Goal: Task Accomplishment & Management: Use online tool/utility

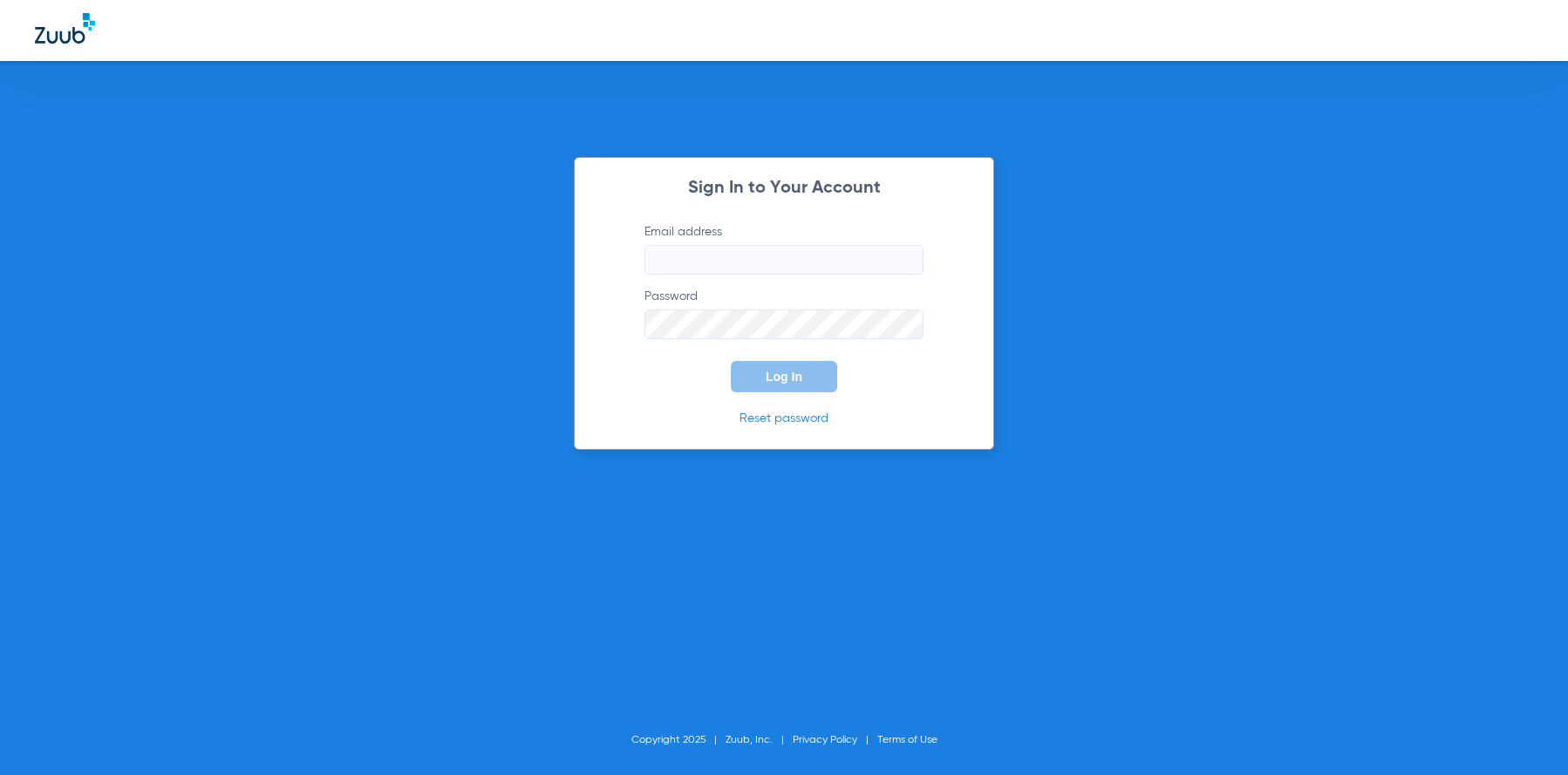
type input "[EMAIL_ADDRESS][DOMAIN_NAME]"
click at [780, 382] on span "Log In" at bounding box center [784, 376] width 37 height 14
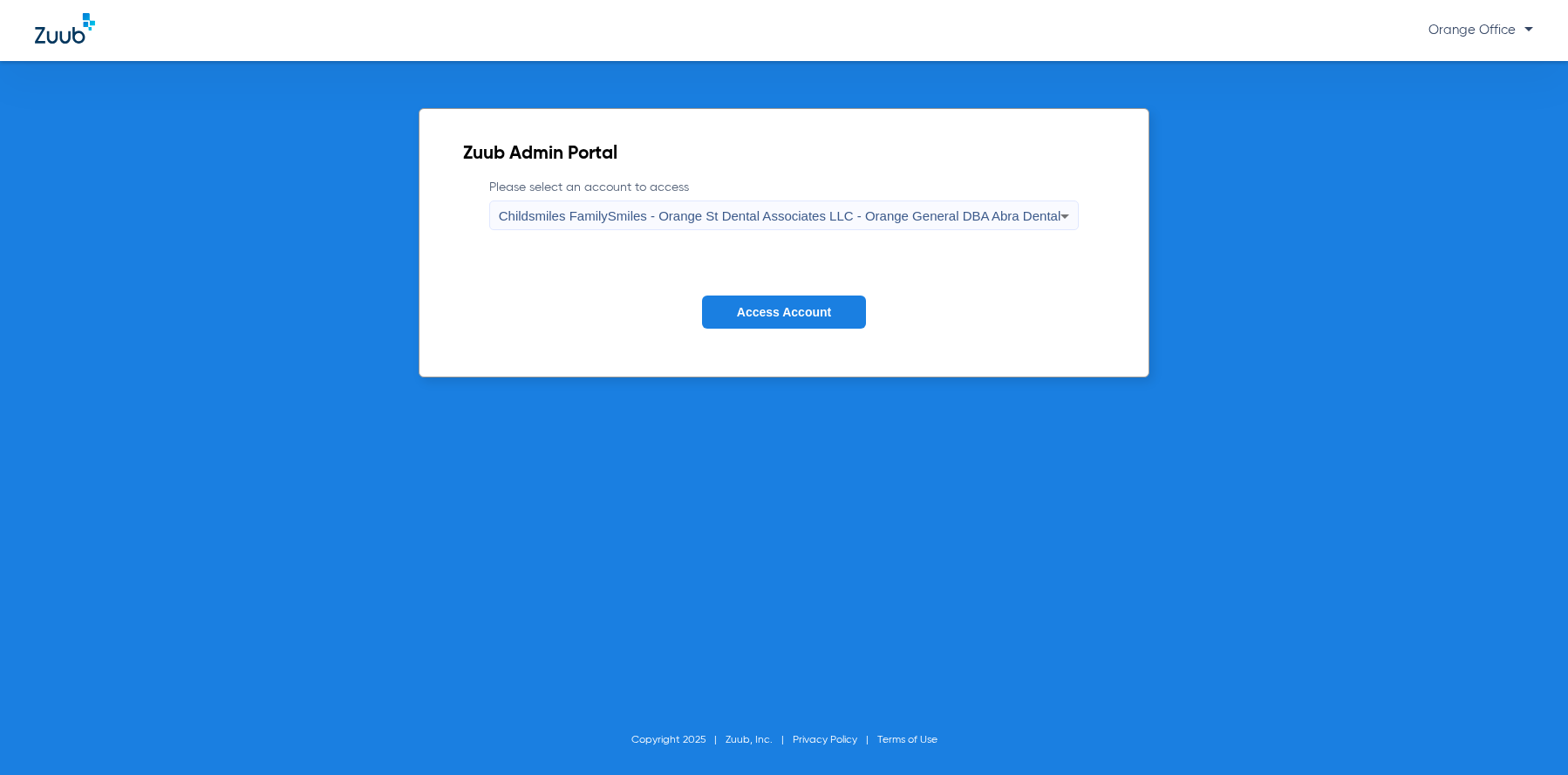
click at [777, 310] on span "Access Account" at bounding box center [783, 312] width 94 height 14
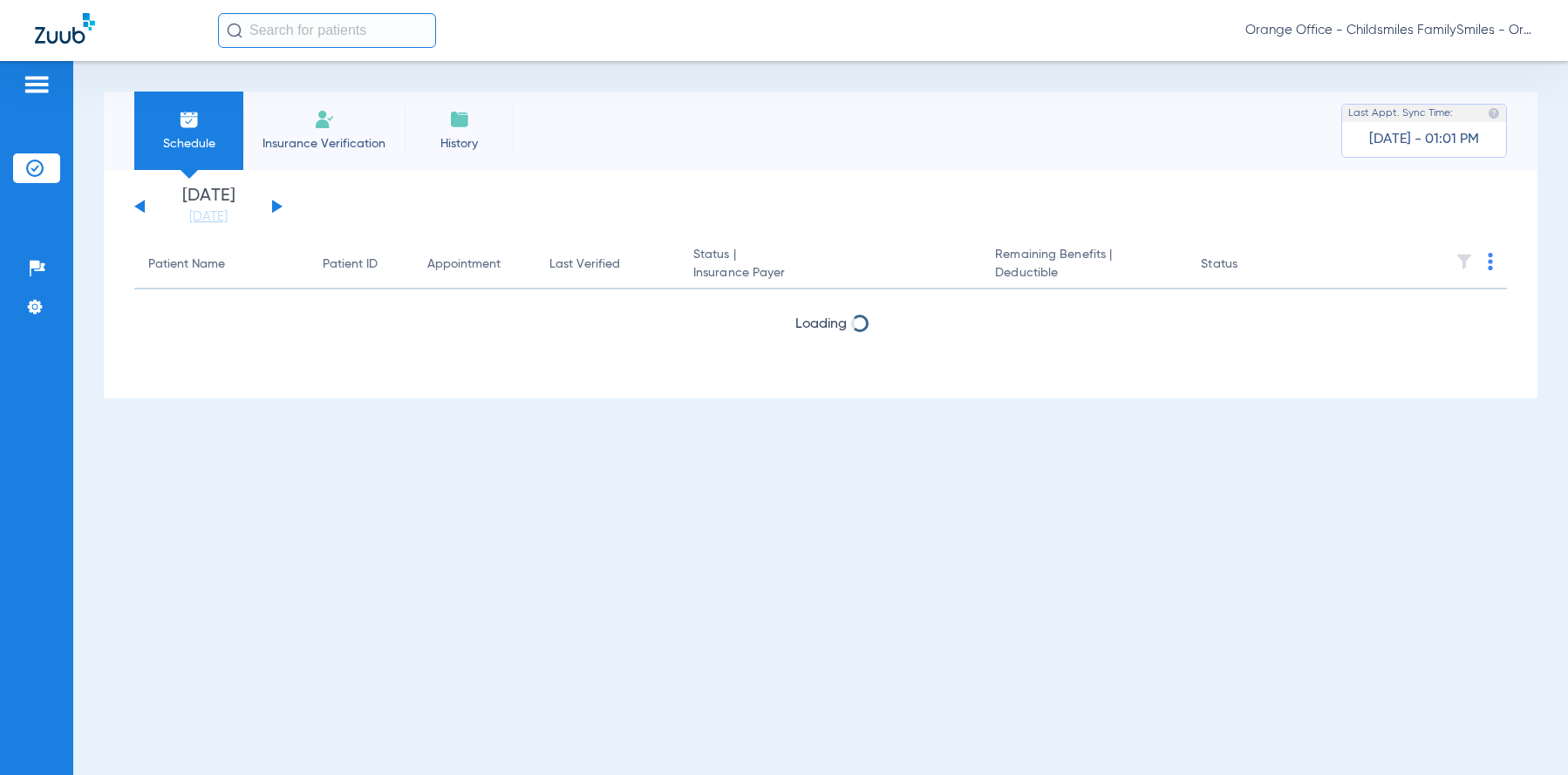
click at [310, 25] on input "text" at bounding box center [327, 30] width 218 height 35
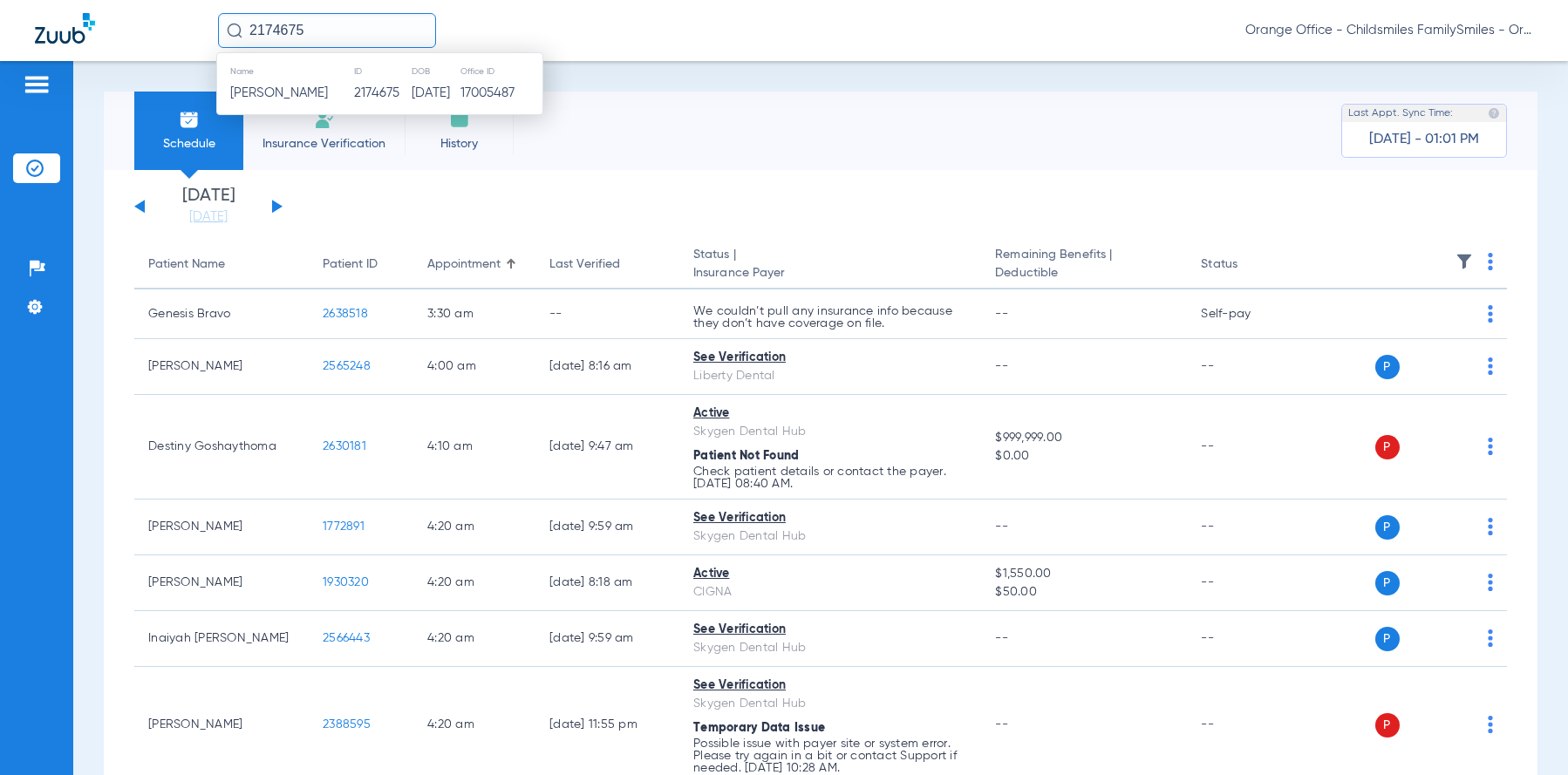
type input "2174675"
click at [325, 99] on span "Kayden Kennedy" at bounding box center [279, 92] width 98 height 13
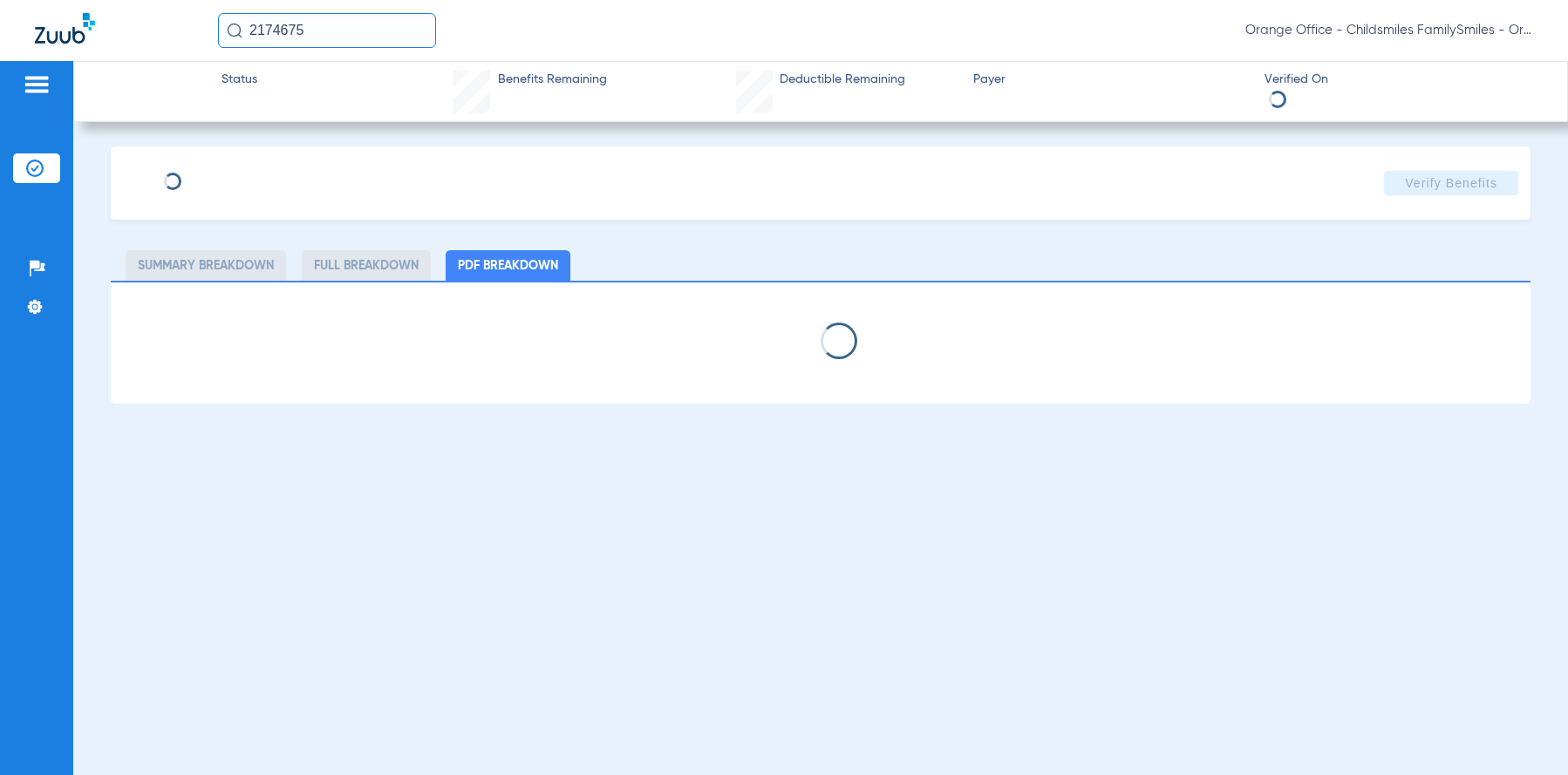
type input "Kimberly"
type input "Dormevil"
type input "12/22/1992"
type input "3HZN30543200"
type input "0761071111"
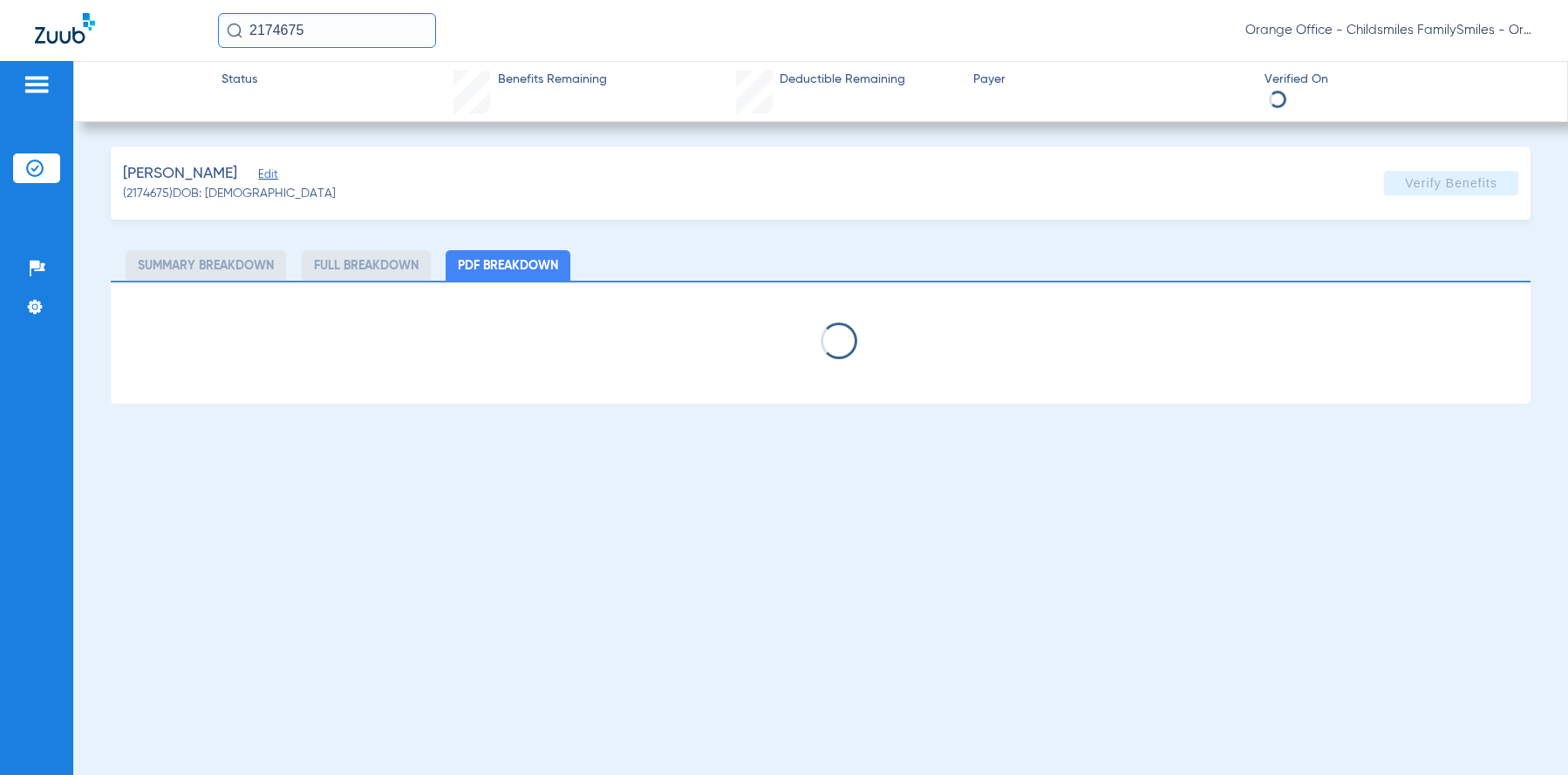
click at [274, 178] on span "Edit" at bounding box center [265, 177] width 16 height 16
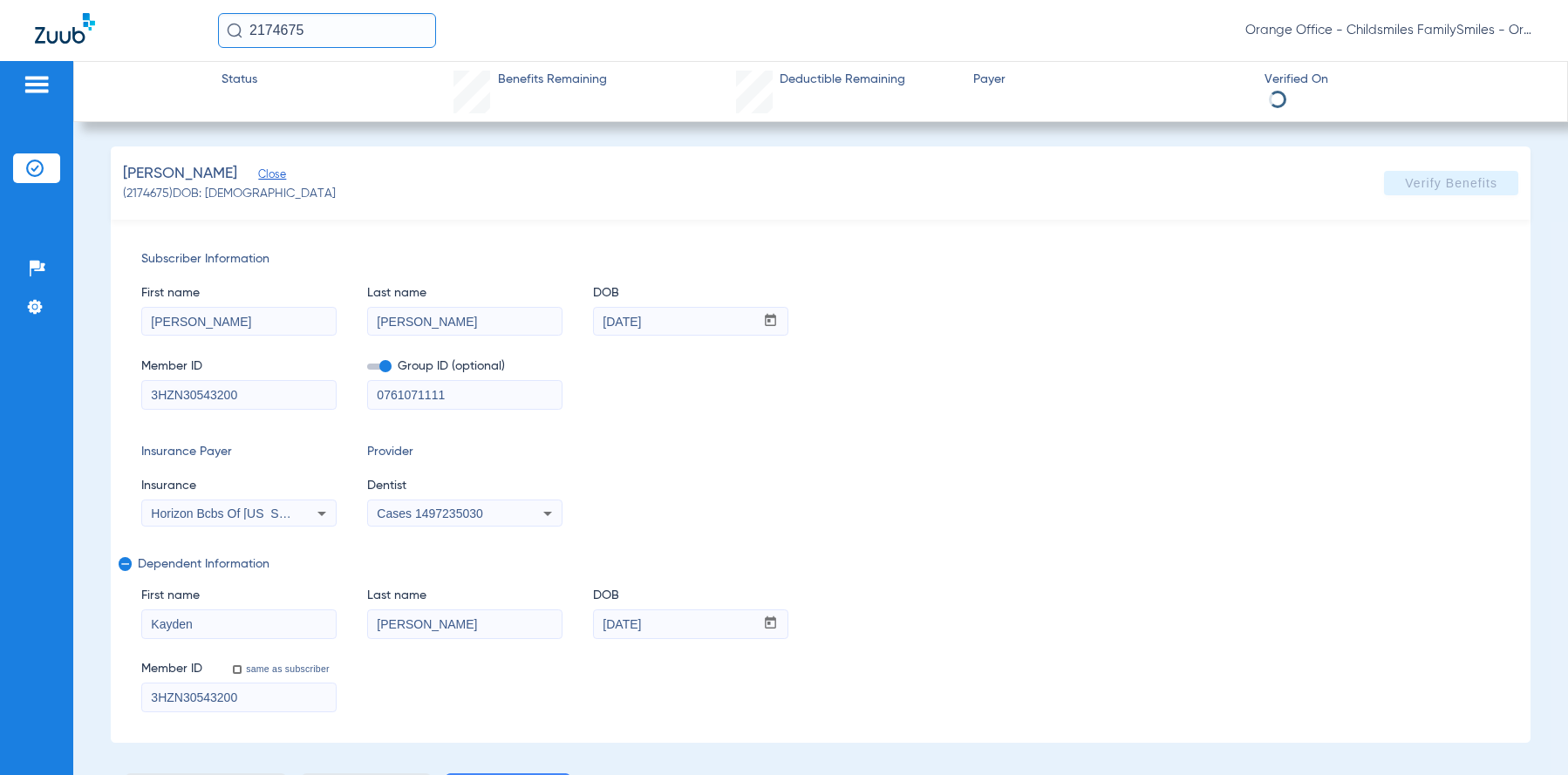
click at [275, 513] on span "Horizon Bcbs Of [US_STATE]" at bounding box center [231, 513] width 160 height 14
select select "page-width"
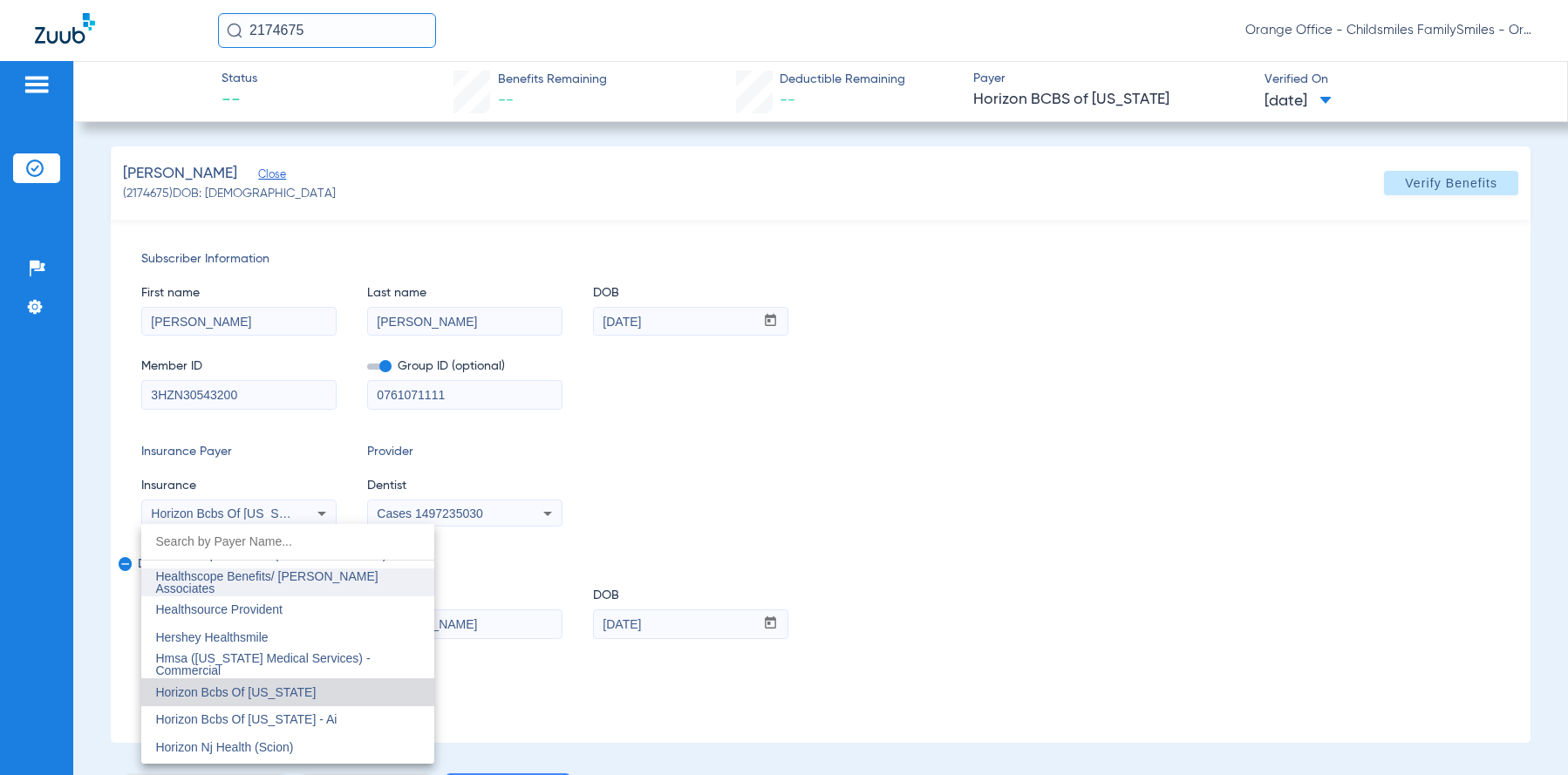
type input "1"
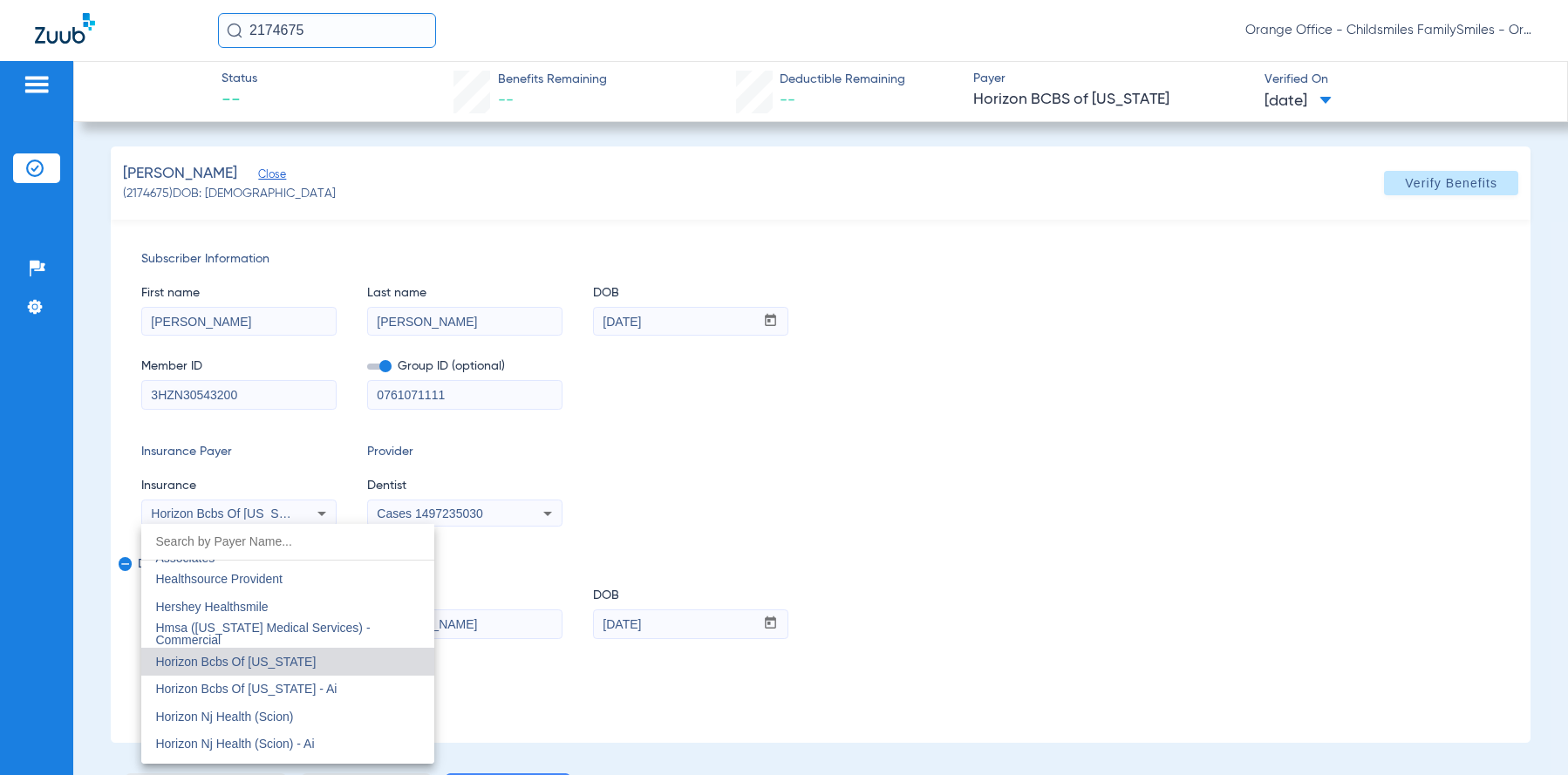
scroll to position [9, 0]
click at [335, 694] on mat-option "Horizon Bcbs Of [US_STATE] - Ai" at bounding box center [287, 690] width 293 height 27
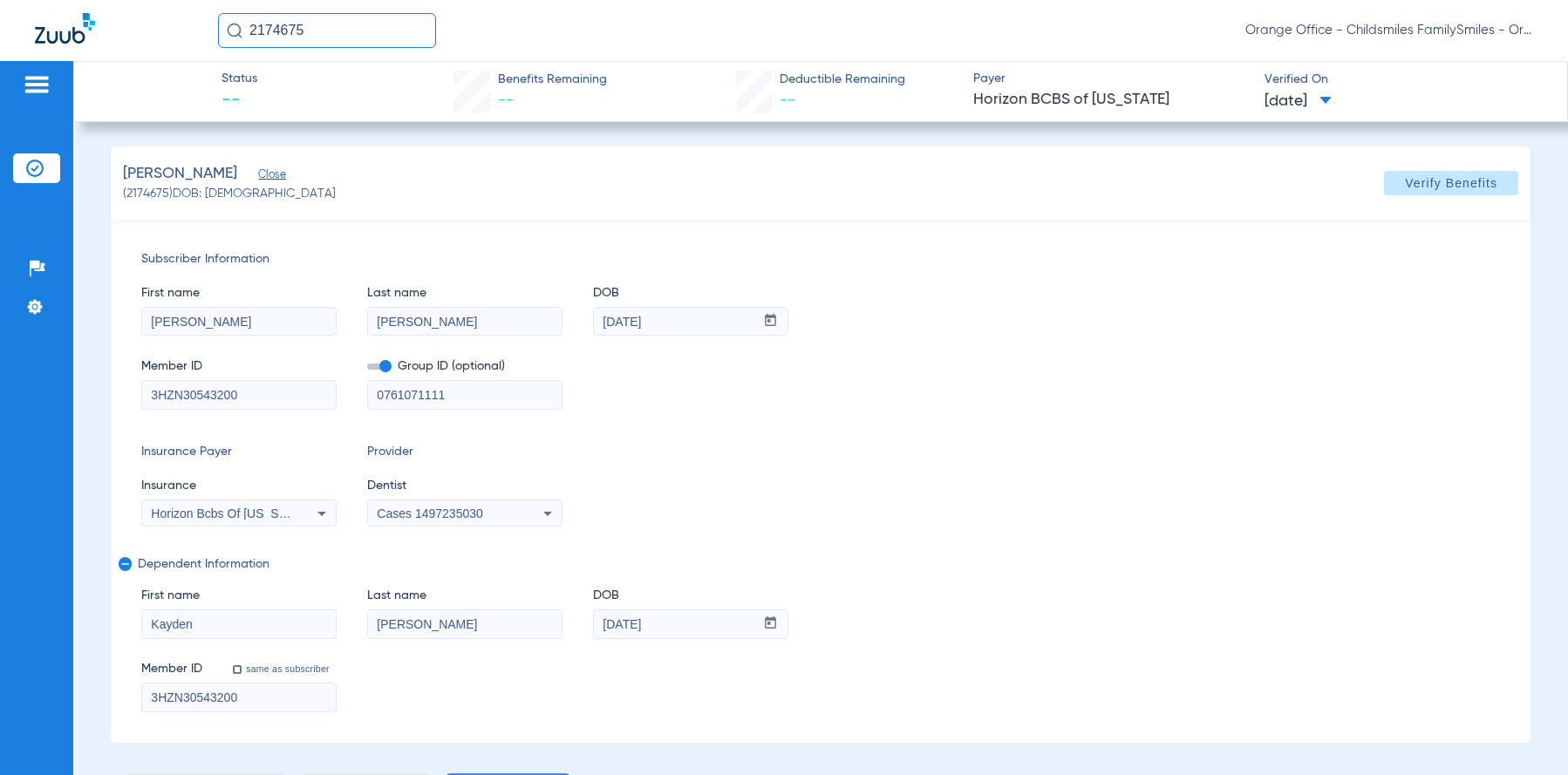
click at [467, 506] on div "Cases 1497235030" at bounding box center [465, 513] width 194 height 21
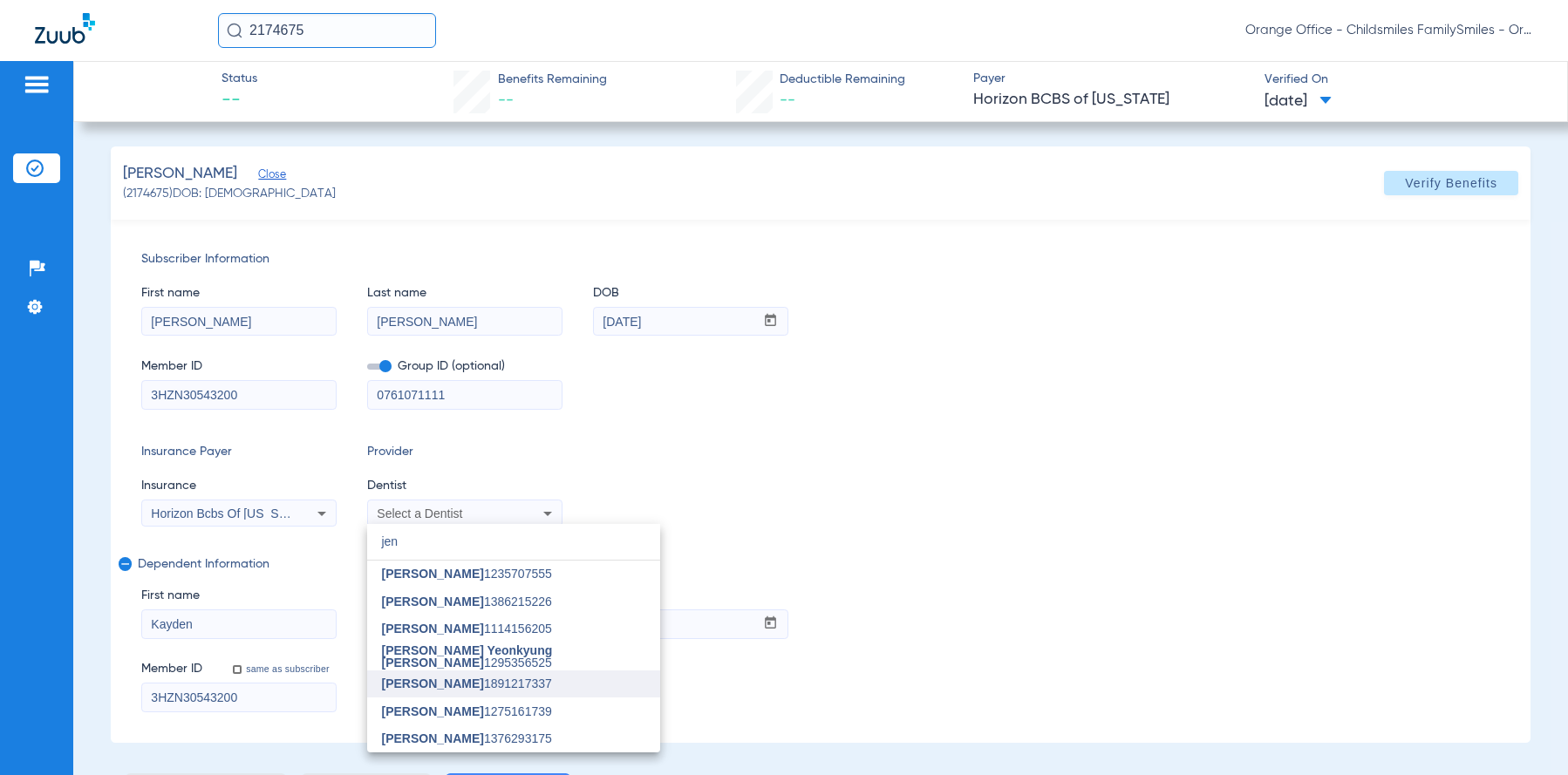
type input "jen"
click at [468, 693] on mat-option "[PERSON_NAME] 1891217337" at bounding box center [513, 684] width 293 height 27
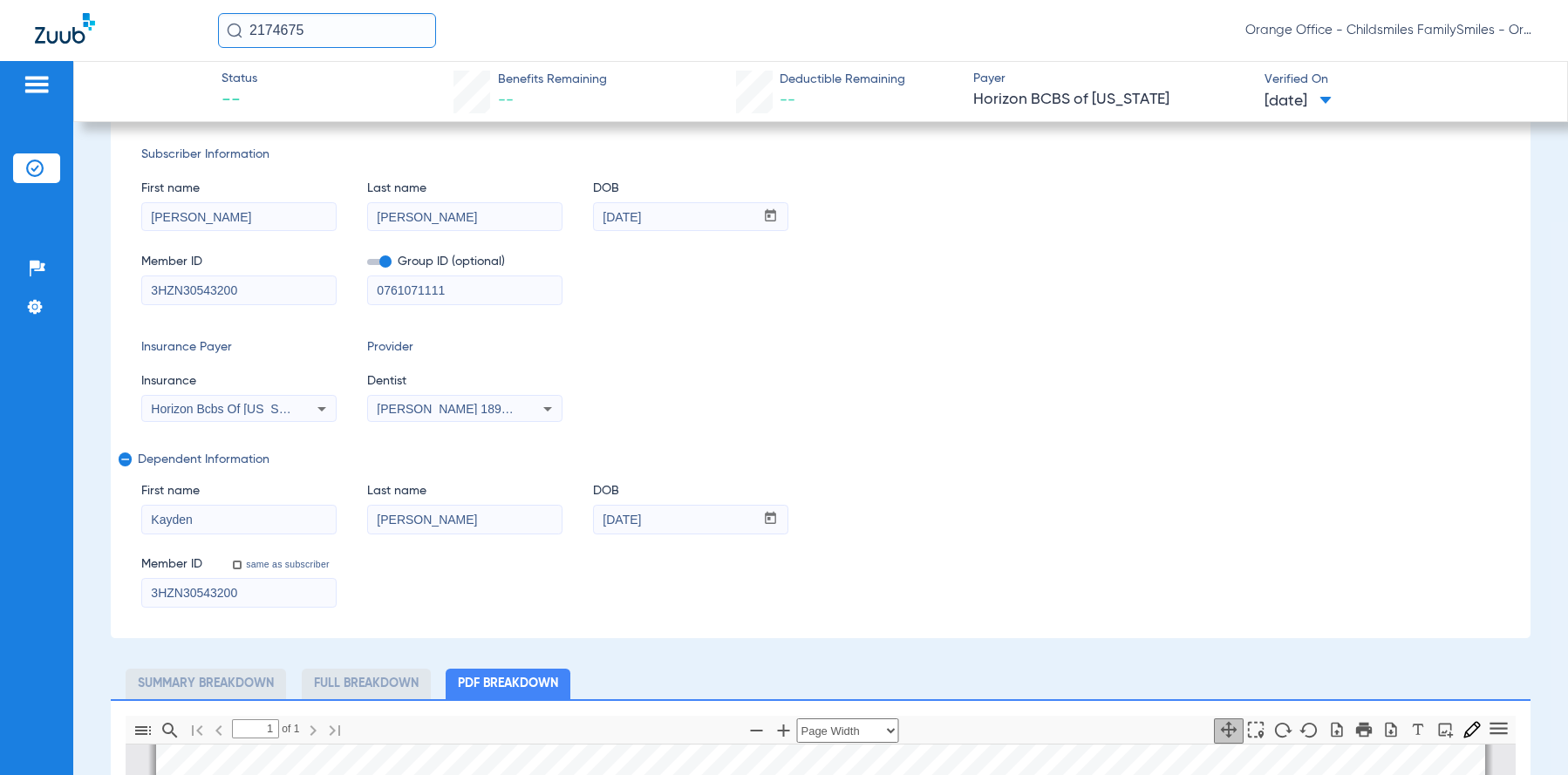
scroll to position [0, 0]
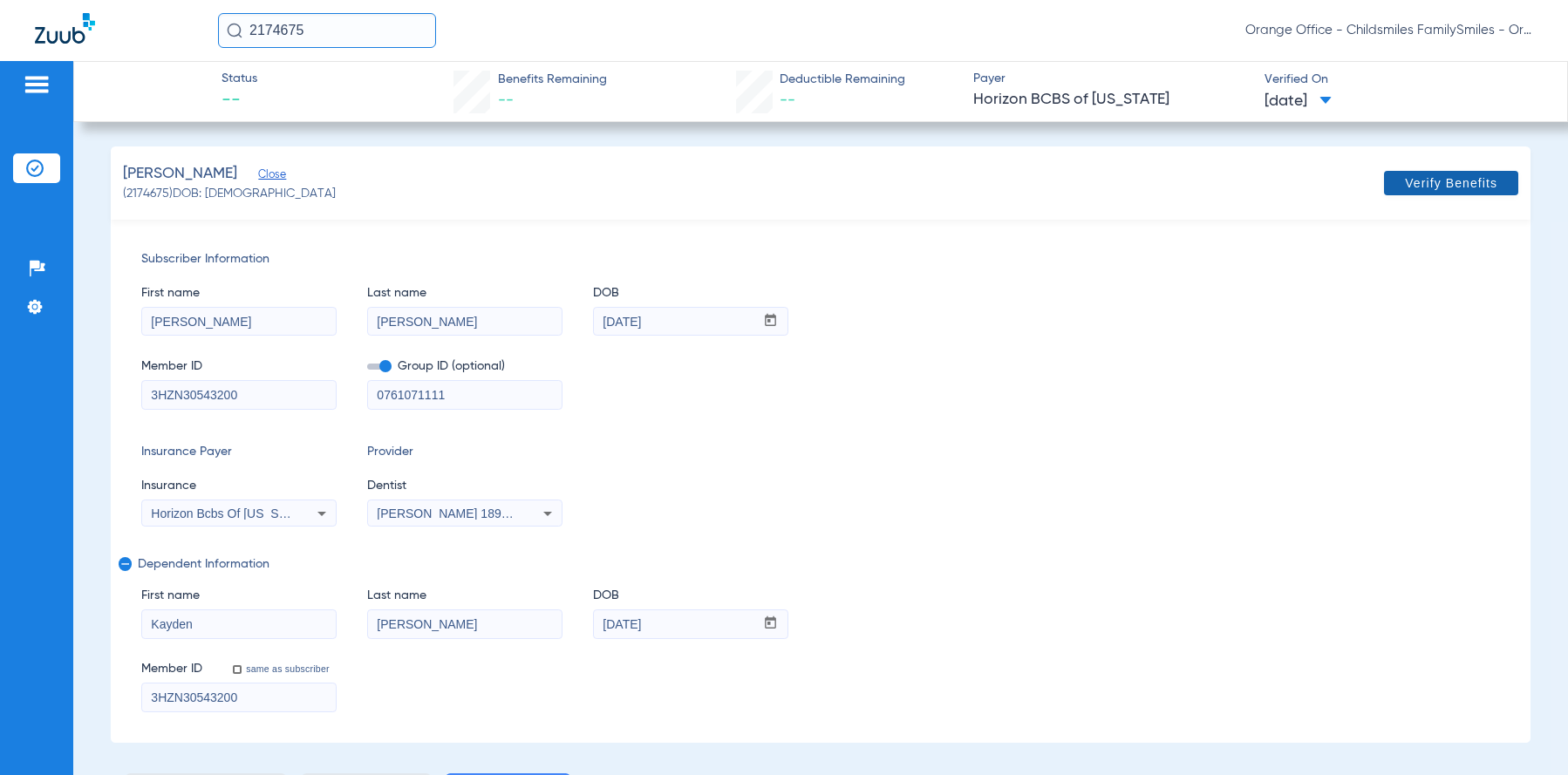
click at [1462, 187] on span "Verify Benefits" at bounding box center [1450, 183] width 92 height 14
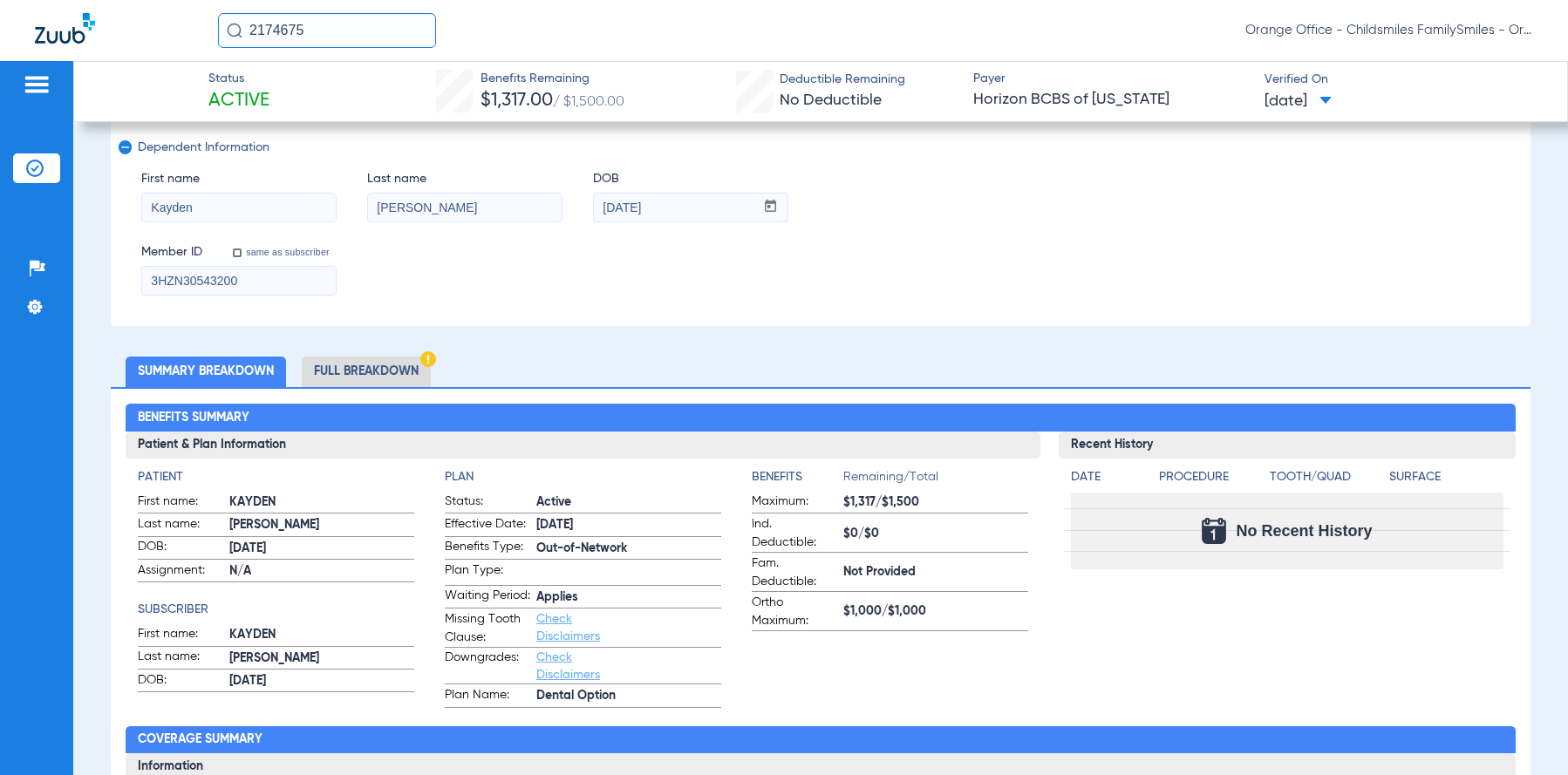
scroll to position [436, 0]
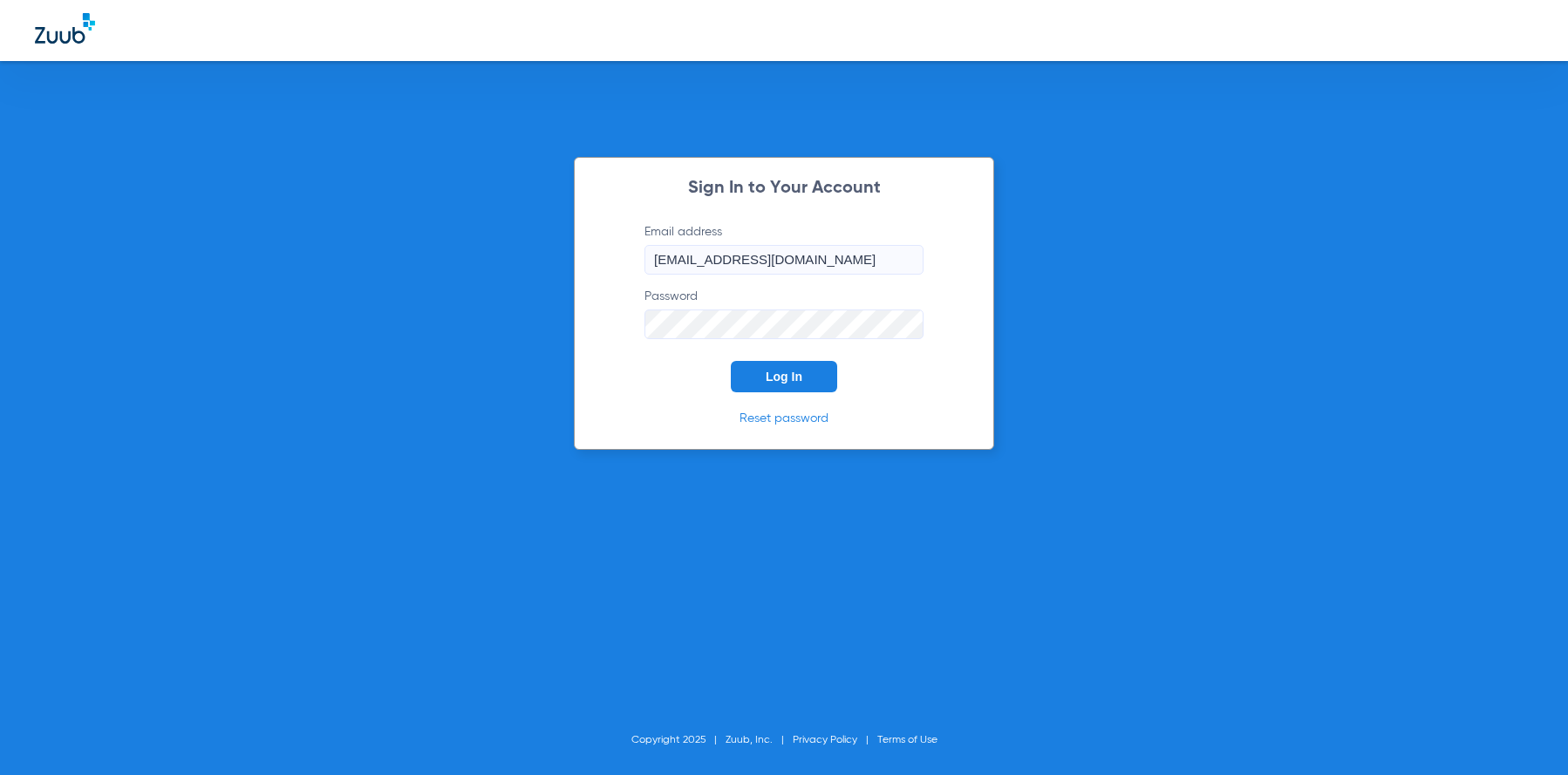
click at [768, 393] on div "Sign In to Your Account Email address orange@abradental.com Password Log In Res…" at bounding box center [783, 304] width 420 height 293
click at [771, 388] on button "Log In" at bounding box center [784, 377] width 106 height 31
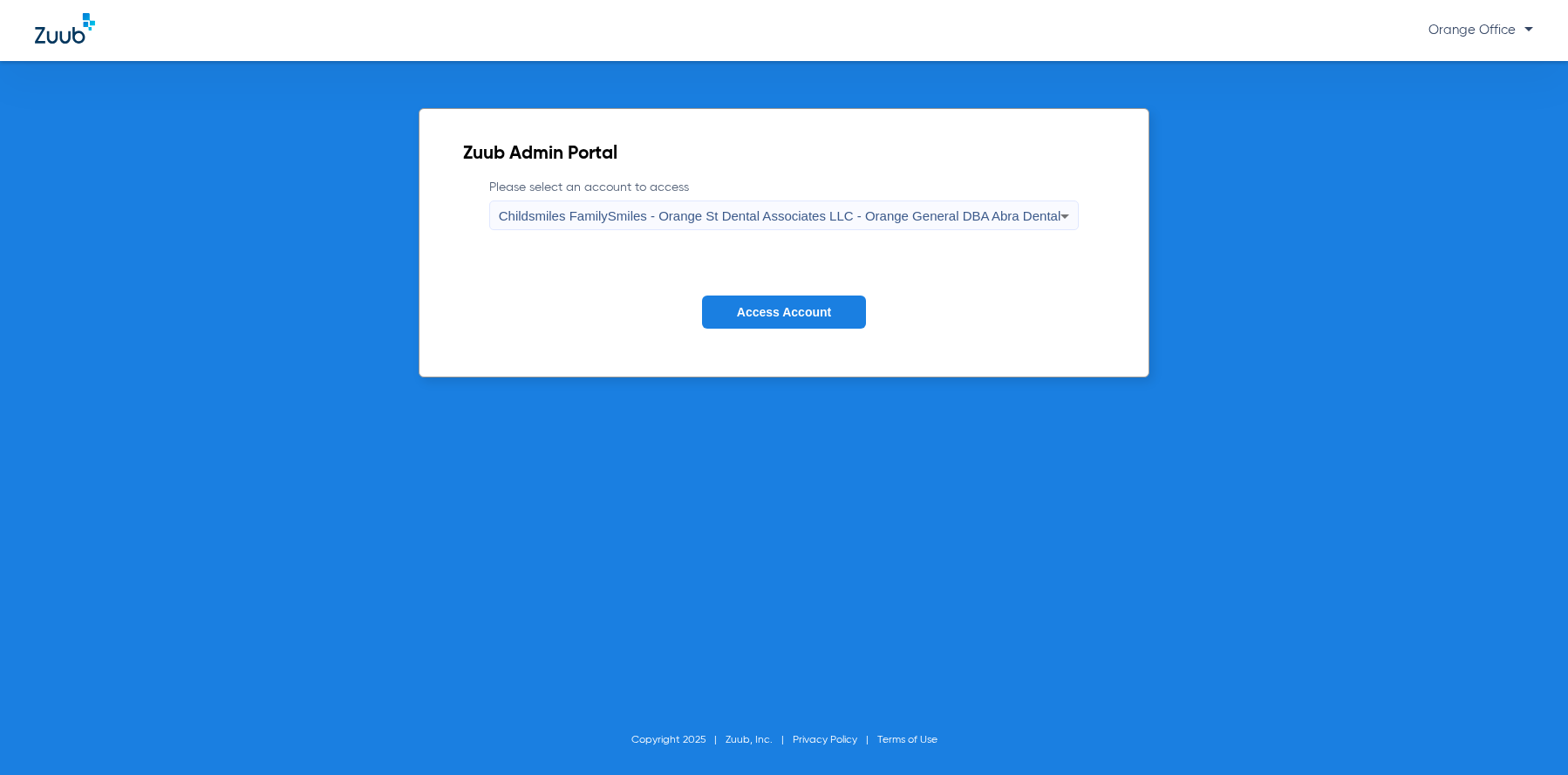
click at [808, 301] on button "Access Account" at bounding box center [783, 312] width 164 height 34
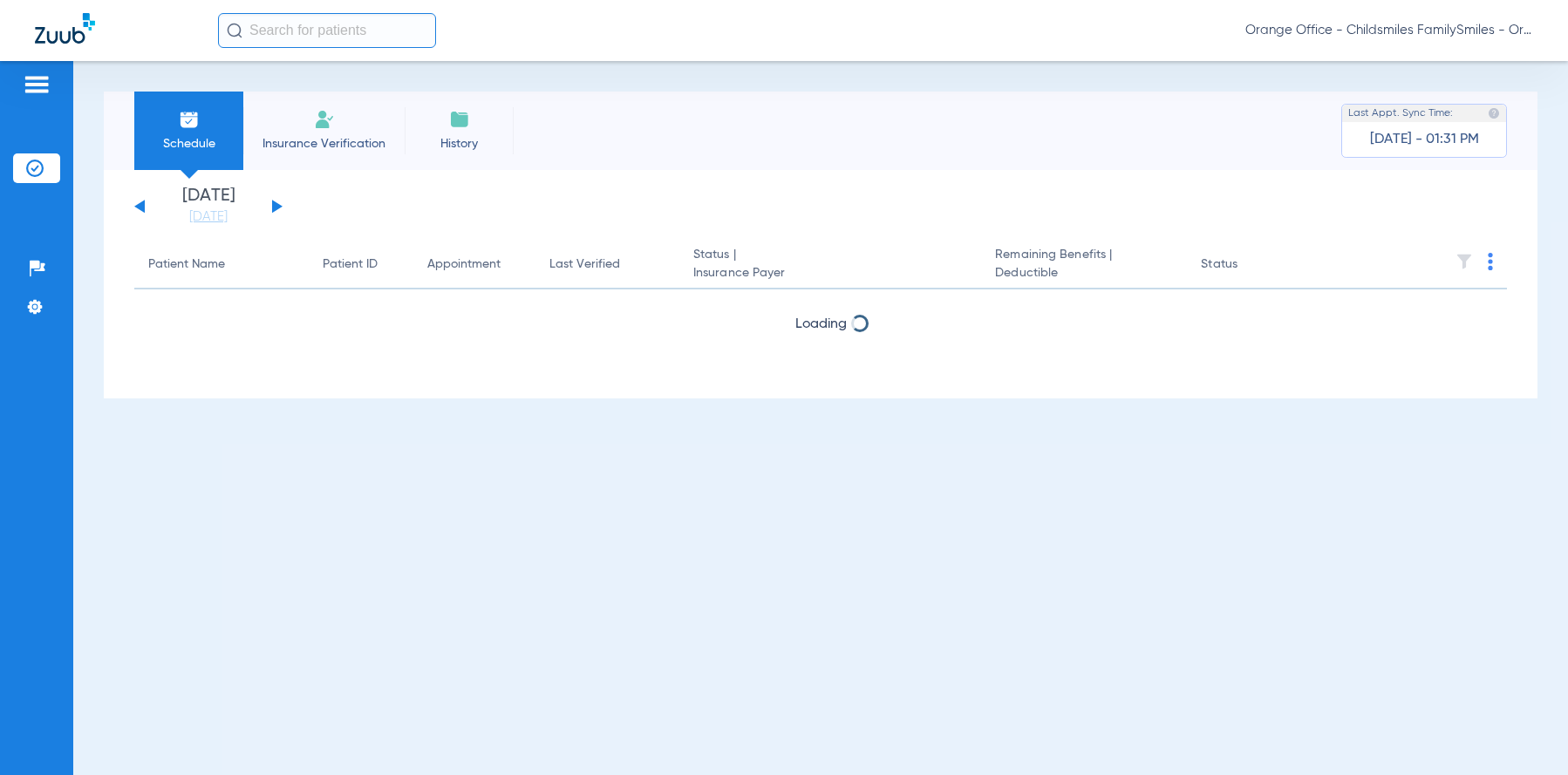
click at [274, 33] on input "text" at bounding box center [327, 30] width 218 height 35
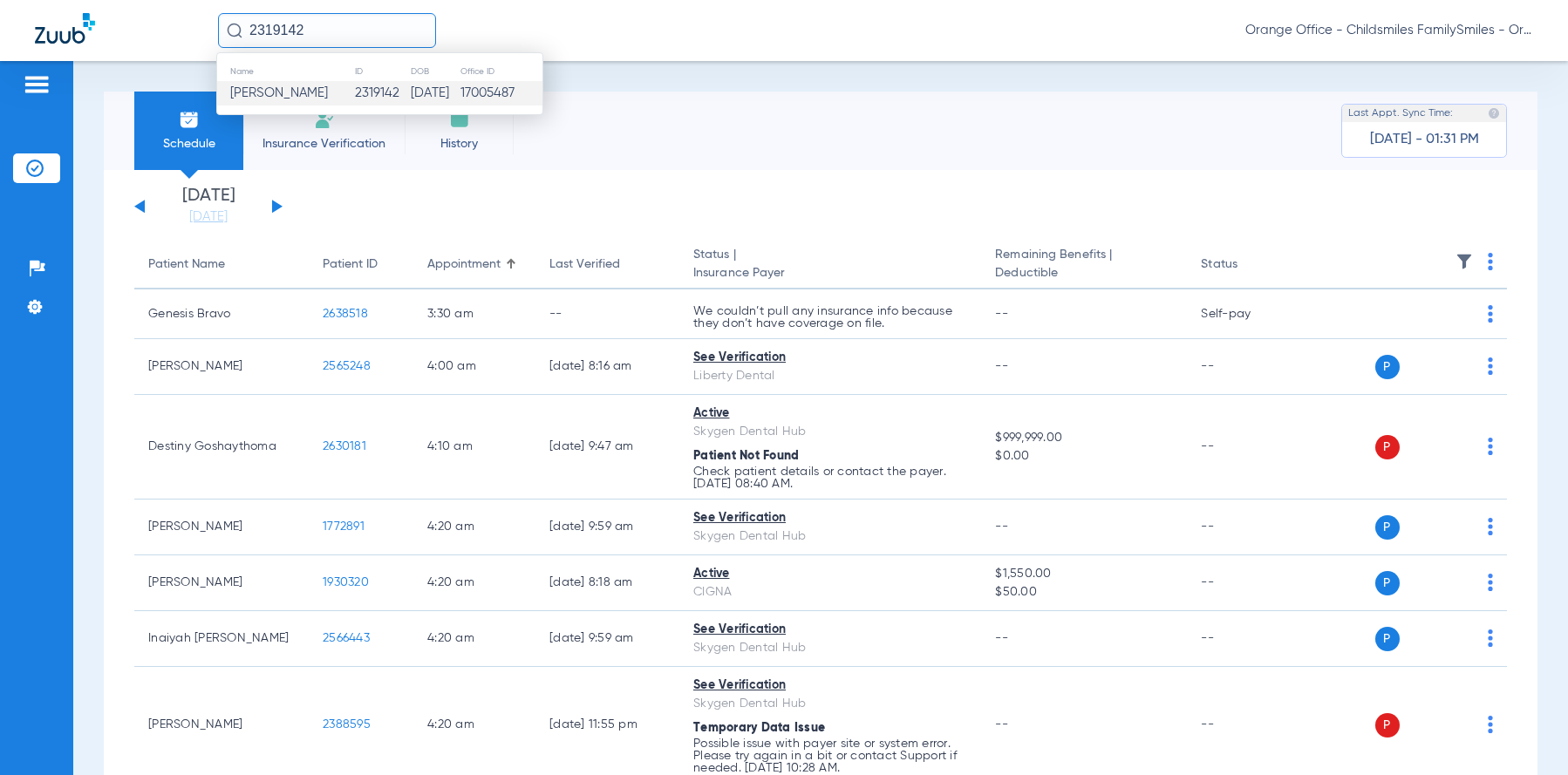
type input "2319142"
click at [319, 98] on span "Caleb Guzman" at bounding box center [279, 92] width 98 height 13
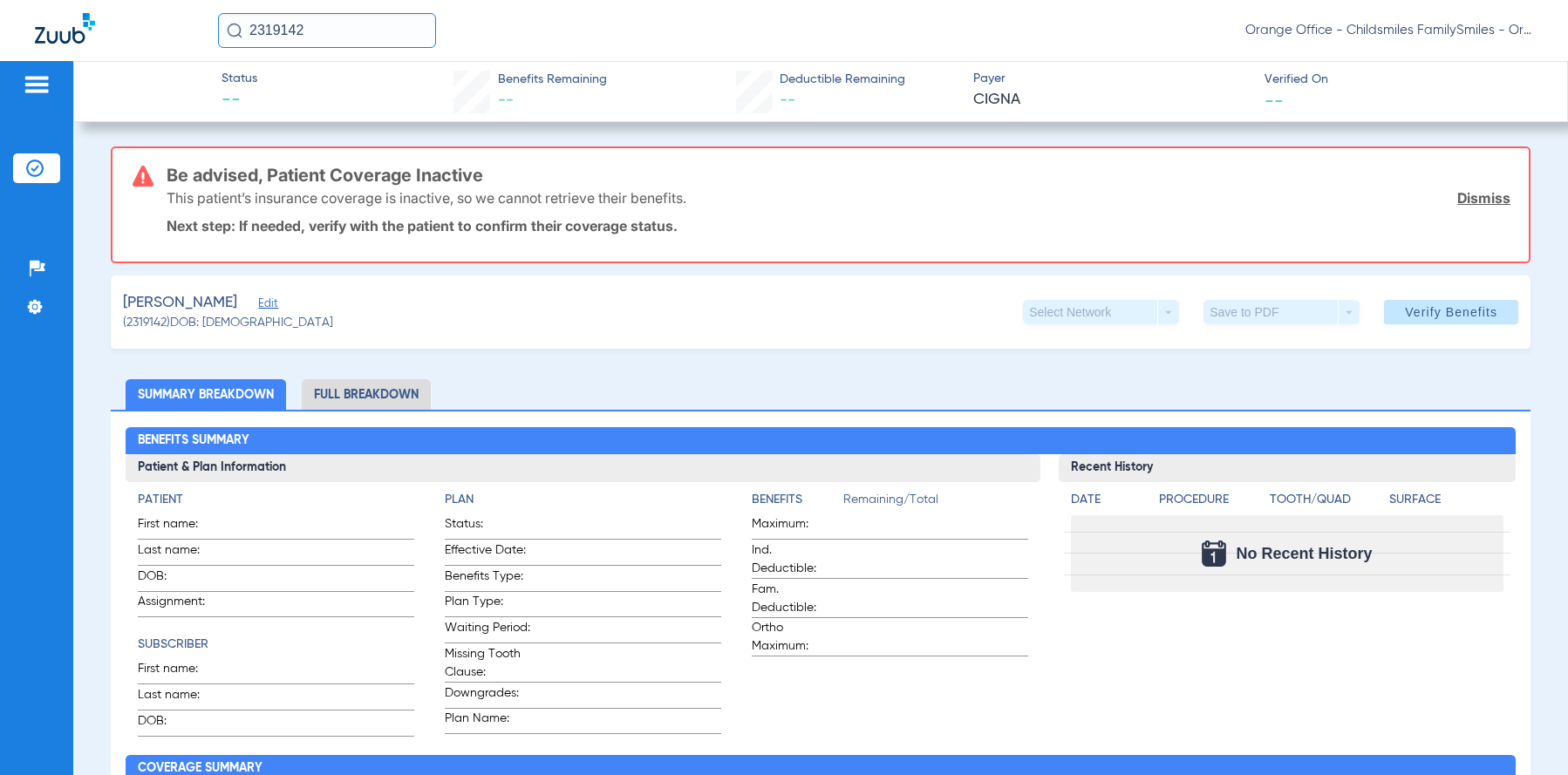
click at [272, 299] on span "Edit" at bounding box center [265, 306] width 16 height 16
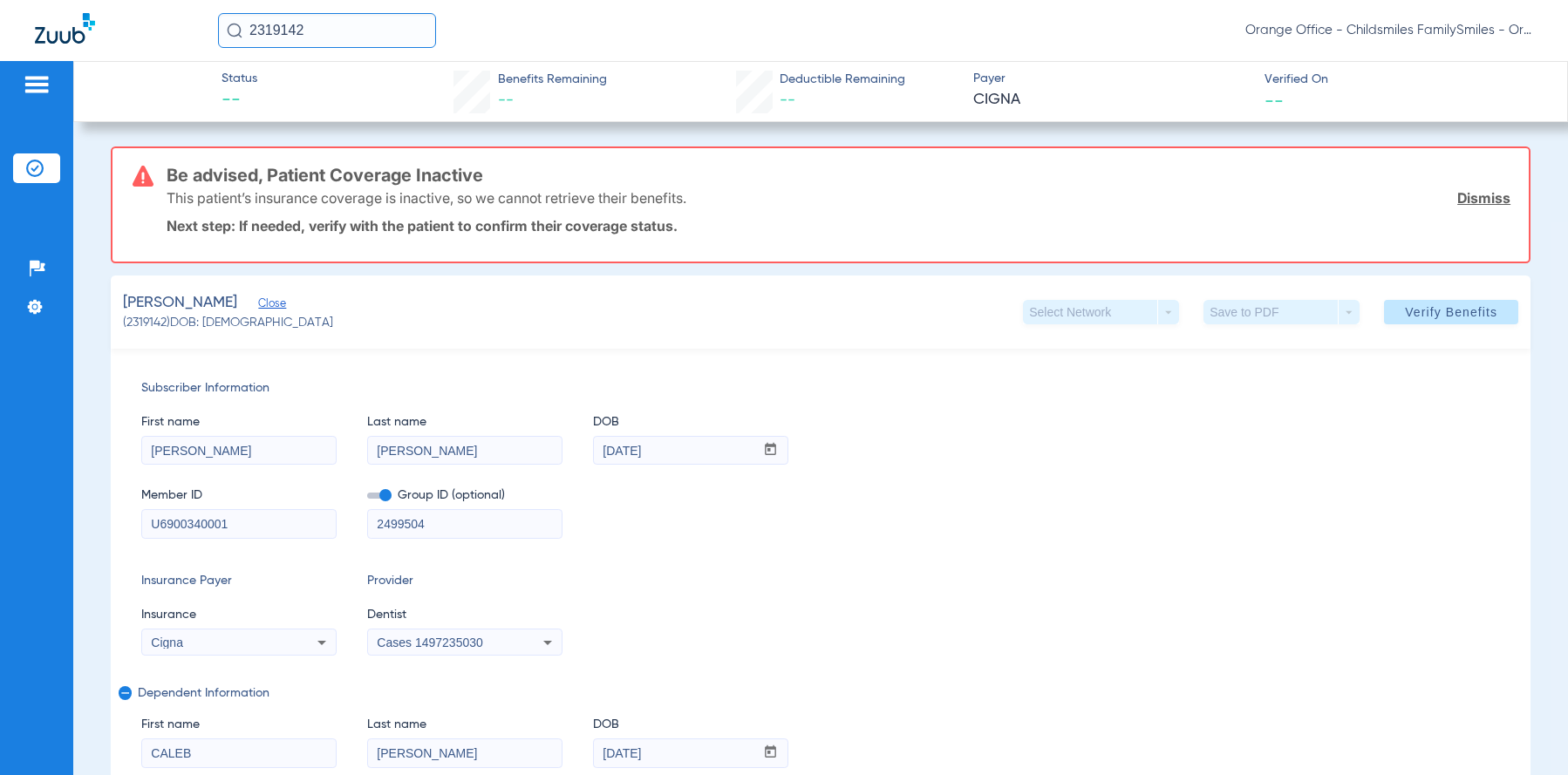
drag, startPoint x: 245, startPoint y: 517, endPoint x: 73, endPoint y: 536, distance: 173.0
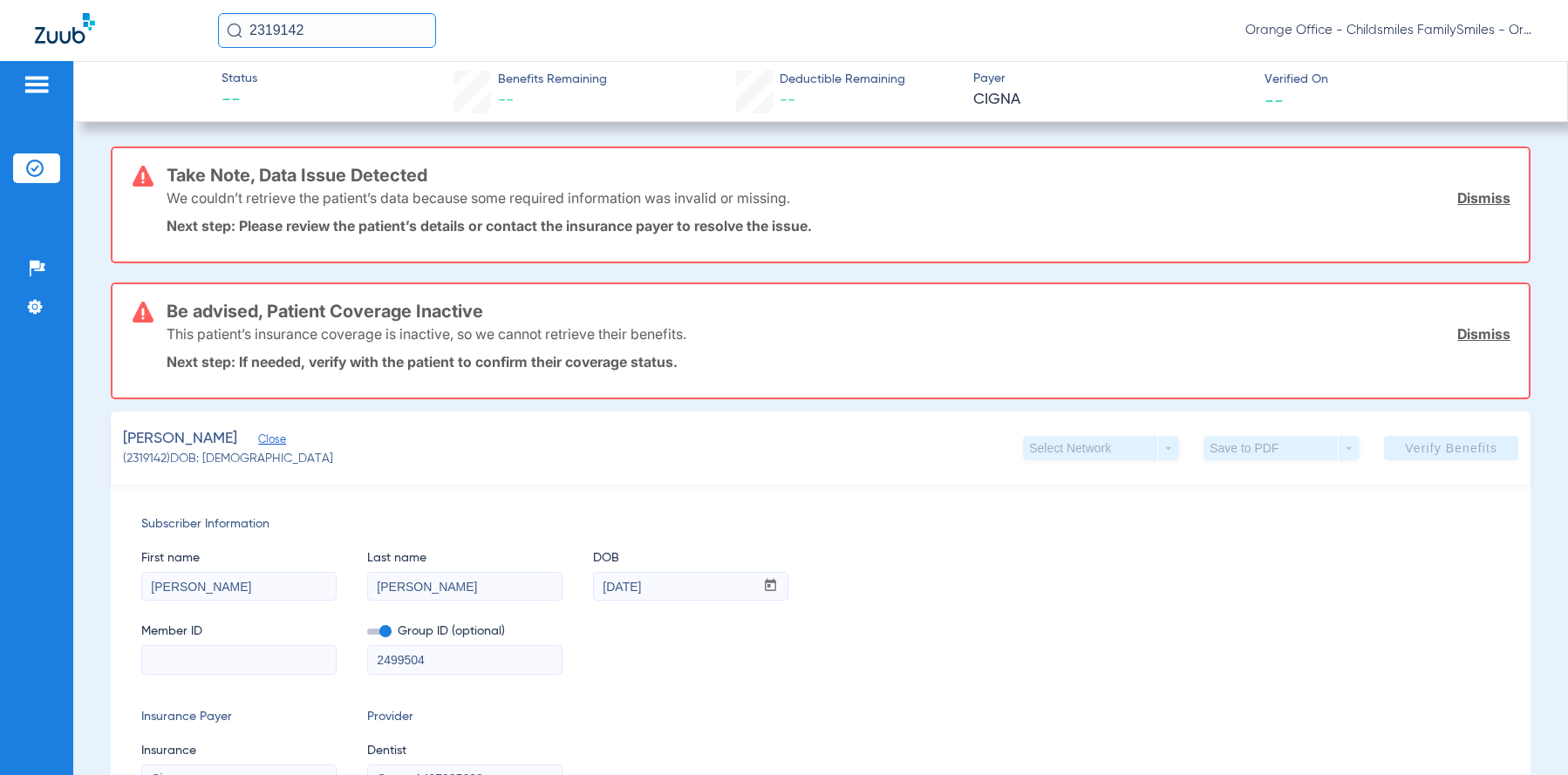
click at [185, 655] on input at bounding box center [239, 660] width 194 height 27
paste input "6768160765"
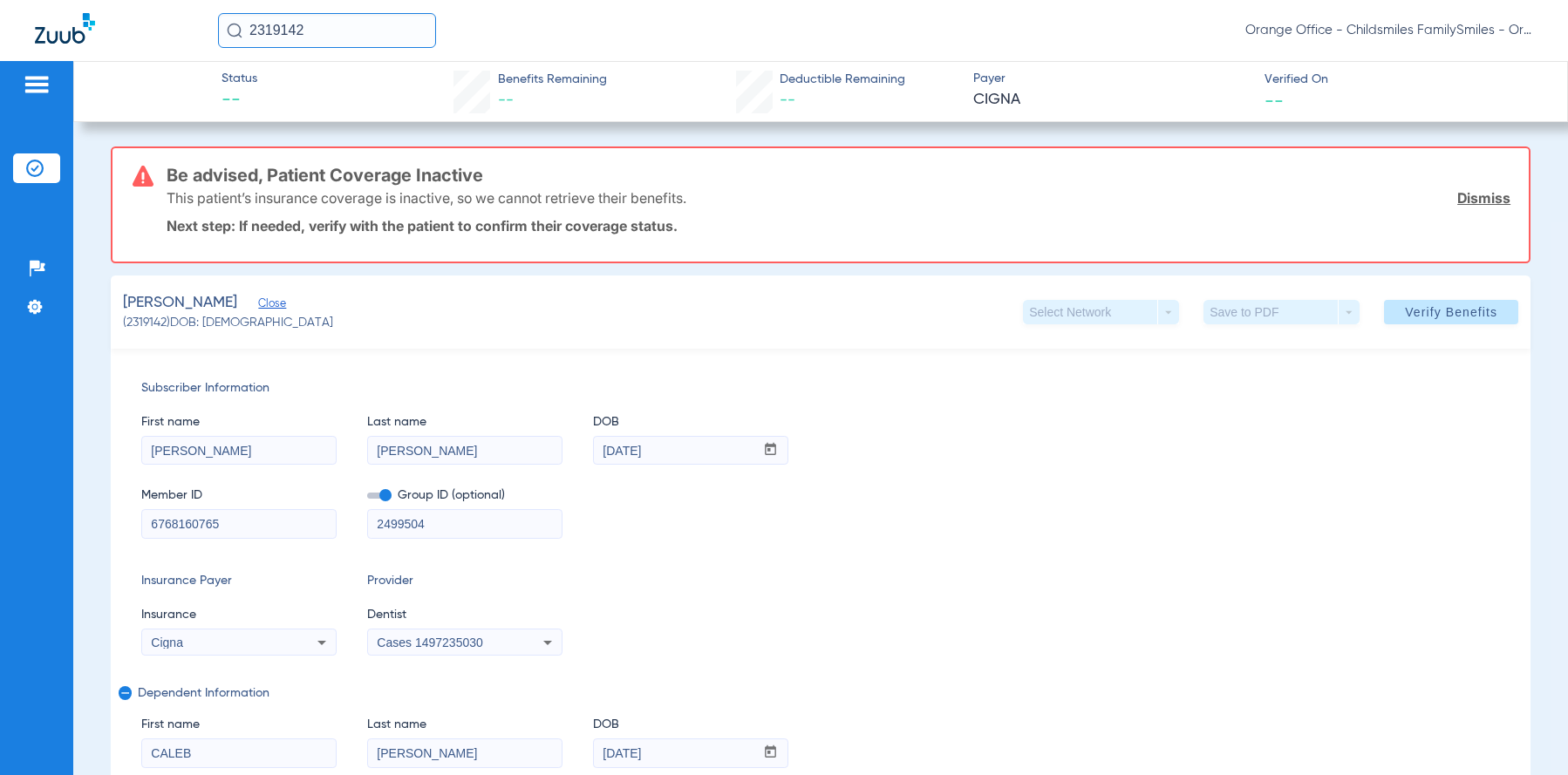
type input "6768160765"
drag, startPoint x: 446, startPoint y: 529, endPoint x: 306, endPoint y: 513, distance: 140.9
click at [326, 537] on div "Member ID 6768160765 Group ID (optional) 2499504" at bounding box center [820, 504] width 1359 height 67
click at [477, 643] on span "Cases 1497235030" at bounding box center [429, 642] width 105 height 14
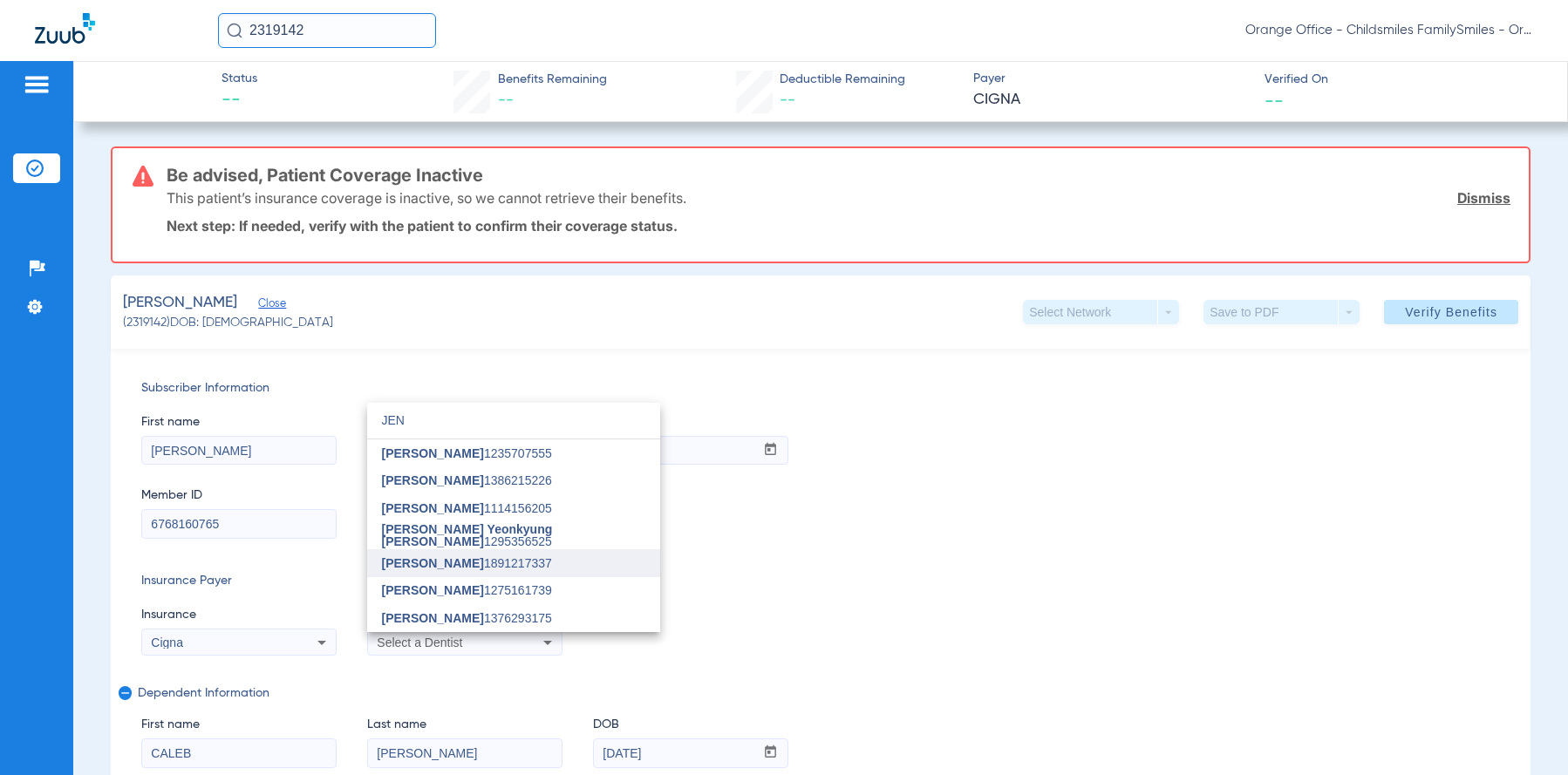
type input "JEN"
click at [456, 558] on span "Jennifer Tran" at bounding box center [433, 563] width 102 height 14
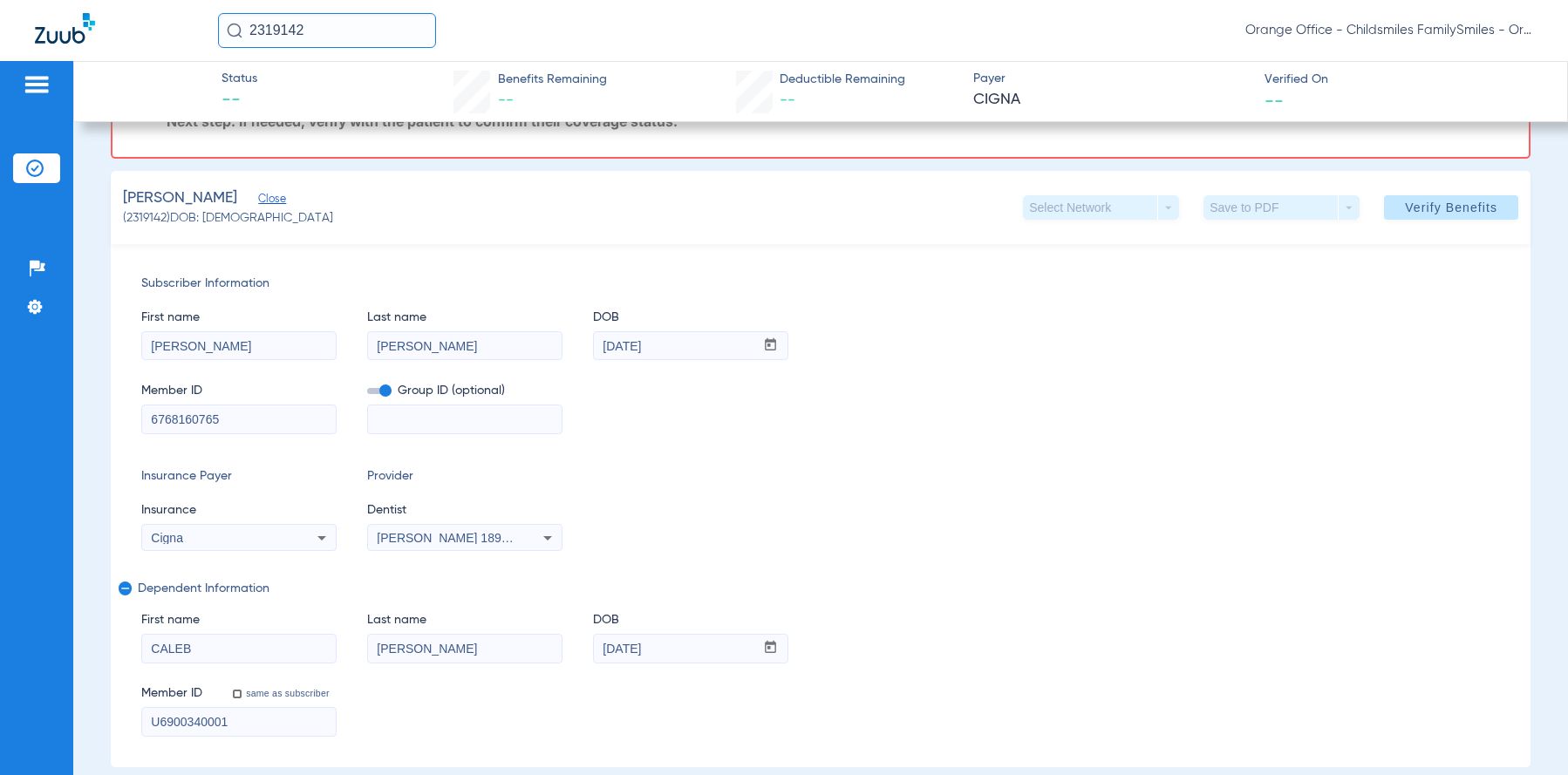
scroll to position [262, 0]
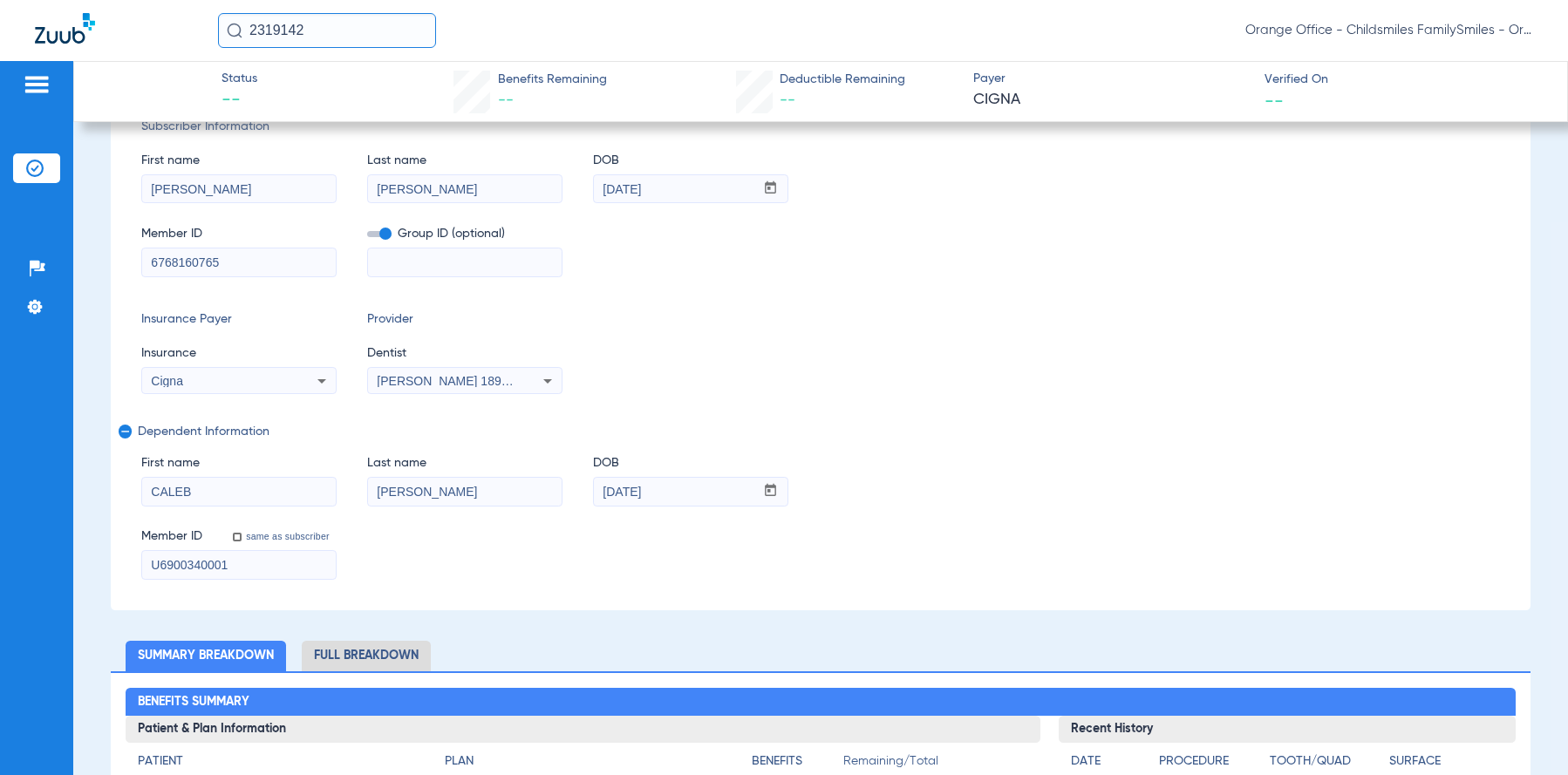
click at [274, 387] on div "Cigna" at bounding box center [239, 381] width 194 height 21
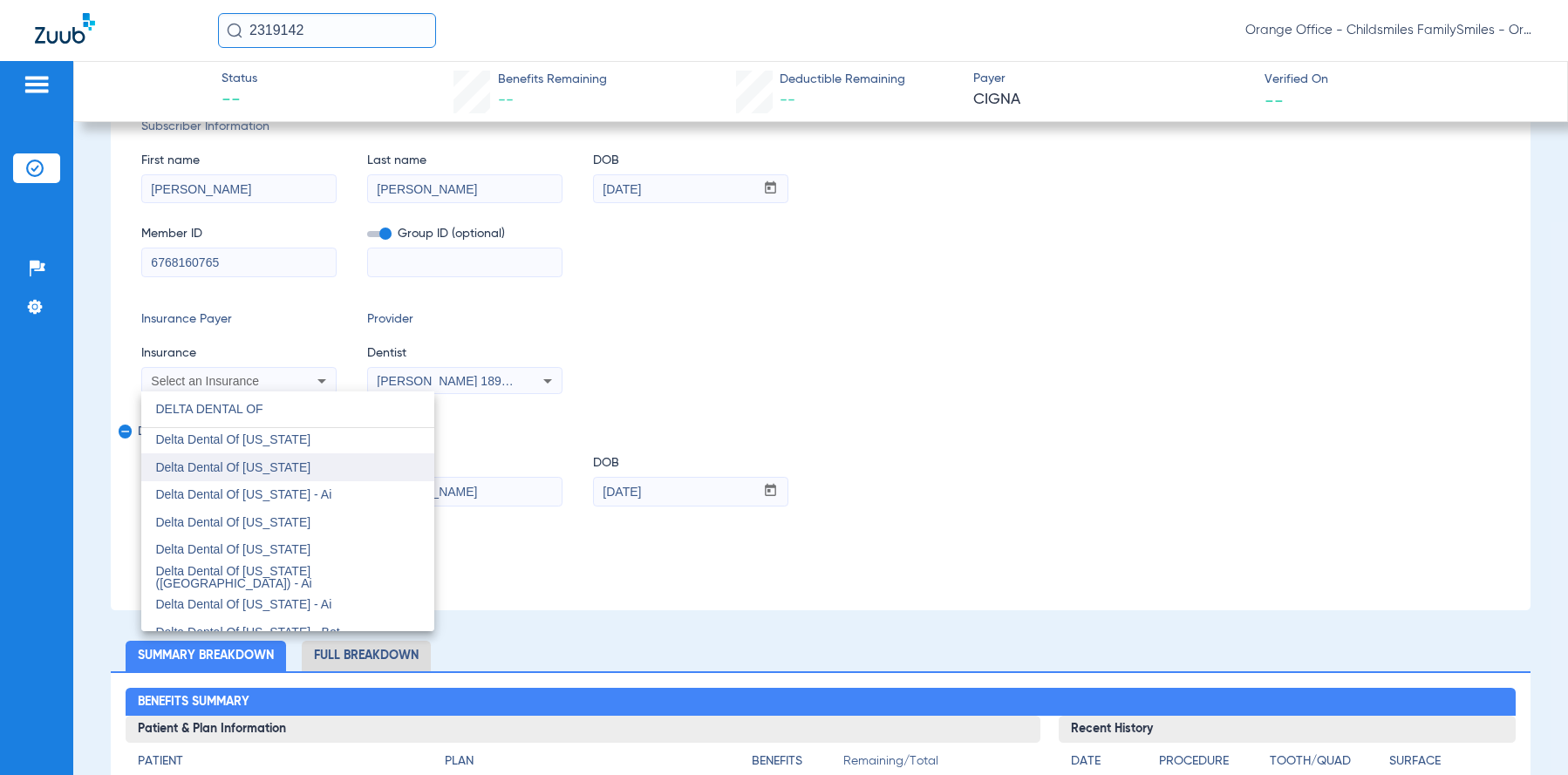
scroll to position [735, 0]
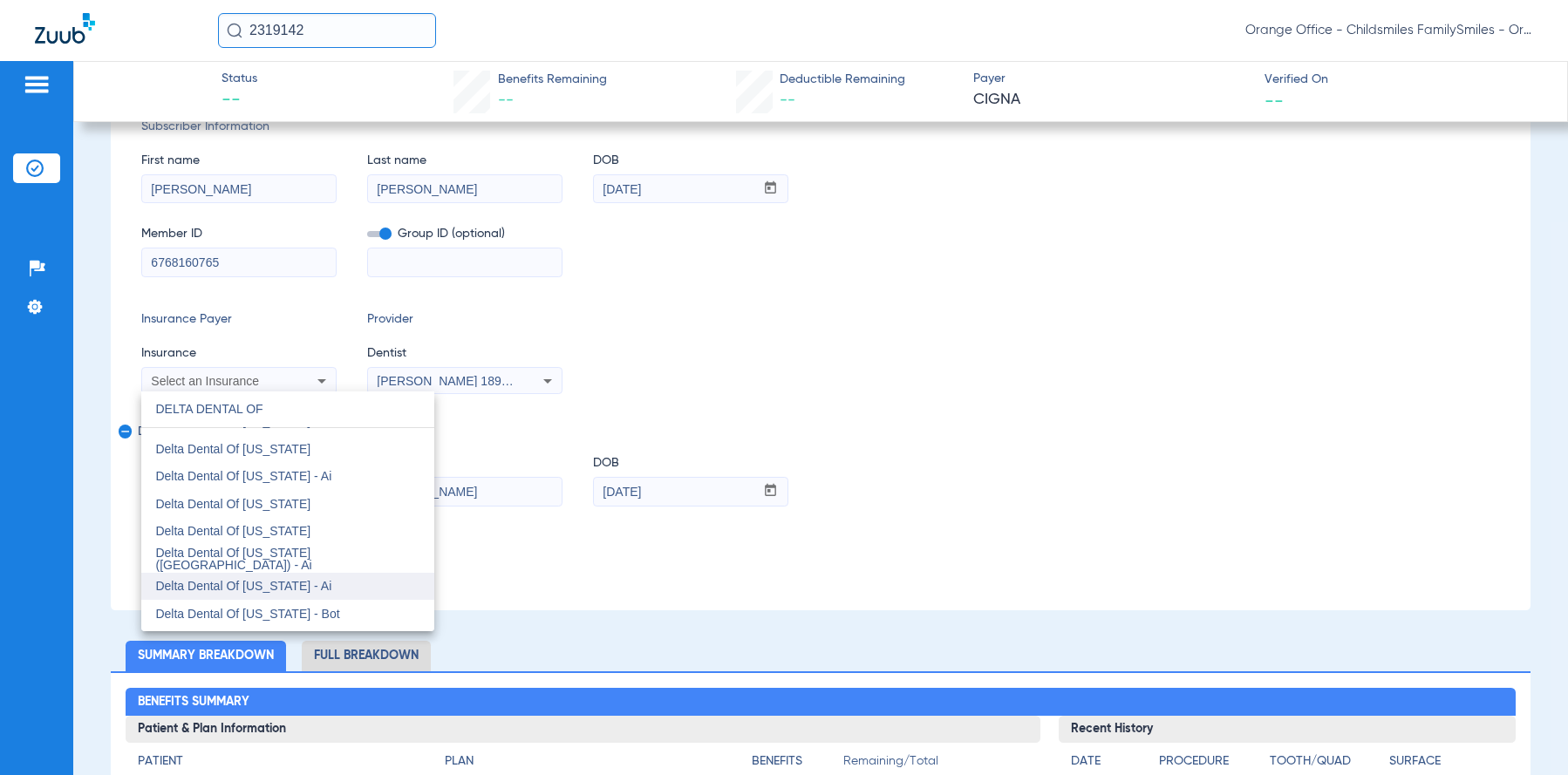
type input "DELTA DENTAL OF"
click at [282, 584] on span "Delta Dental Of New Jersey - Ai" at bounding box center [243, 586] width 177 height 14
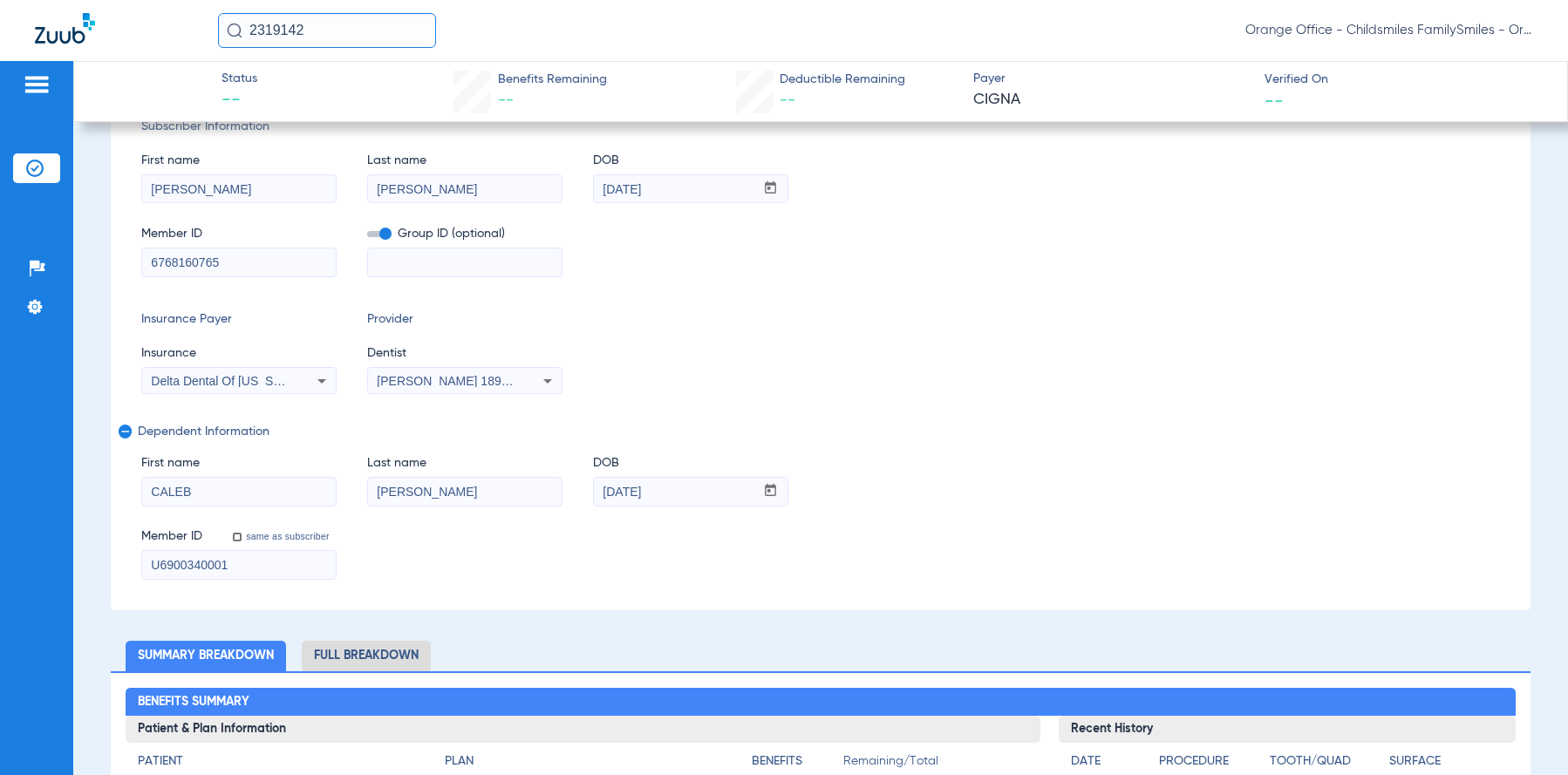
drag, startPoint x: 285, startPoint y: 569, endPoint x: 114, endPoint y: 567, distance: 171.0
click at [114, 567] on div "Subscriber Information First name VALERIE Last name MONEGRO DOB mm / dd / yyyy …" at bounding box center [821, 349] width 1420 height 523
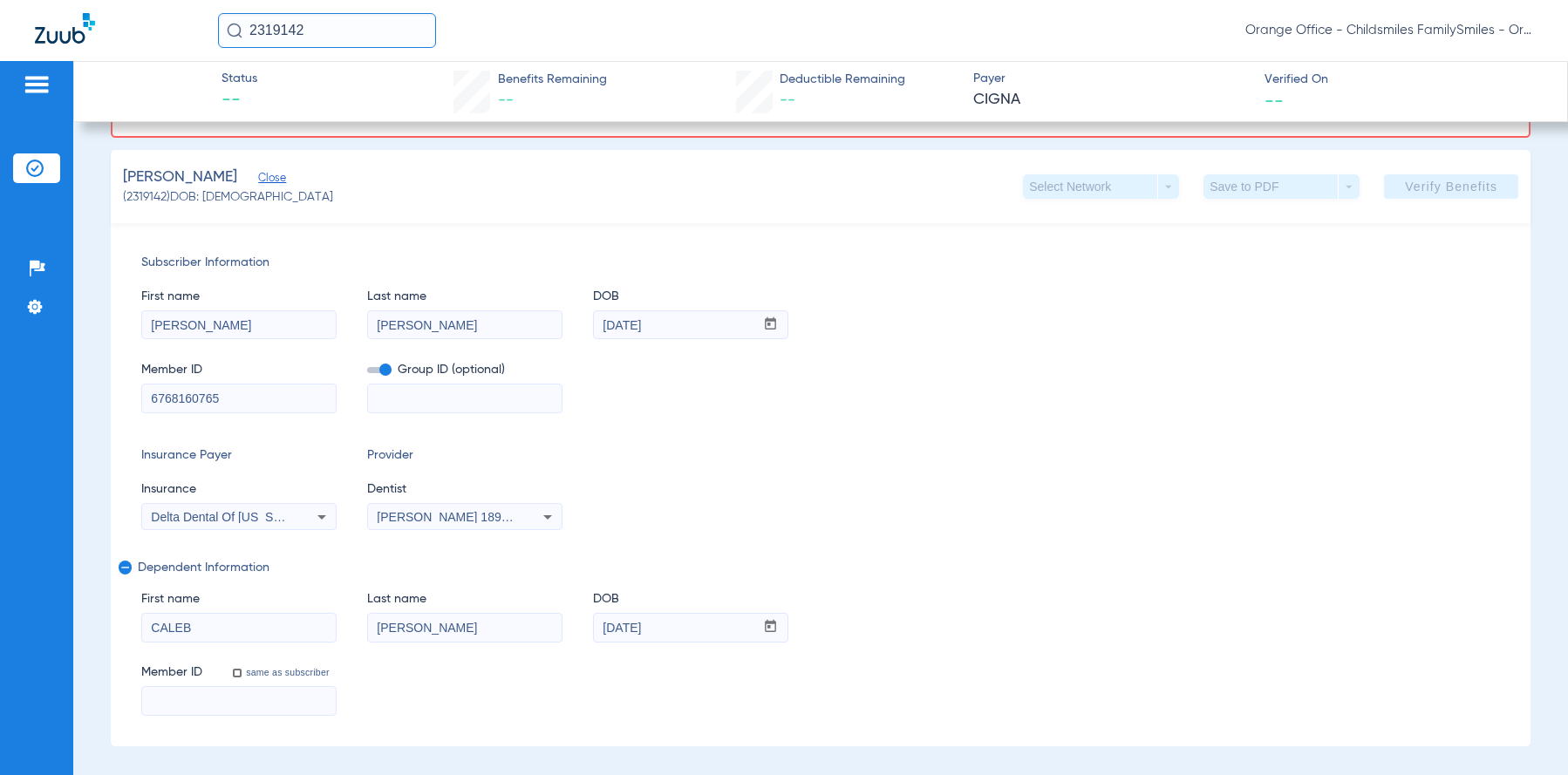
scroll to position [398, 0]
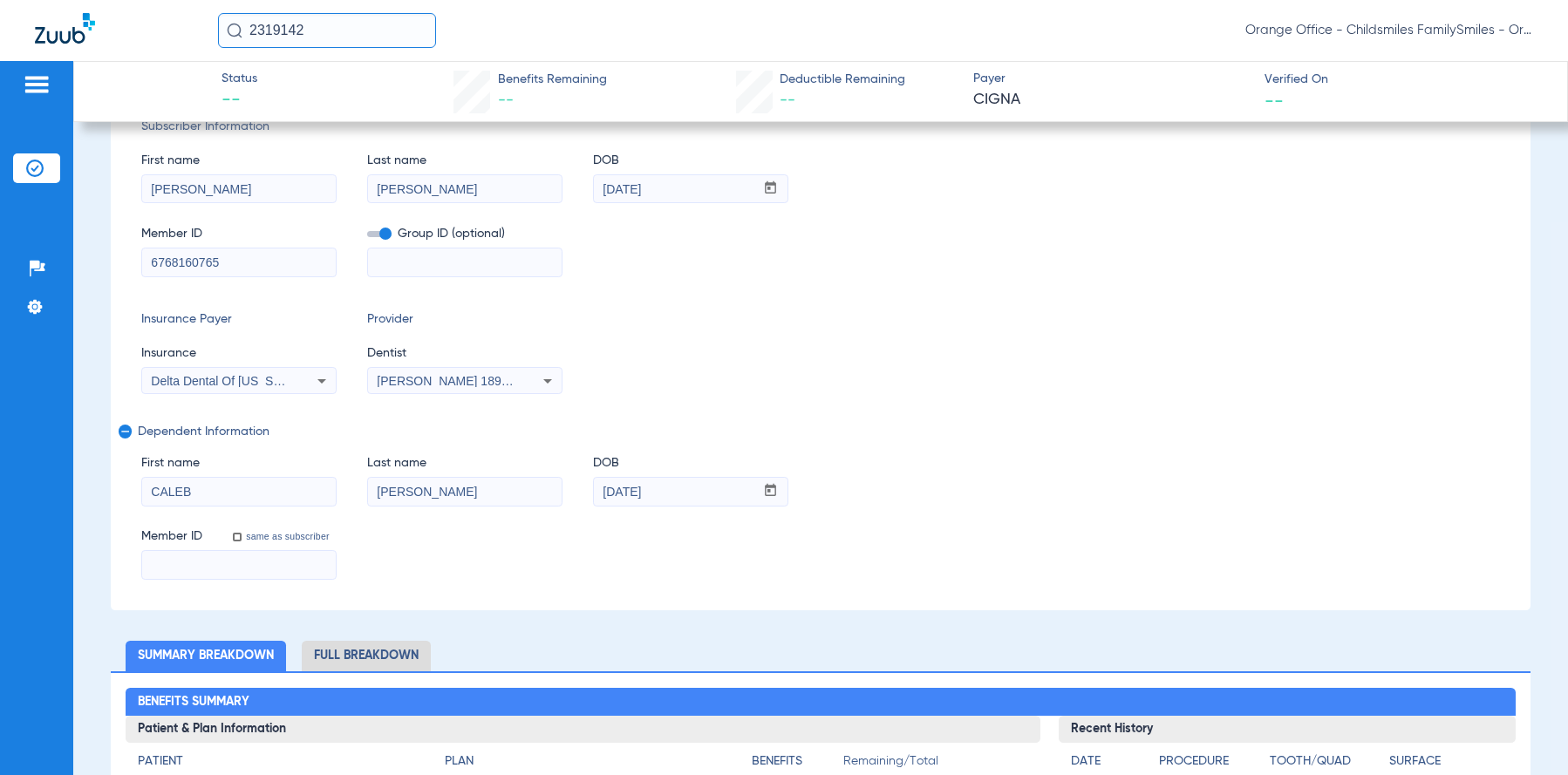
drag, startPoint x: 245, startPoint y: 254, endPoint x: 113, endPoint y: 262, distance: 132.2
click at [113, 262] on div "Subscriber Information First name VALERIE Last name MONEGRO DOB mm / dd / yyyy …" at bounding box center [821, 349] width 1420 height 523
click at [183, 566] on input at bounding box center [239, 565] width 194 height 27
paste input "6768160765"
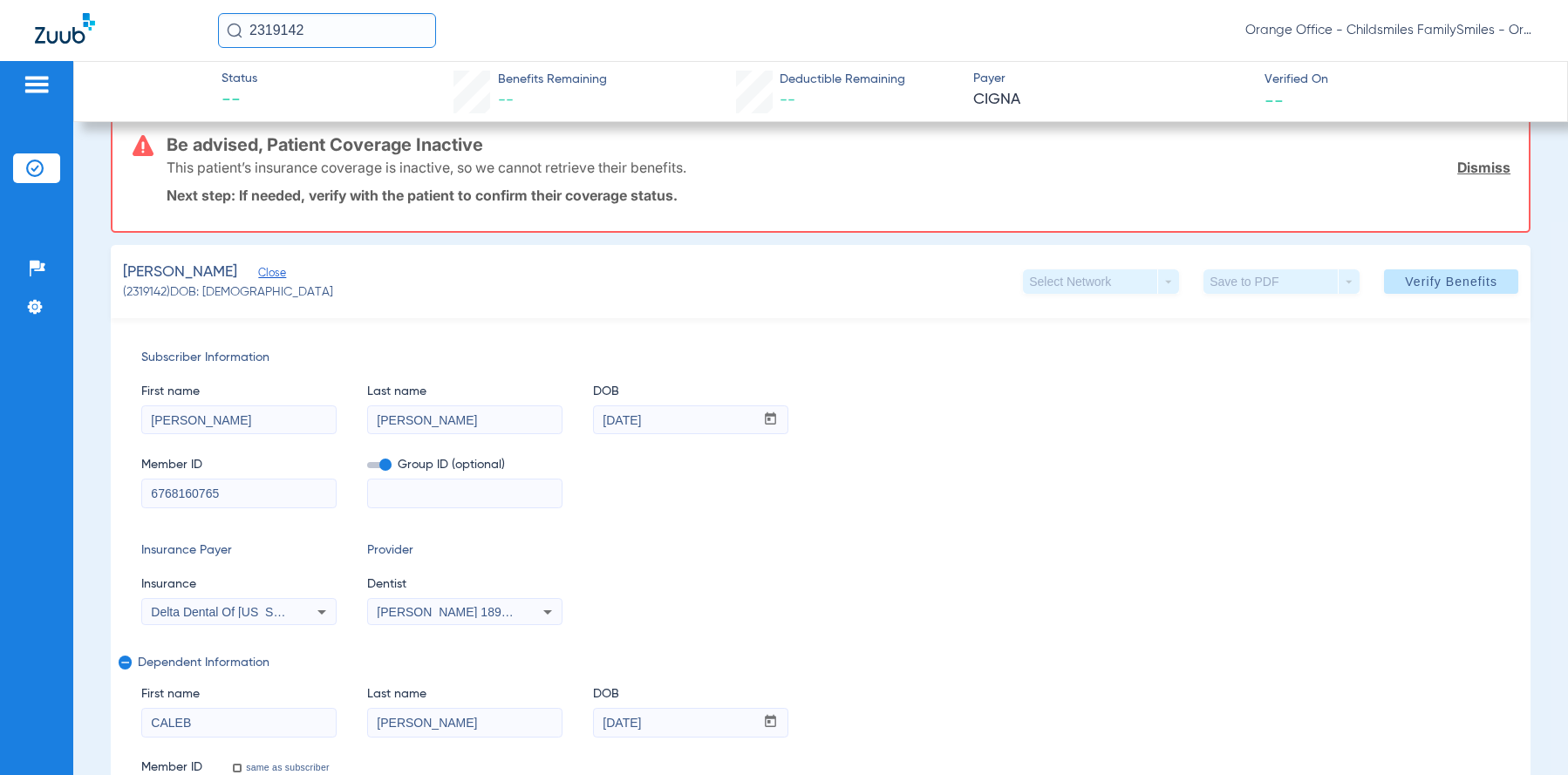
scroll to position [0, 0]
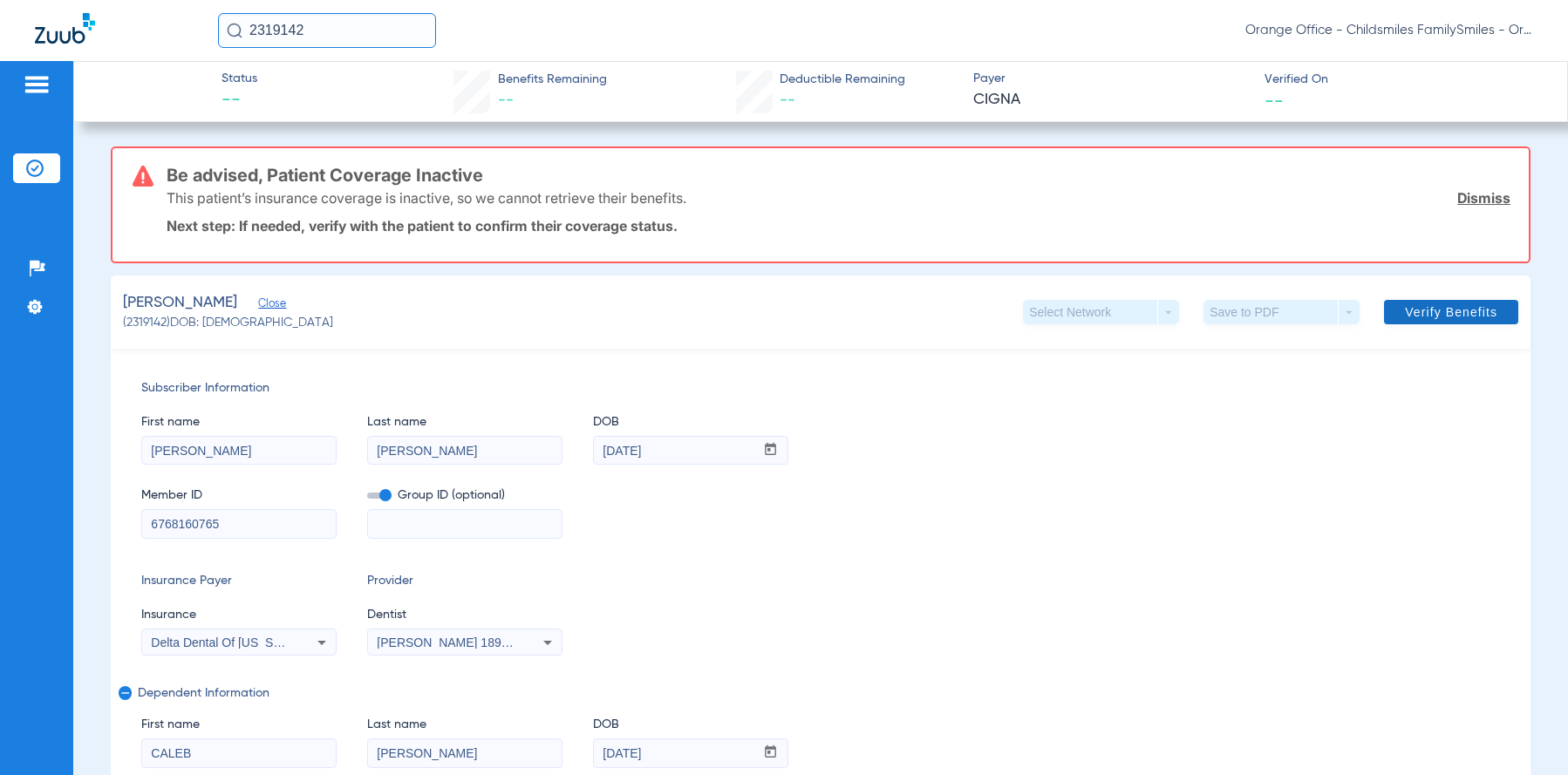
type input "6768160765"
click at [1391, 321] on span at bounding box center [1451, 312] width 134 height 42
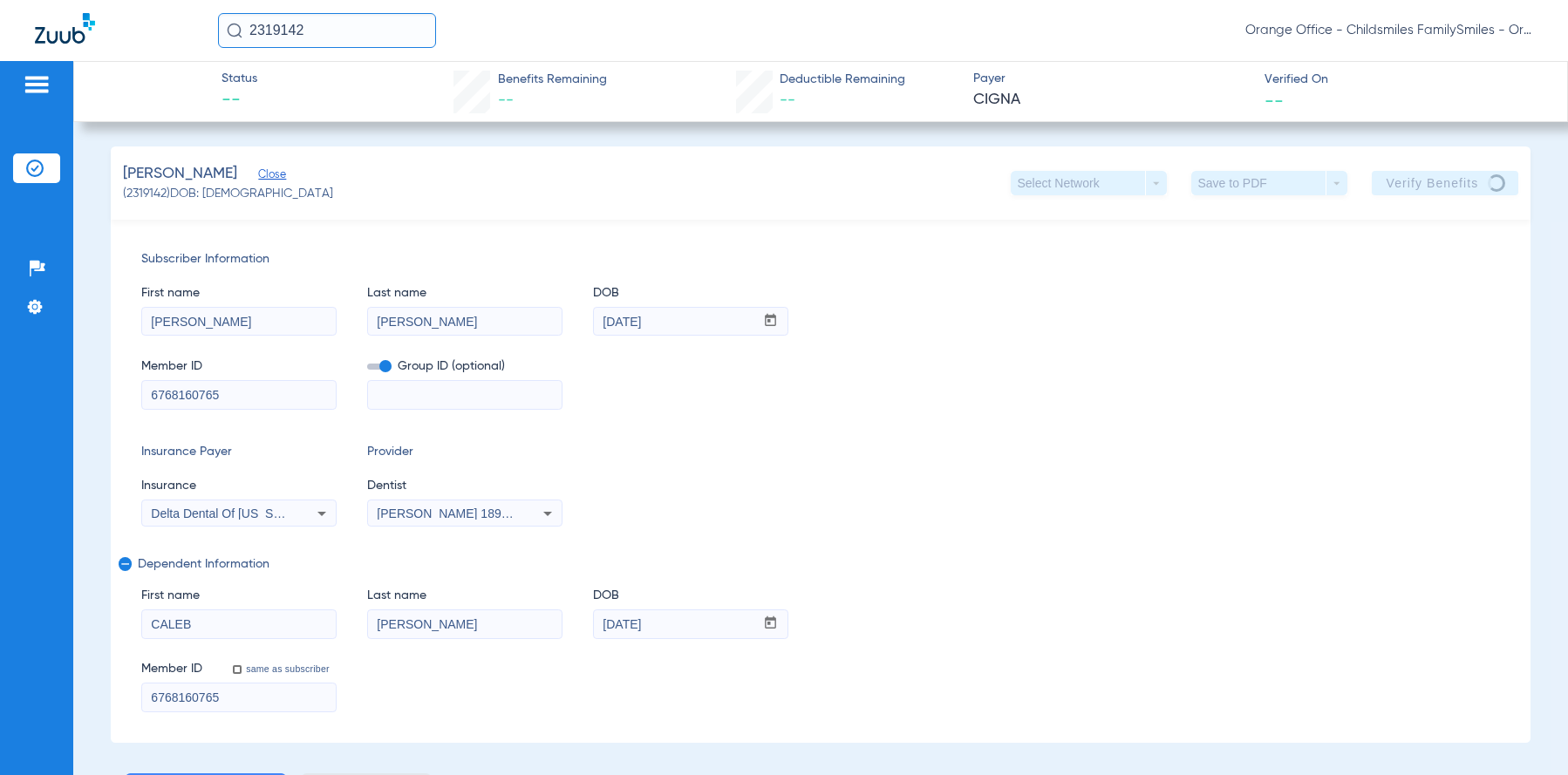
drag, startPoint x: 236, startPoint y: 396, endPoint x: 143, endPoint y: 398, distance: 93.0
click at [143, 398] on input "6768160765" at bounding box center [239, 395] width 194 height 27
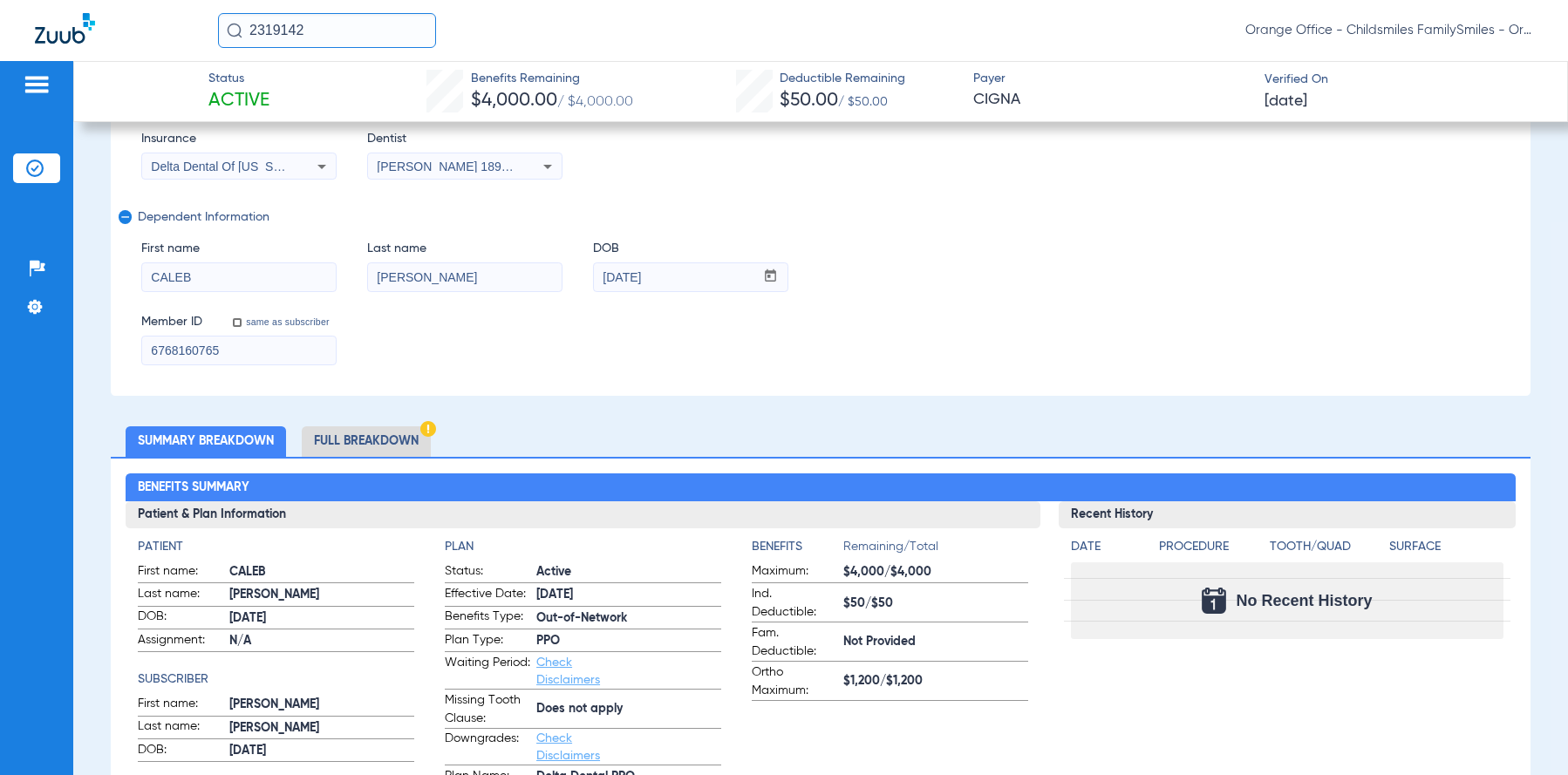
scroll to position [349, 0]
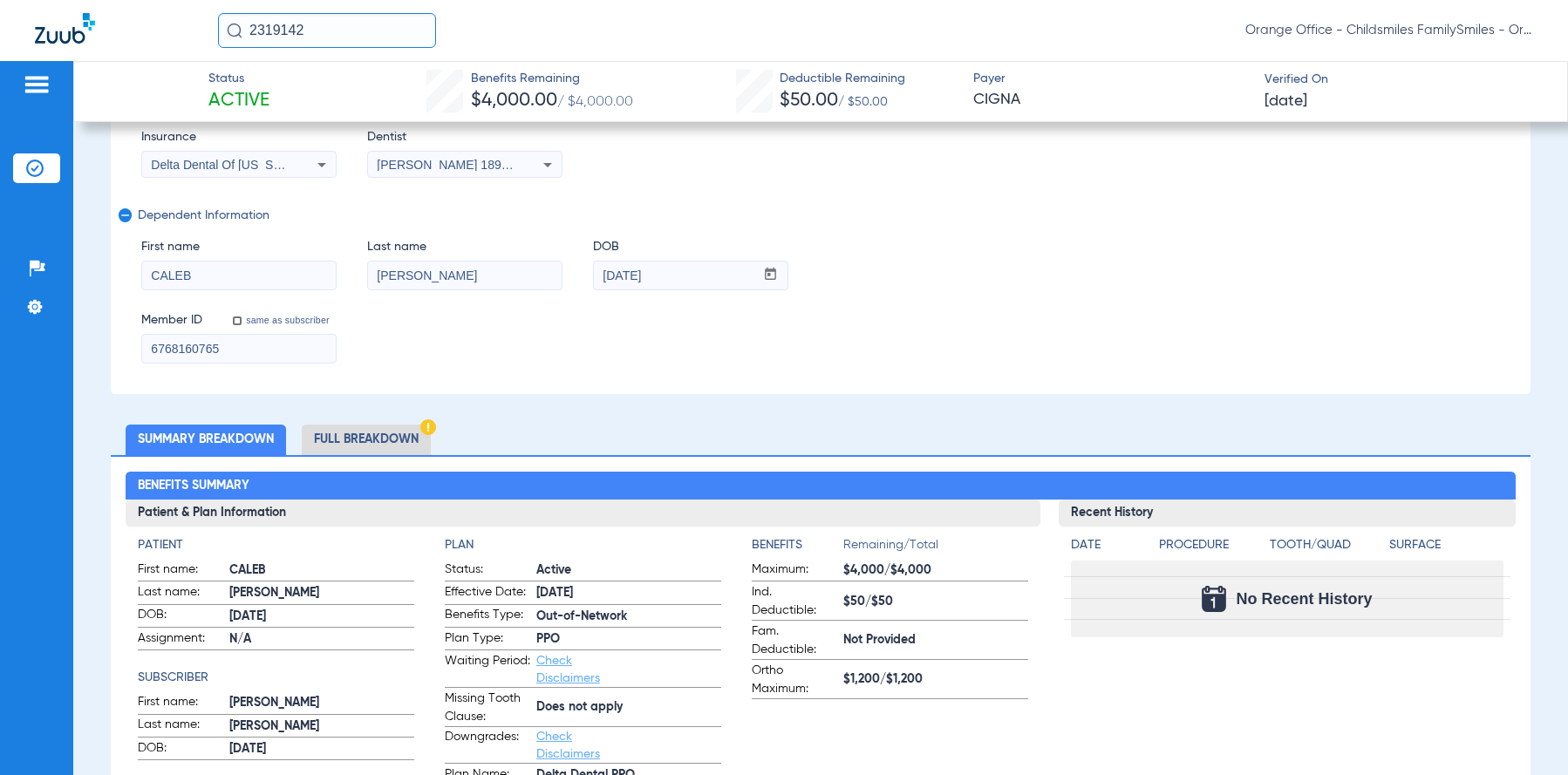
click at [365, 436] on li "Full Breakdown" at bounding box center [366, 439] width 129 height 30
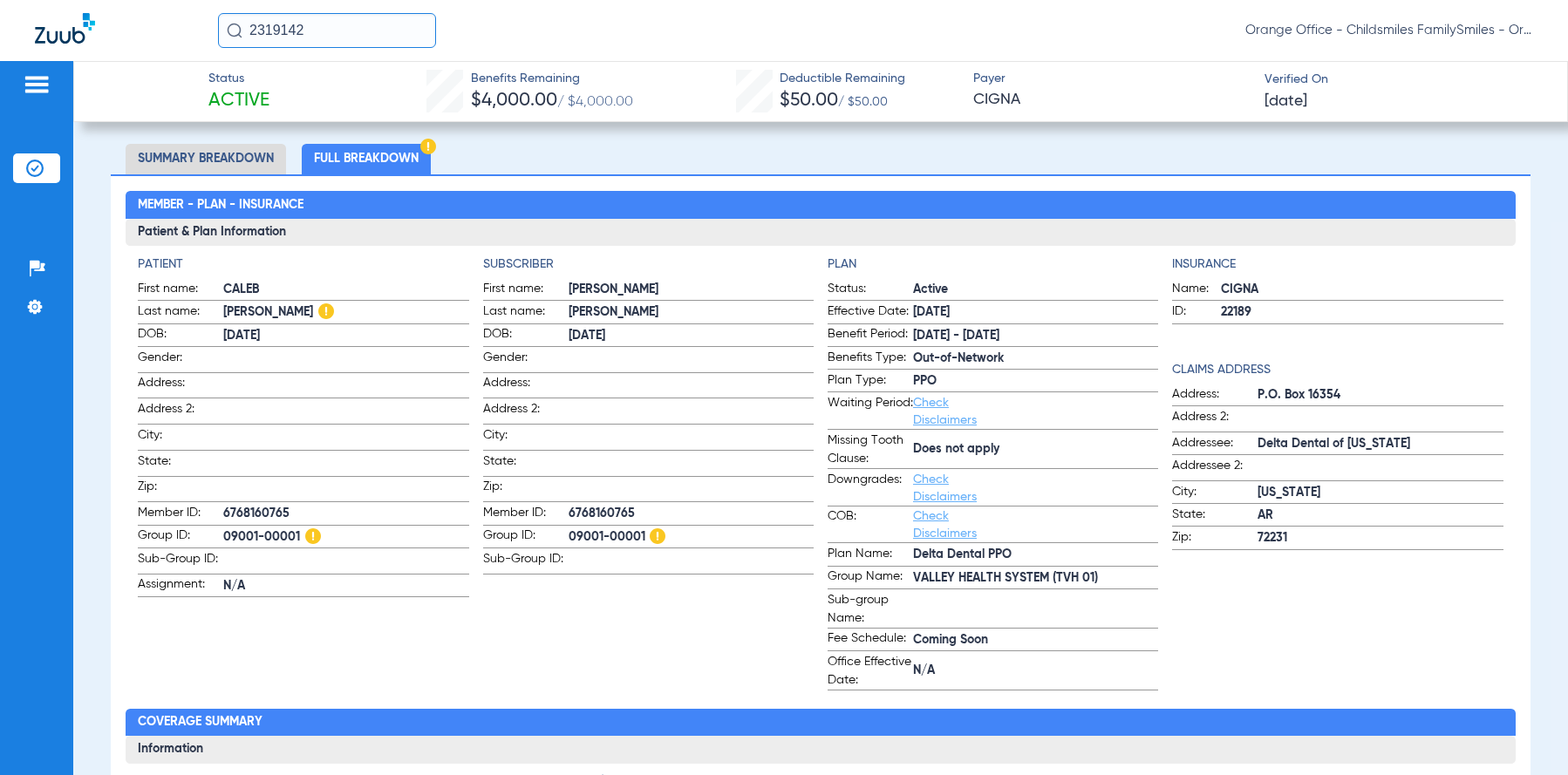
scroll to position [523, 0]
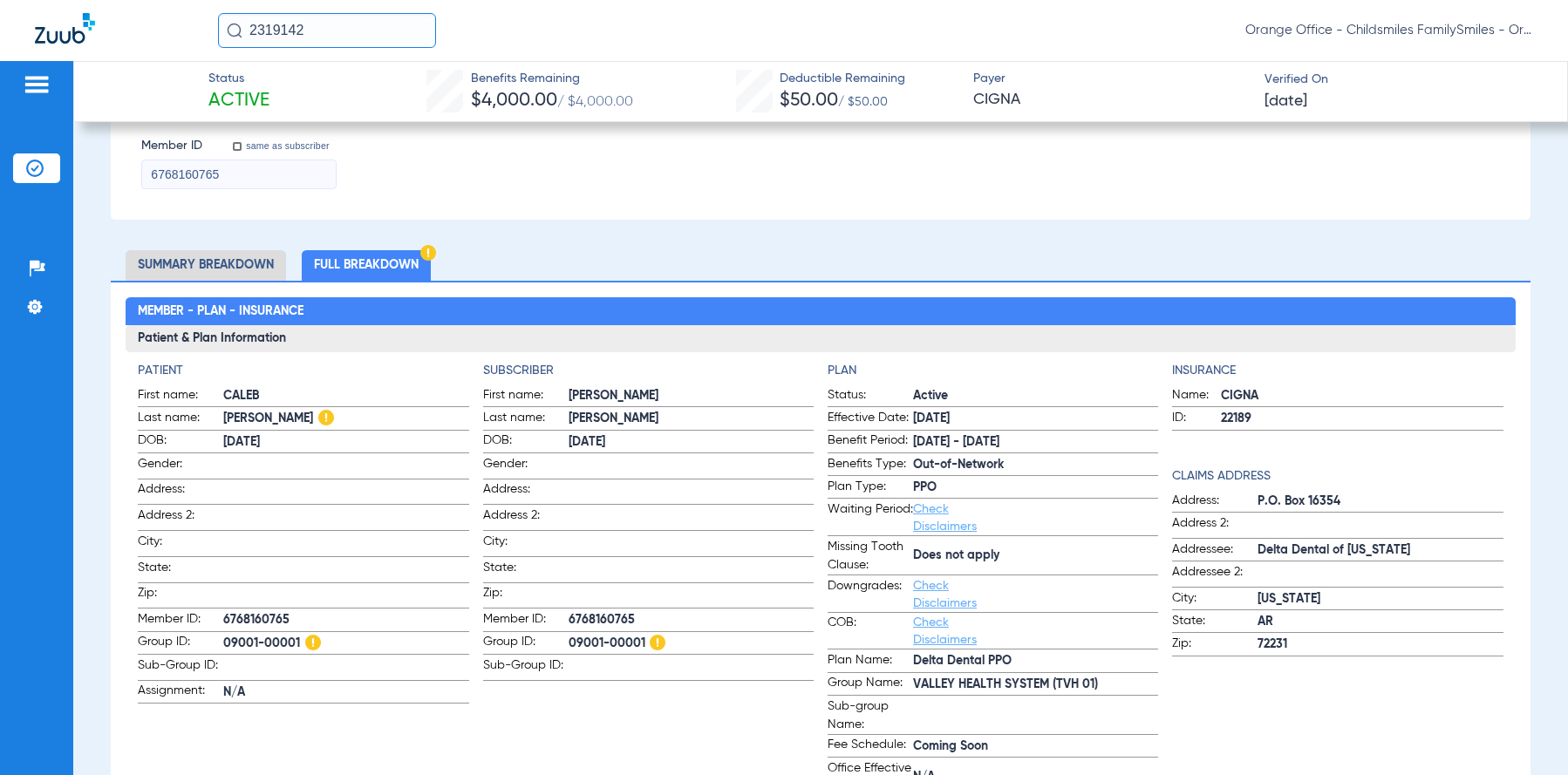
drag, startPoint x: 341, startPoint y: 417, endPoint x: 222, endPoint y: 422, distance: 119.1
click at [223, 422] on span "GUZMAN-MONEGRO" at bounding box center [346, 419] width 245 height 18
drag, startPoint x: 222, startPoint y: 422, endPoint x: 231, endPoint y: 419, distance: 9.5
copy span "GUZMAN-MONEGRO"
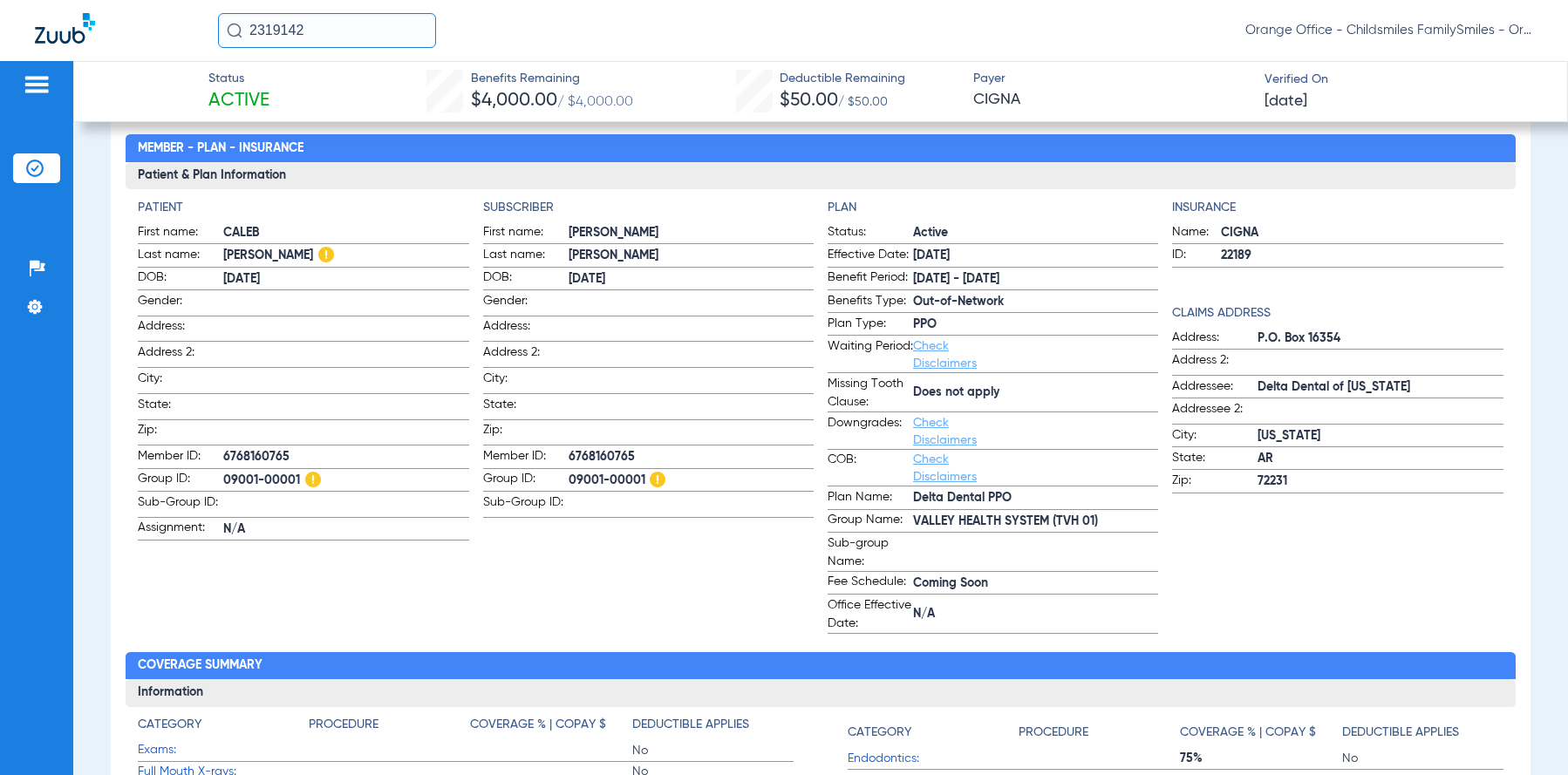
scroll to position [697, 0]
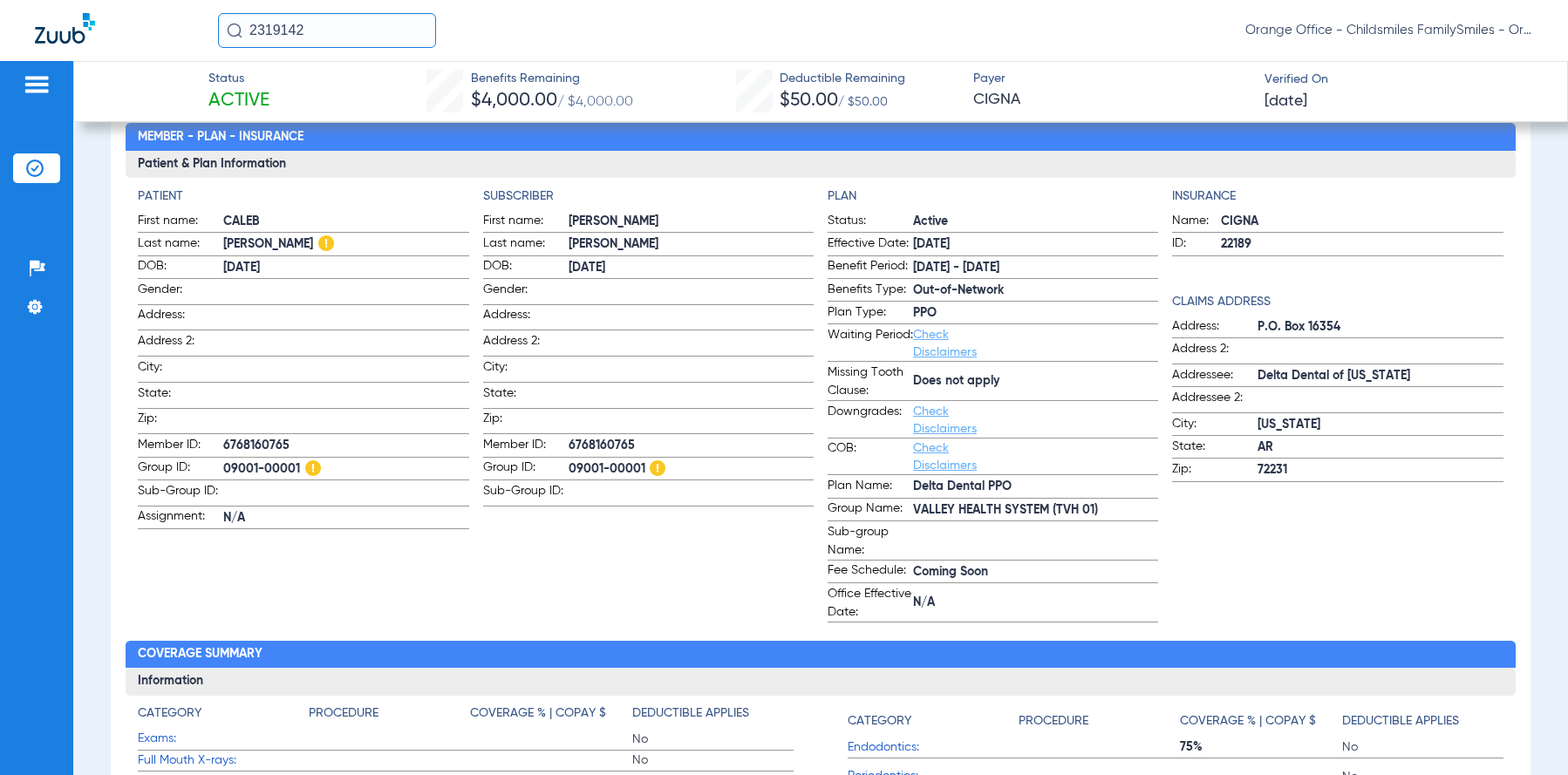
drag, startPoint x: 224, startPoint y: 439, endPoint x: 292, endPoint y: 449, distance: 68.7
click at [292, 449] on span "6768160765" at bounding box center [346, 447] width 245 height 18
drag, startPoint x: 292, startPoint y: 449, endPoint x: 281, endPoint y: 449, distance: 11.0
copy span "6768160765"
drag, startPoint x: 821, startPoint y: 284, endPoint x: 1011, endPoint y: 300, distance: 190.7
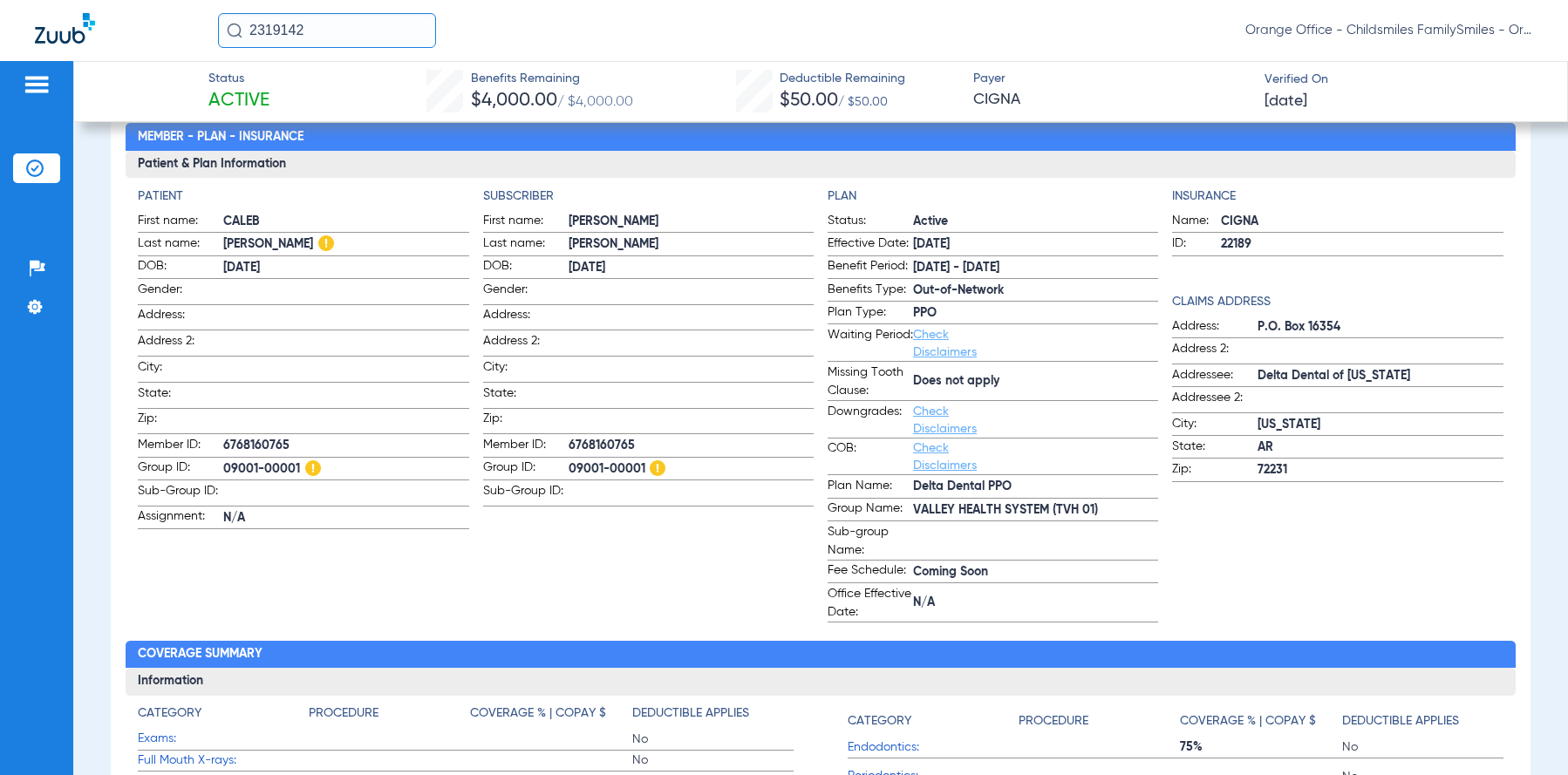
click at [1011, 300] on label "Benefits Type: Out-of-Network" at bounding box center [992, 292] width 330 height 22
drag, startPoint x: 1011, startPoint y: 300, endPoint x: 983, endPoint y: 292, distance: 29.1
copy label "Benefits Type: Out-of-Network"
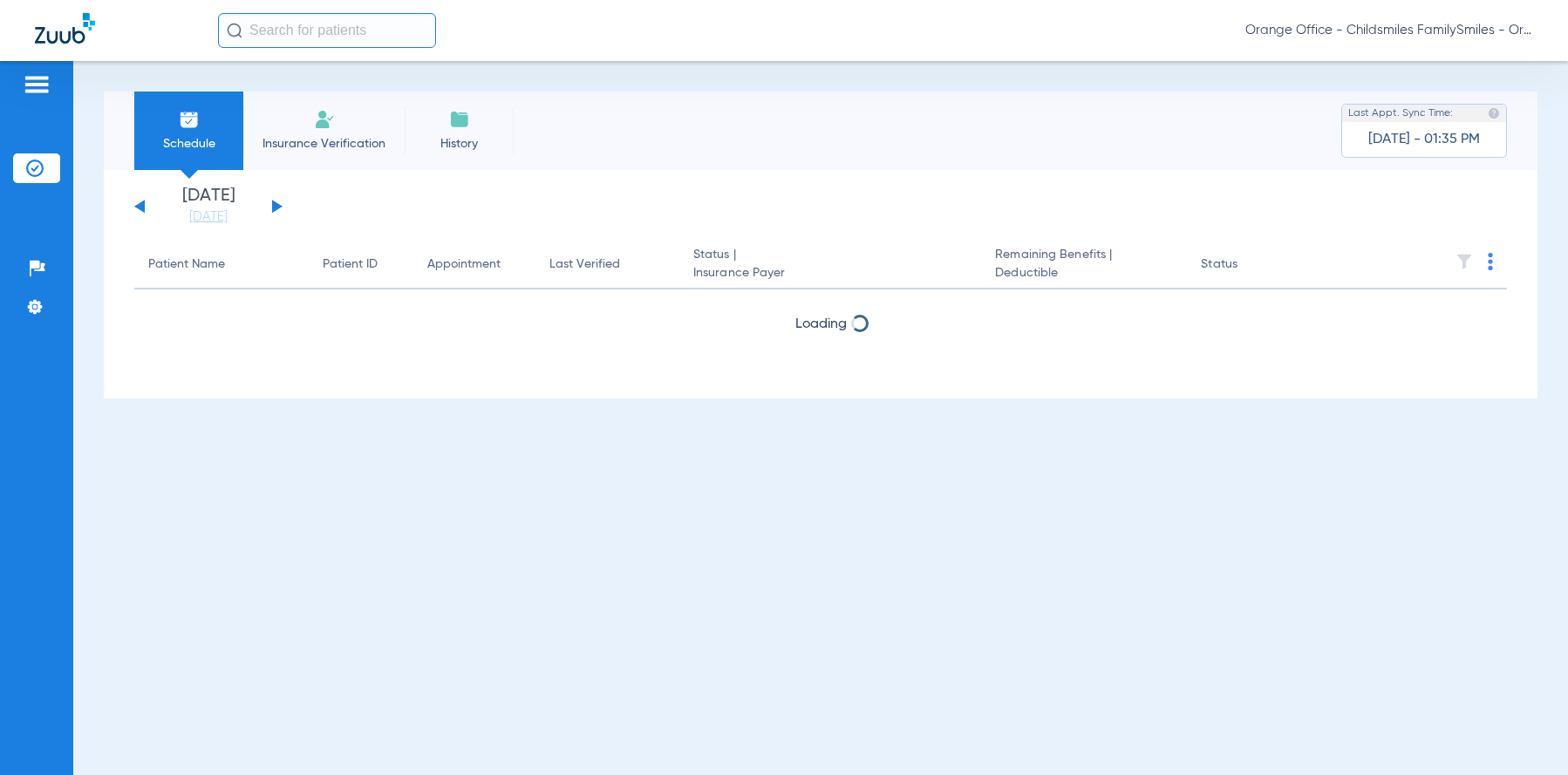
click at [283, 23] on input "text" at bounding box center [327, 30] width 218 height 35
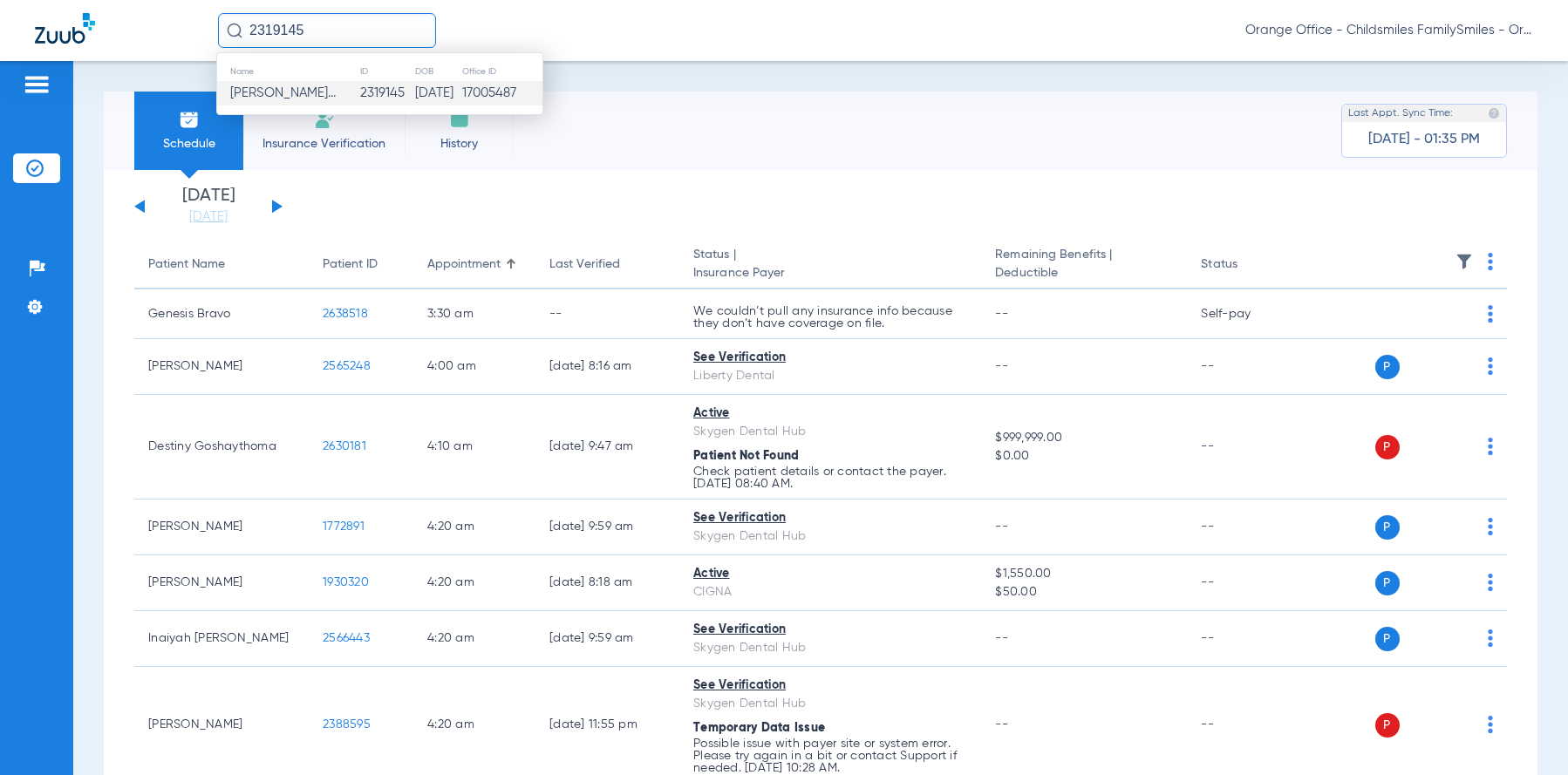
type input "2319145"
click at [265, 92] on span "Hazel Grace Guzman- Moneg..." at bounding box center [283, 92] width 105 height 13
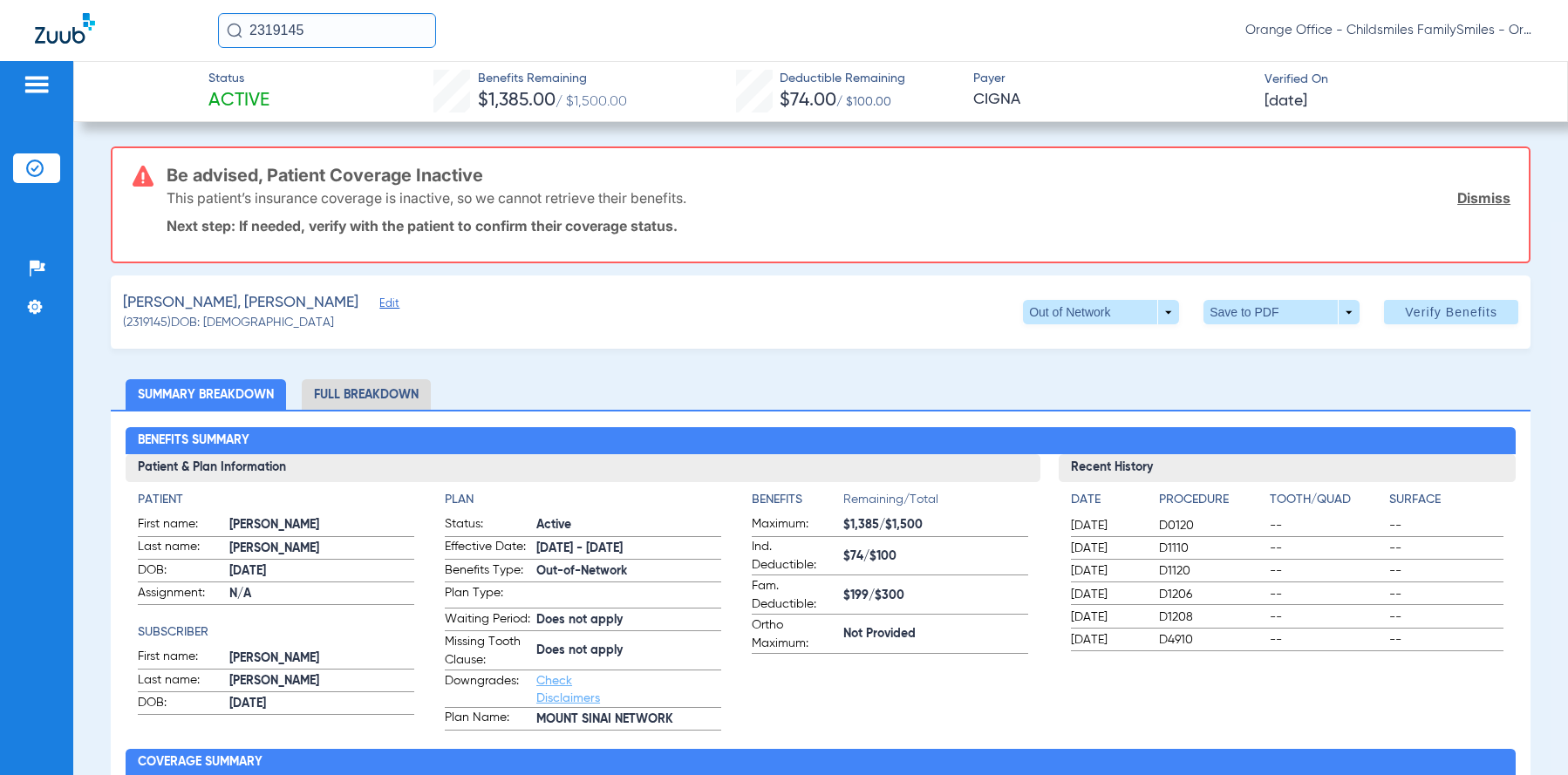
click at [395, 312] on span "Edit" at bounding box center [387, 306] width 16 height 16
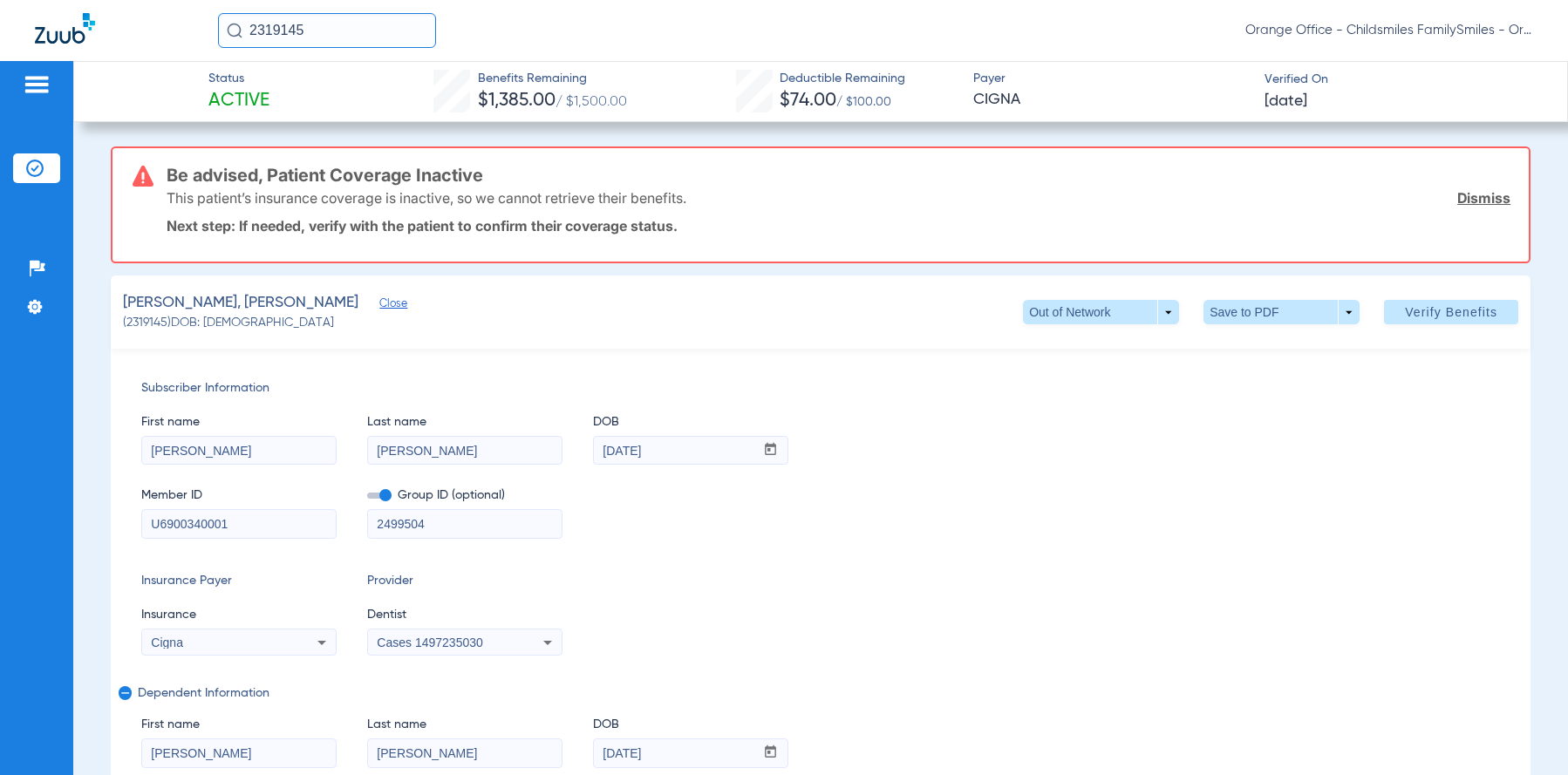
drag, startPoint x: 248, startPoint y: 525, endPoint x: 76, endPoint y: 553, distance: 174.3
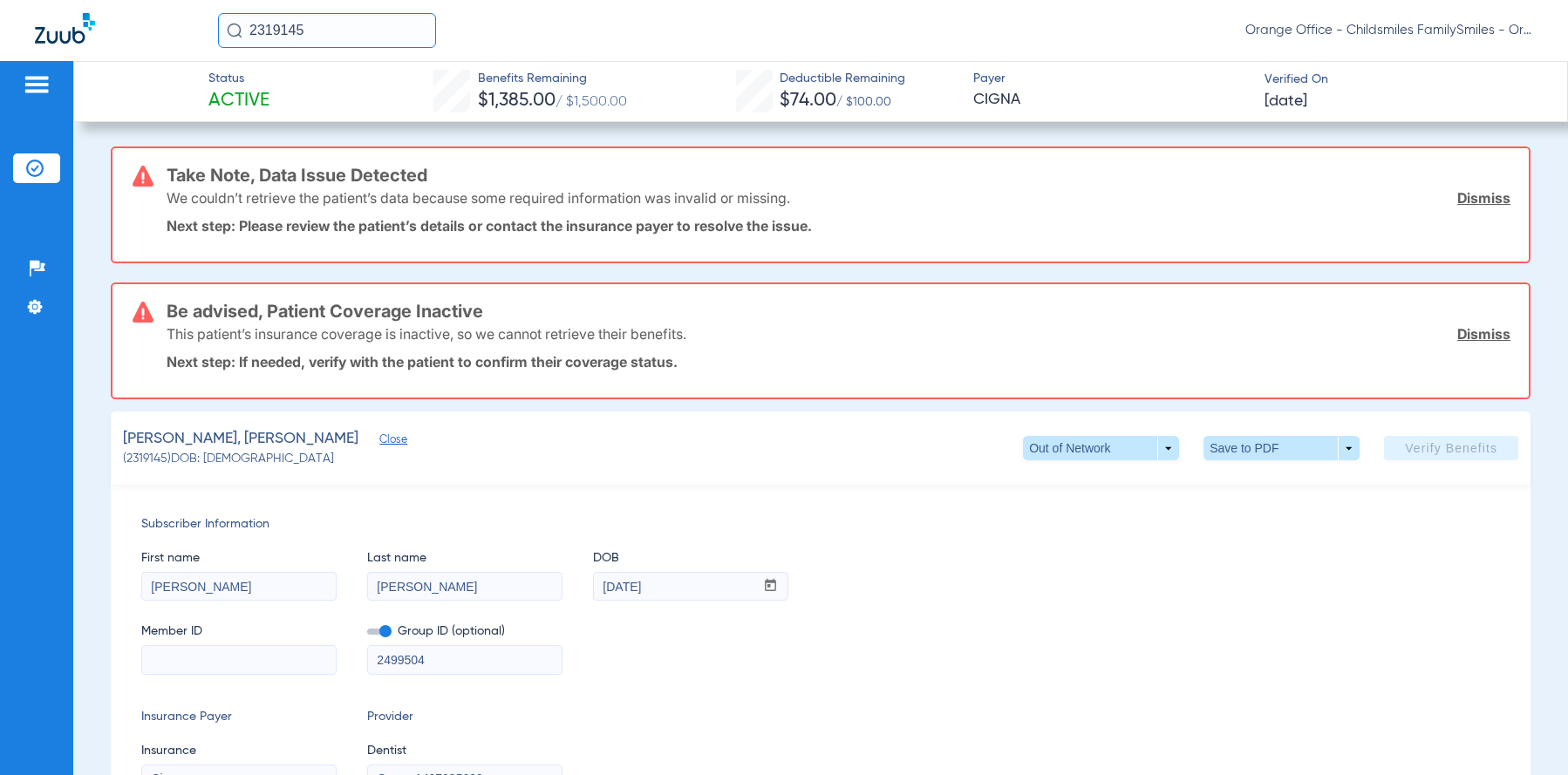
paste input "6768160765"
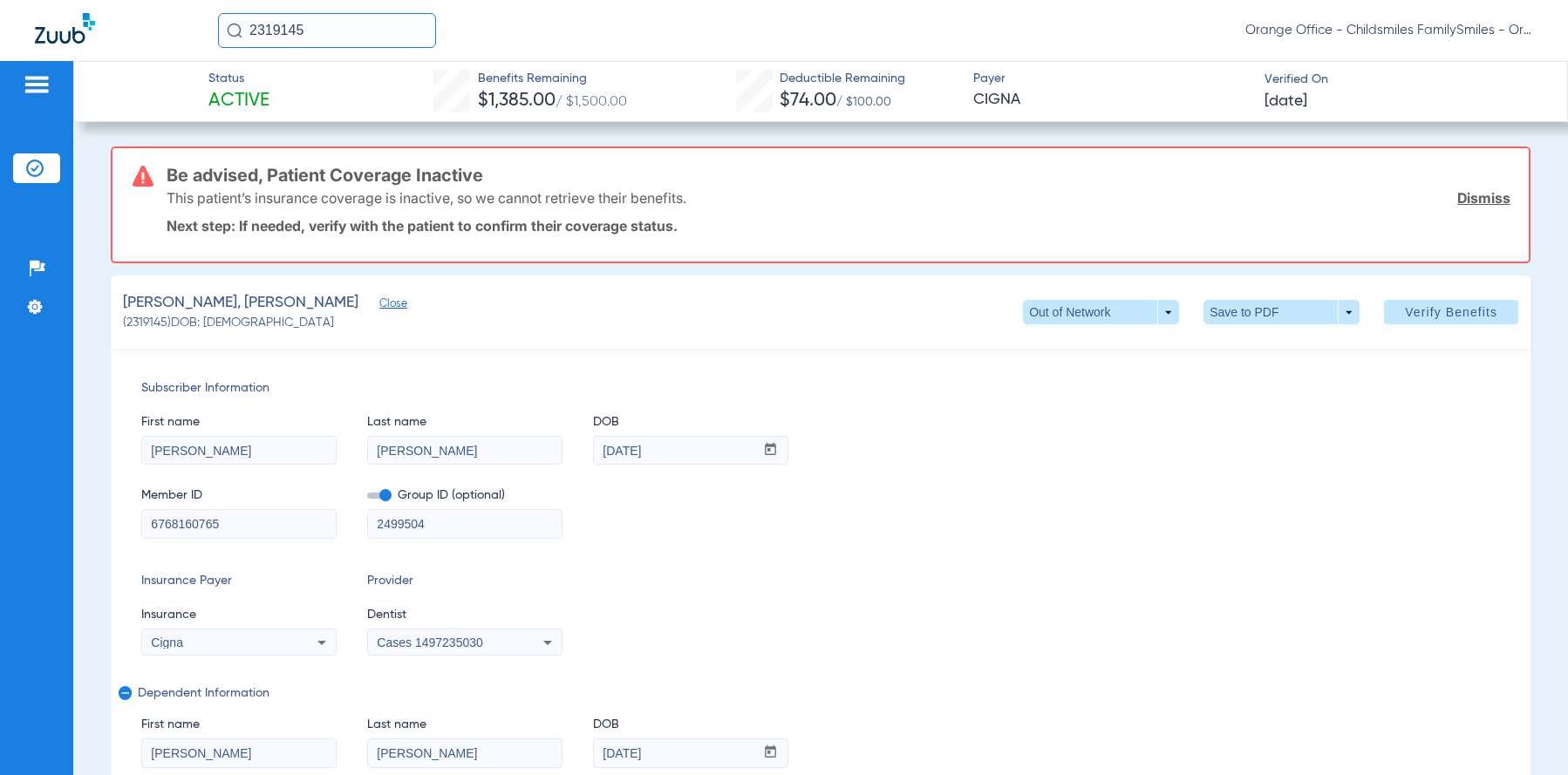
type input "6768160765"
drag, startPoint x: 454, startPoint y: 523, endPoint x: 250, endPoint y: 530, distance: 204.1
click at [287, 519] on div "Member ID 6768160765 Group ID (optional) 2499504" at bounding box center [820, 504] width 1359 height 67
click at [201, 638] on div "Cigna" at bounding box center [220, 642] width 140 height 12
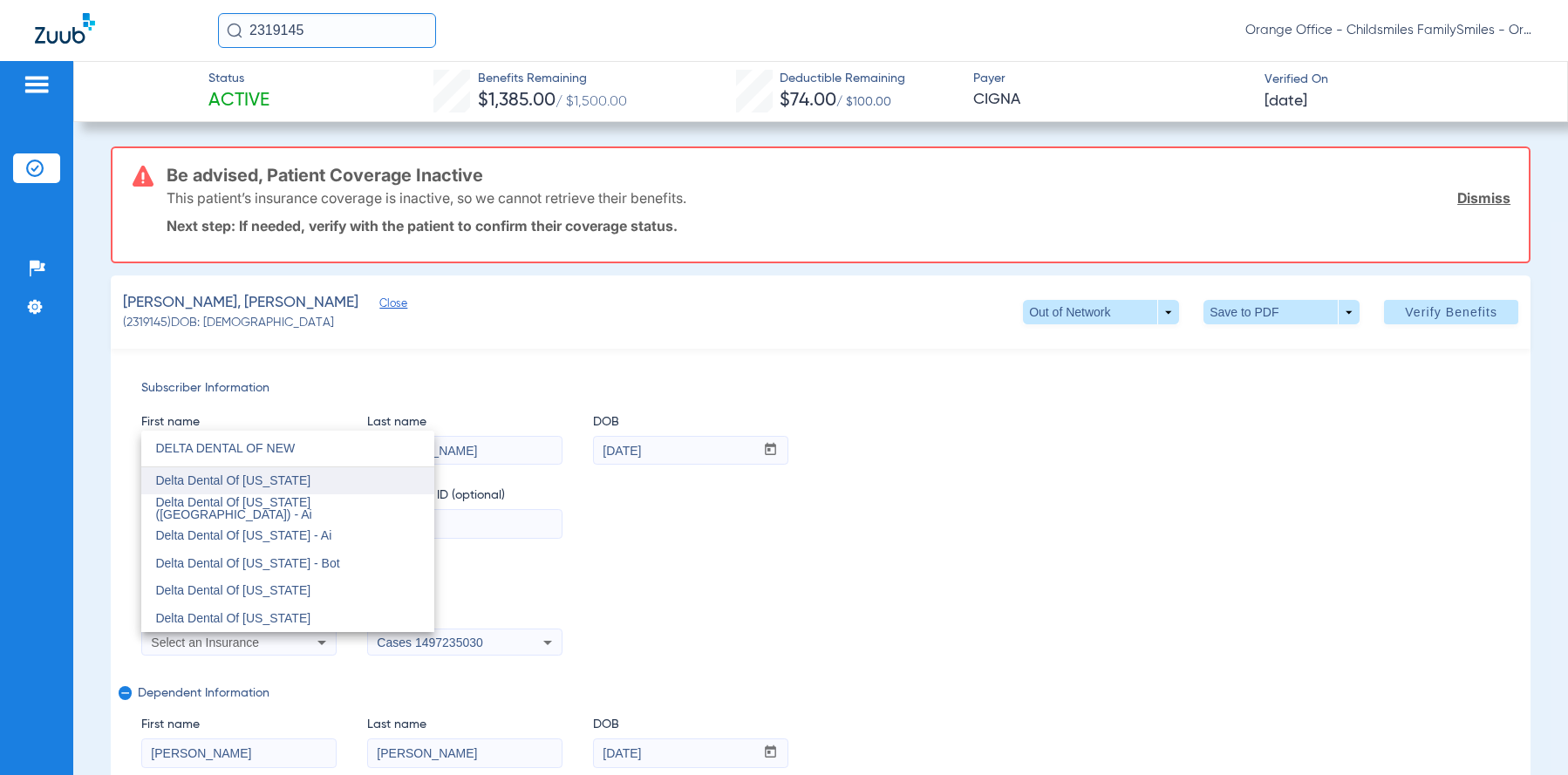
type input "DELTA DENTAL OF NEW"
click at [283, 477] on span "Delta Dental Of New Jersey" at bounding box center [233, 480] width 156 height 14
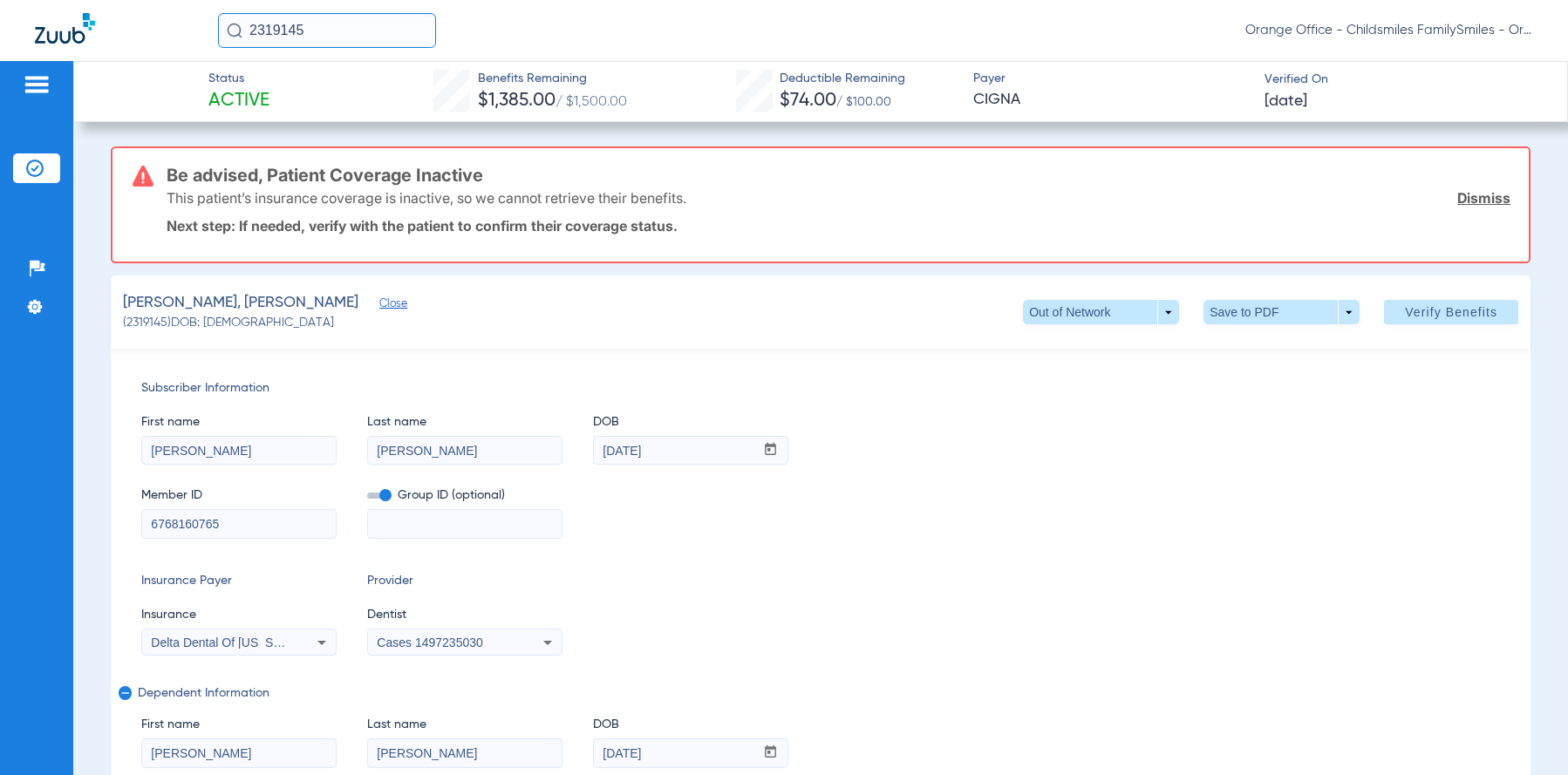
click at [436, 640] on span "Cases 1497235030" at bounding box center [429, 642] width 105 height 14
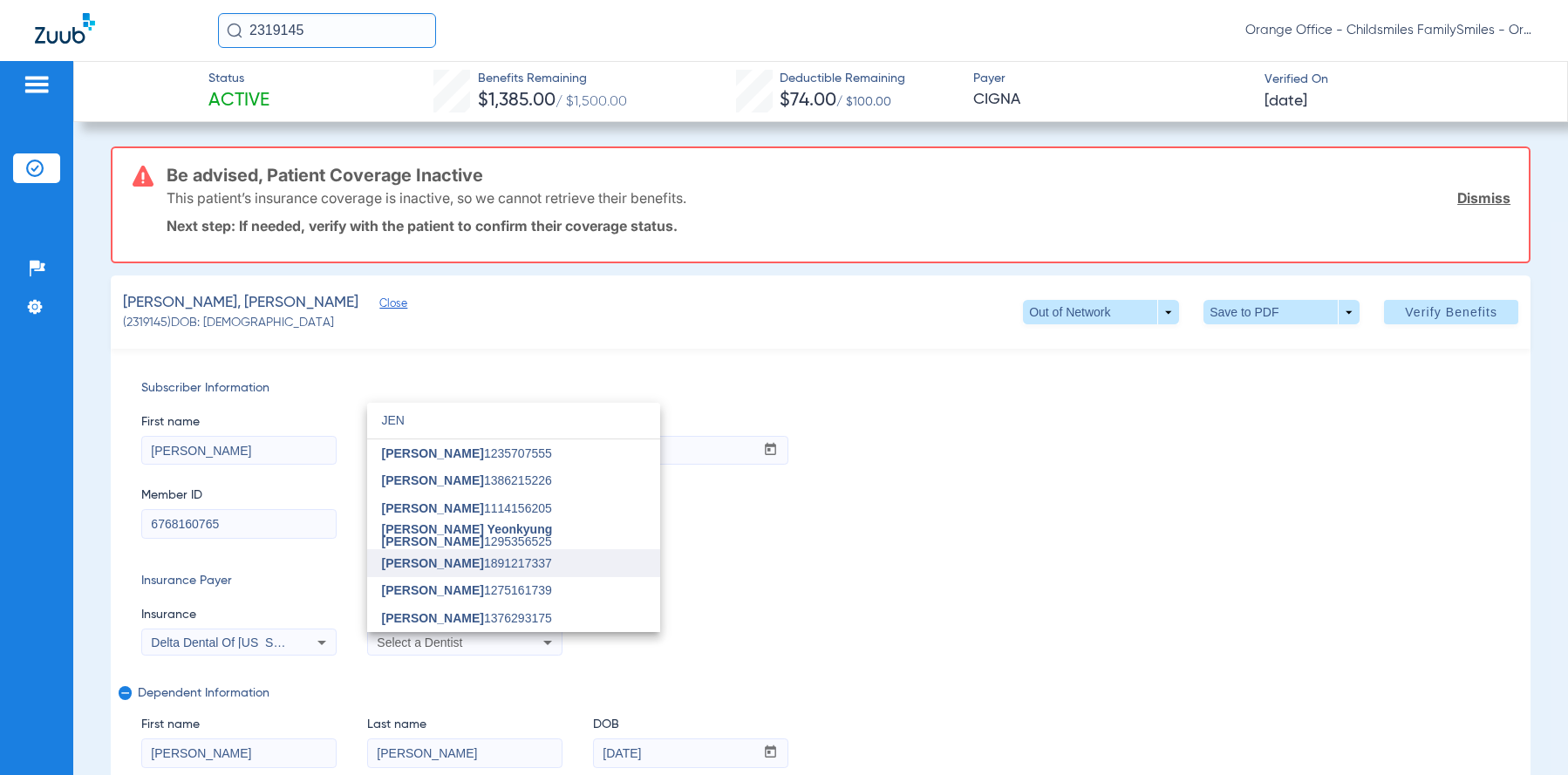
type input "JEN"
click at [437, 560] on span "Jennifer Tran" at bounding box center [433, 563] width 102 height 14
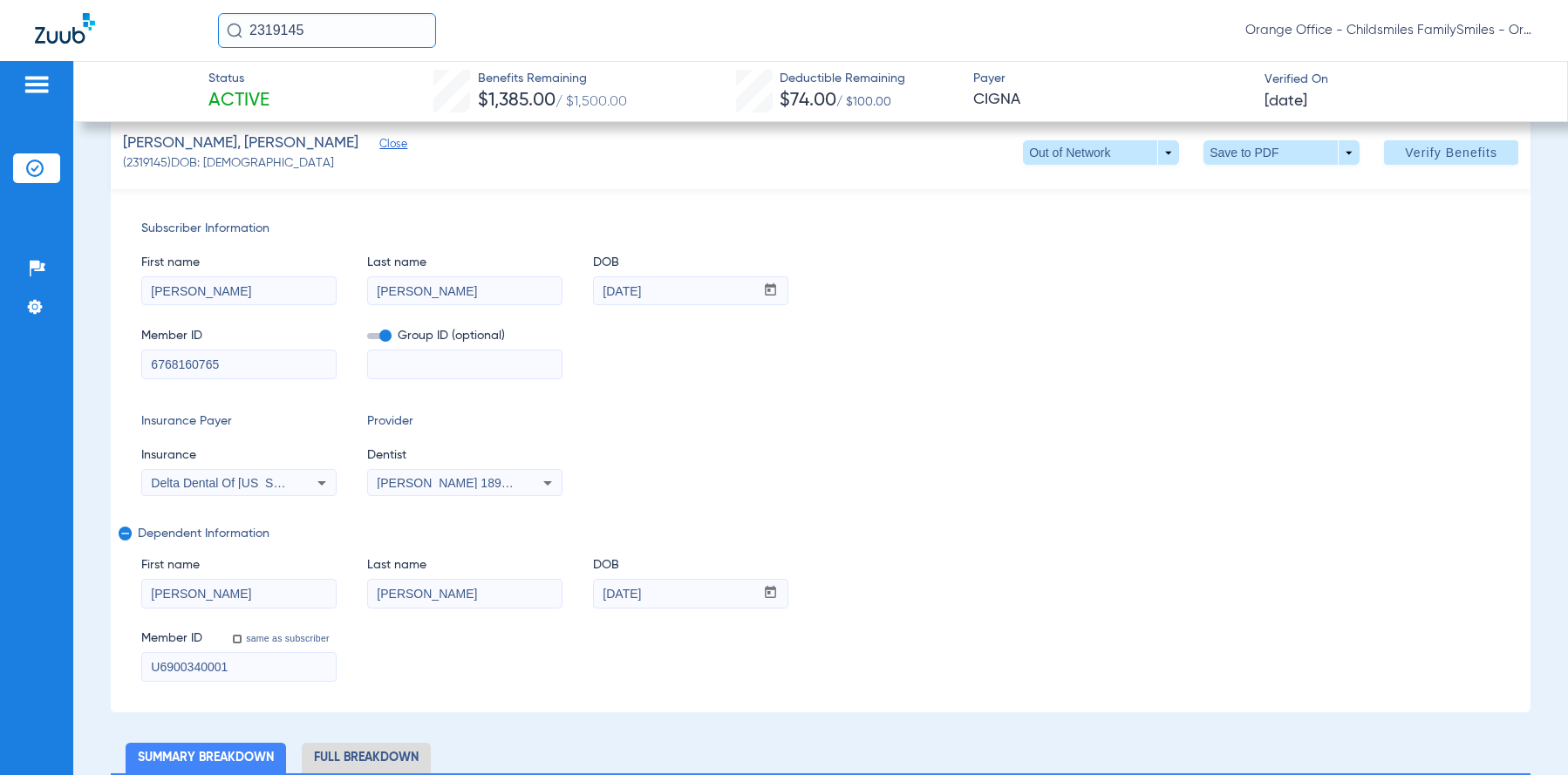
scroll to position [175, 0]
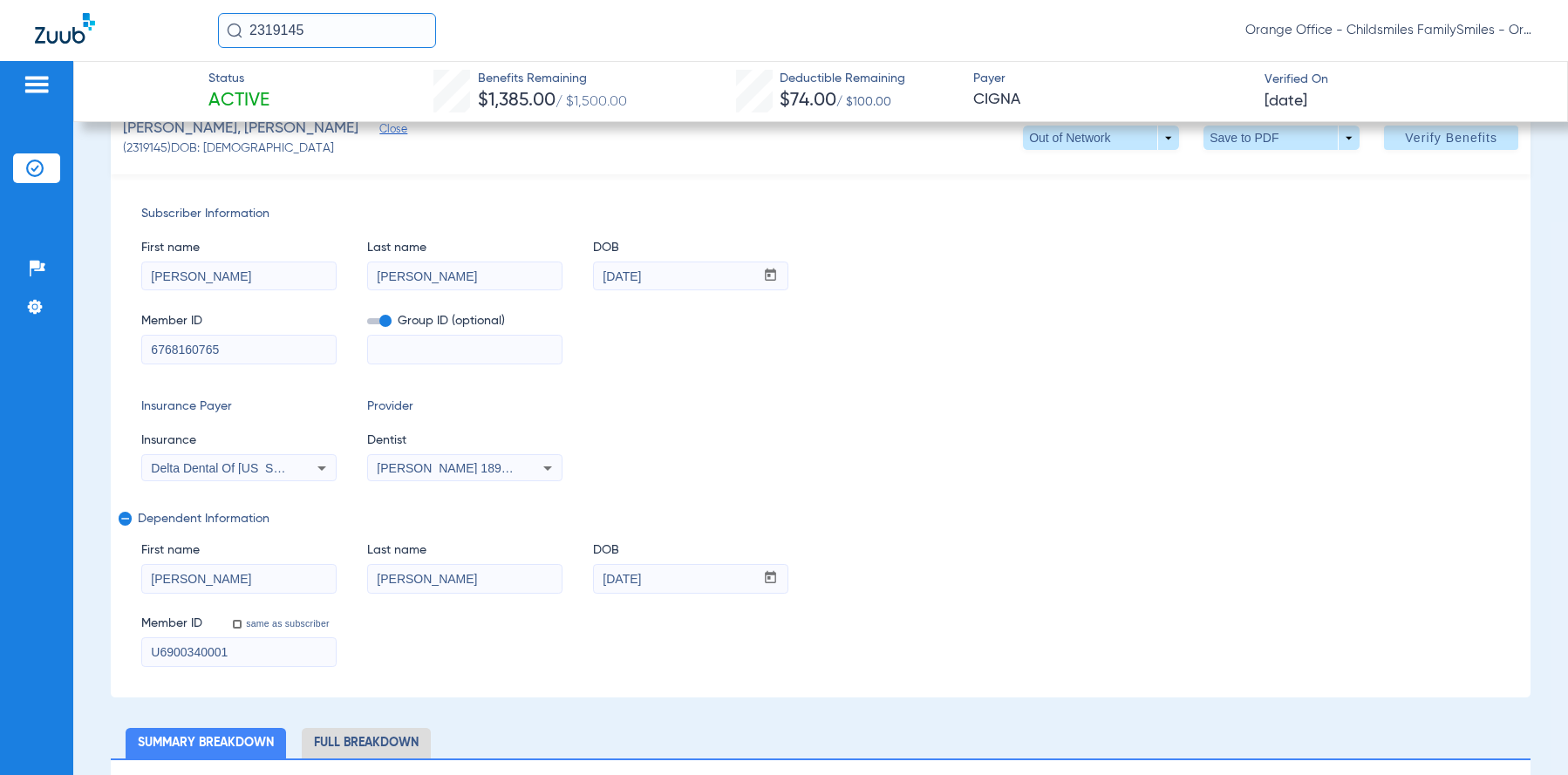
drag, startPoint x: 232, startPoint y: 645, endPoint x: 121, endPoint y: 655, distance: 111.4
click at [121, 655] on div "Subscriber Information First name VALERIE Last name MONEGRO DOB mm / dd / yyyy …" at bounding box center [821, 436] width 1420 height 523
paste input "6768160765"
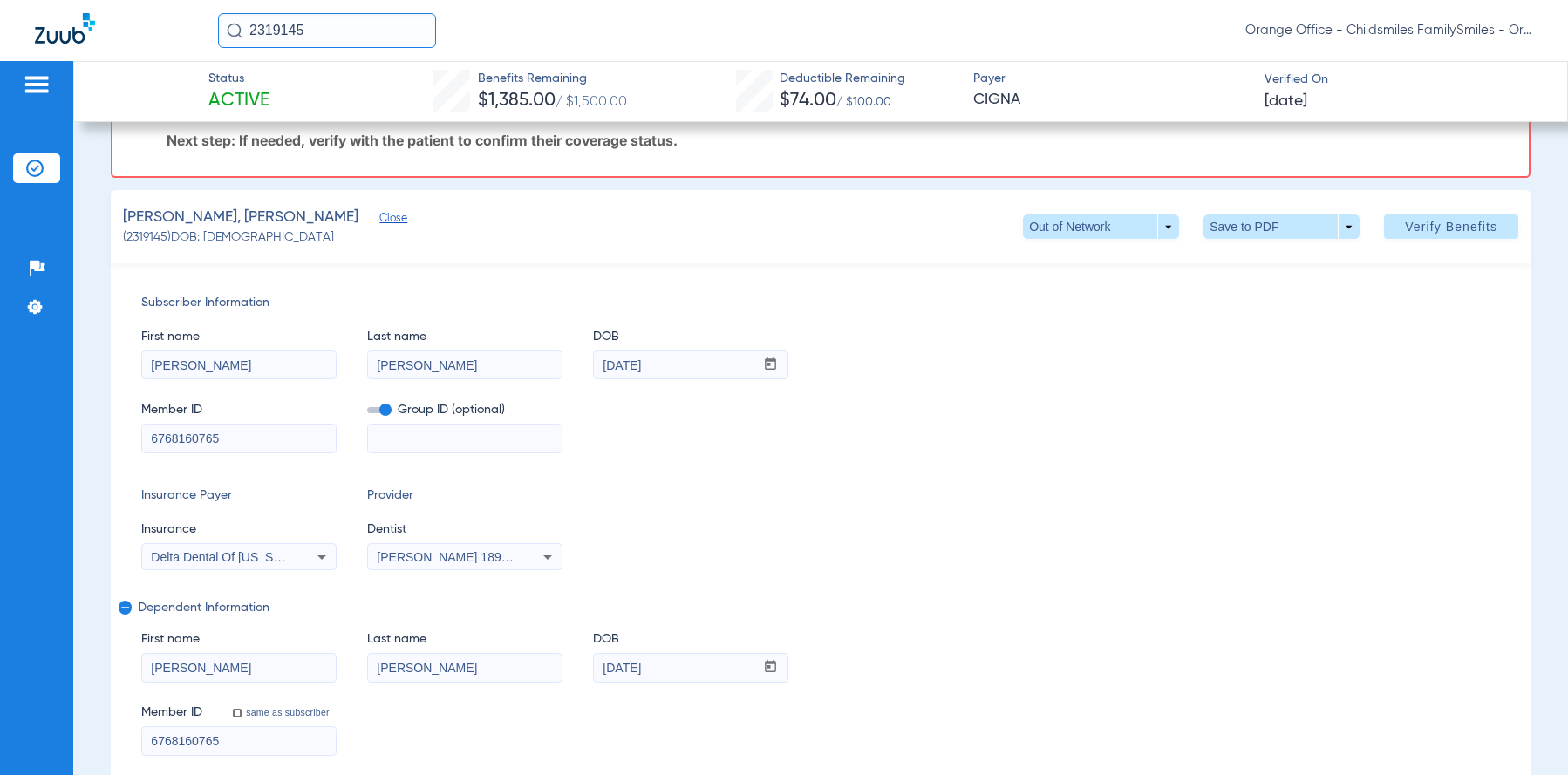
scroll to position [0, 0]
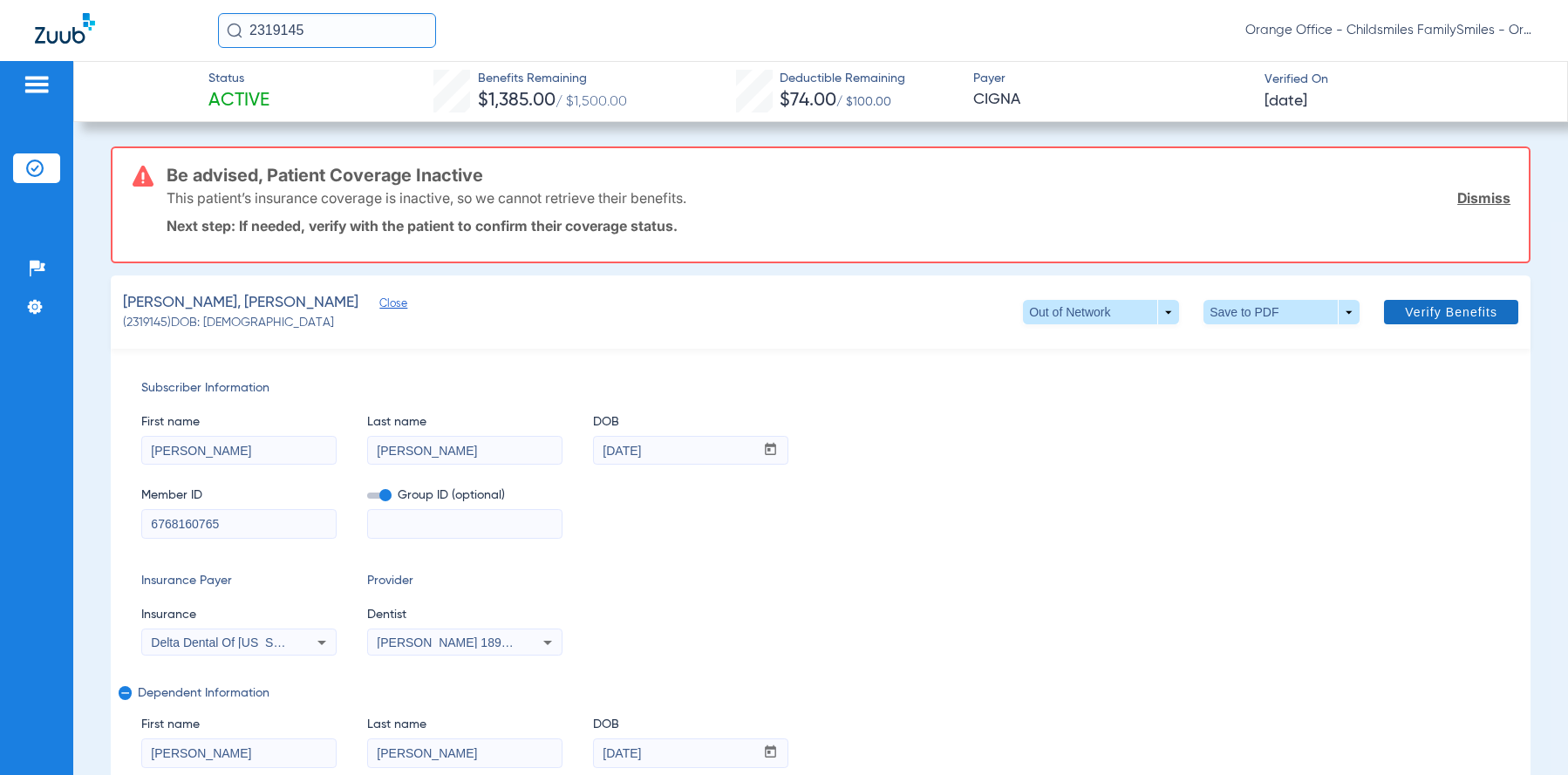
type input "6768160765"
click at [1419, 324] on span at bounding box center [1451, 312] width 134 height 42
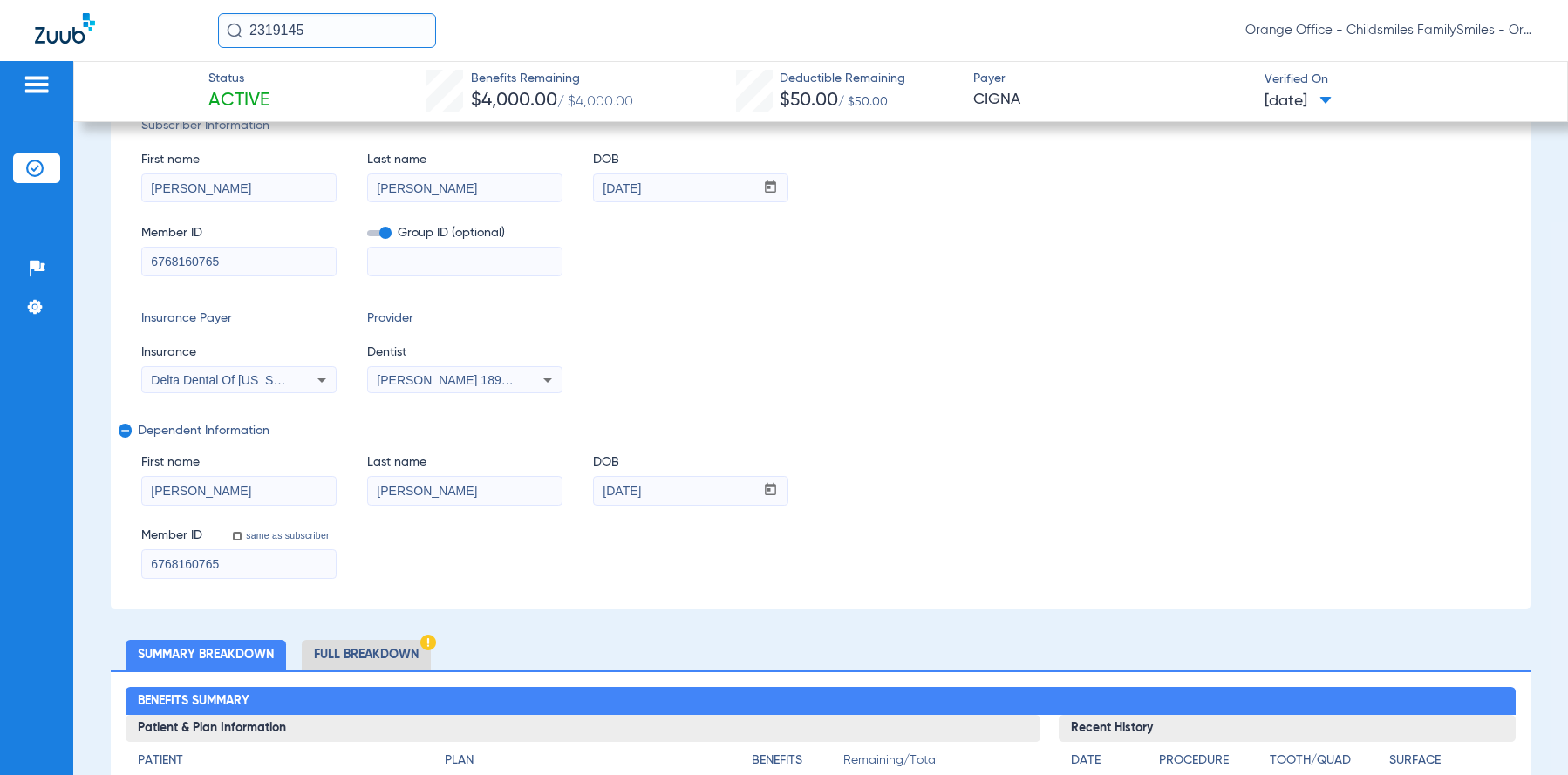
scroll to position [349, 0]
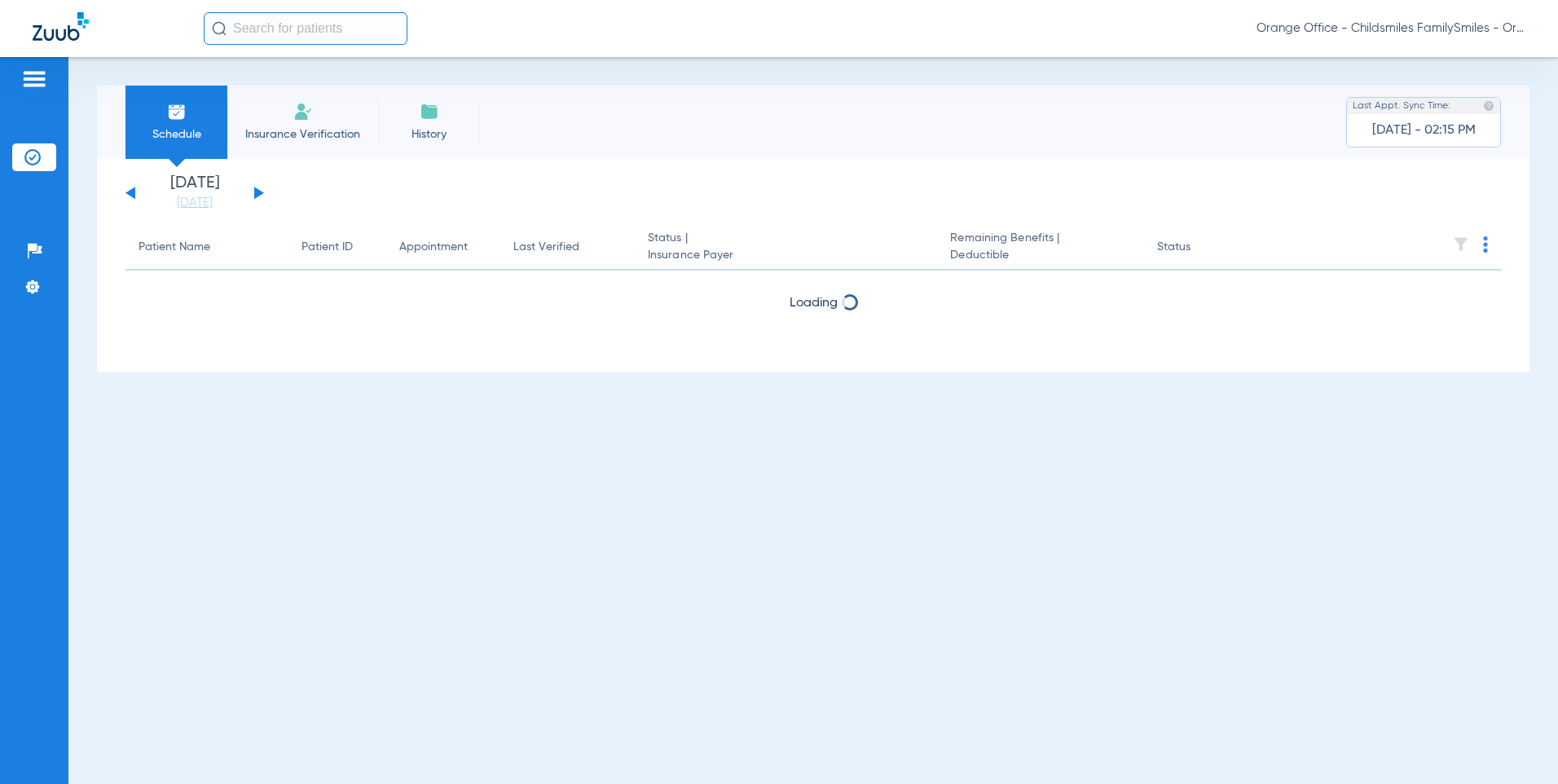
click at [355, 30] on input "text" at bounding box center [305, 28] width 204 height 32
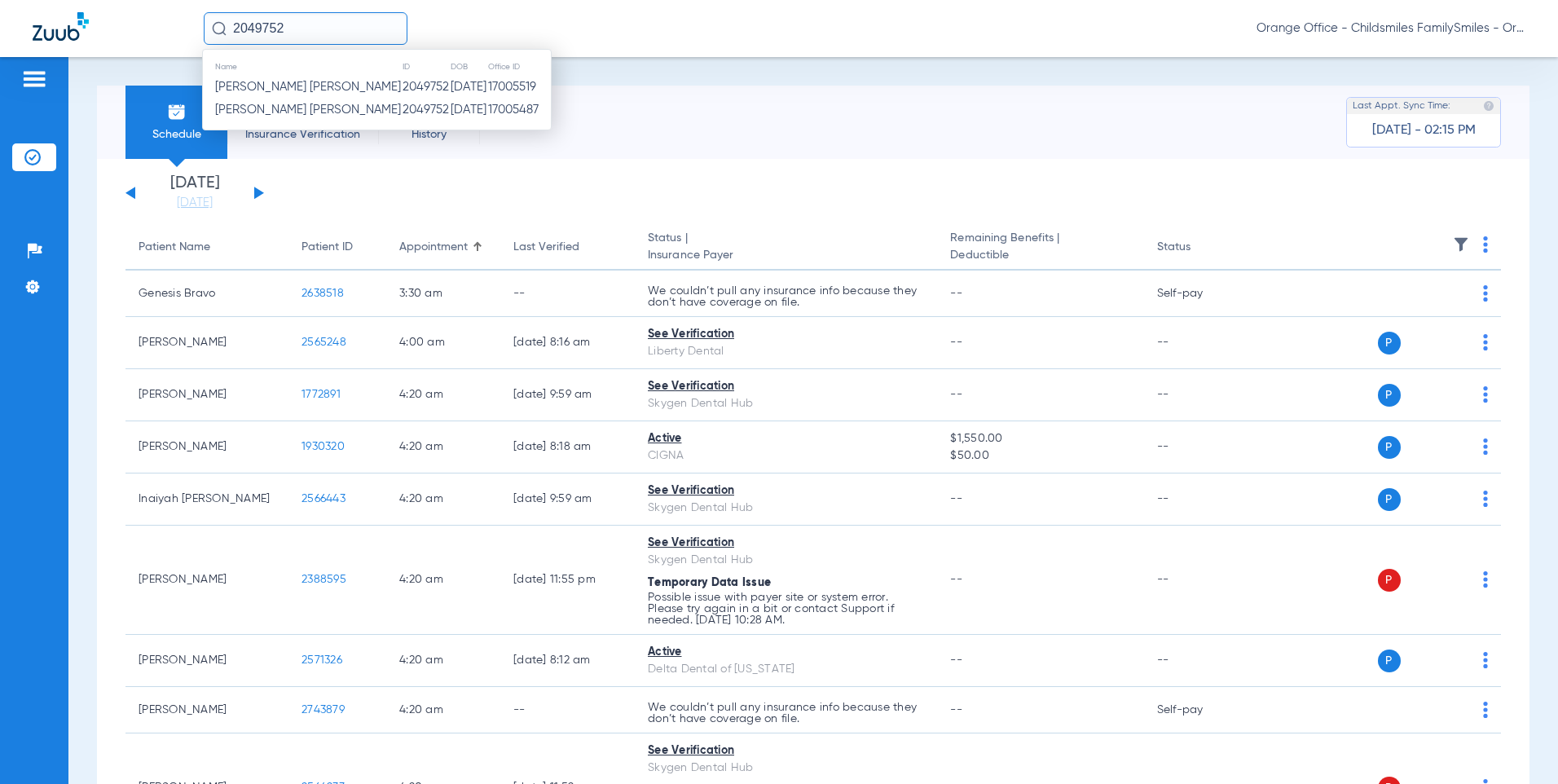
type input "2049752"
click at [286, 85] on span "[PERSON_NAME] [PERSON_NAME]" at bounding box center [308, 86] width 186 height 12
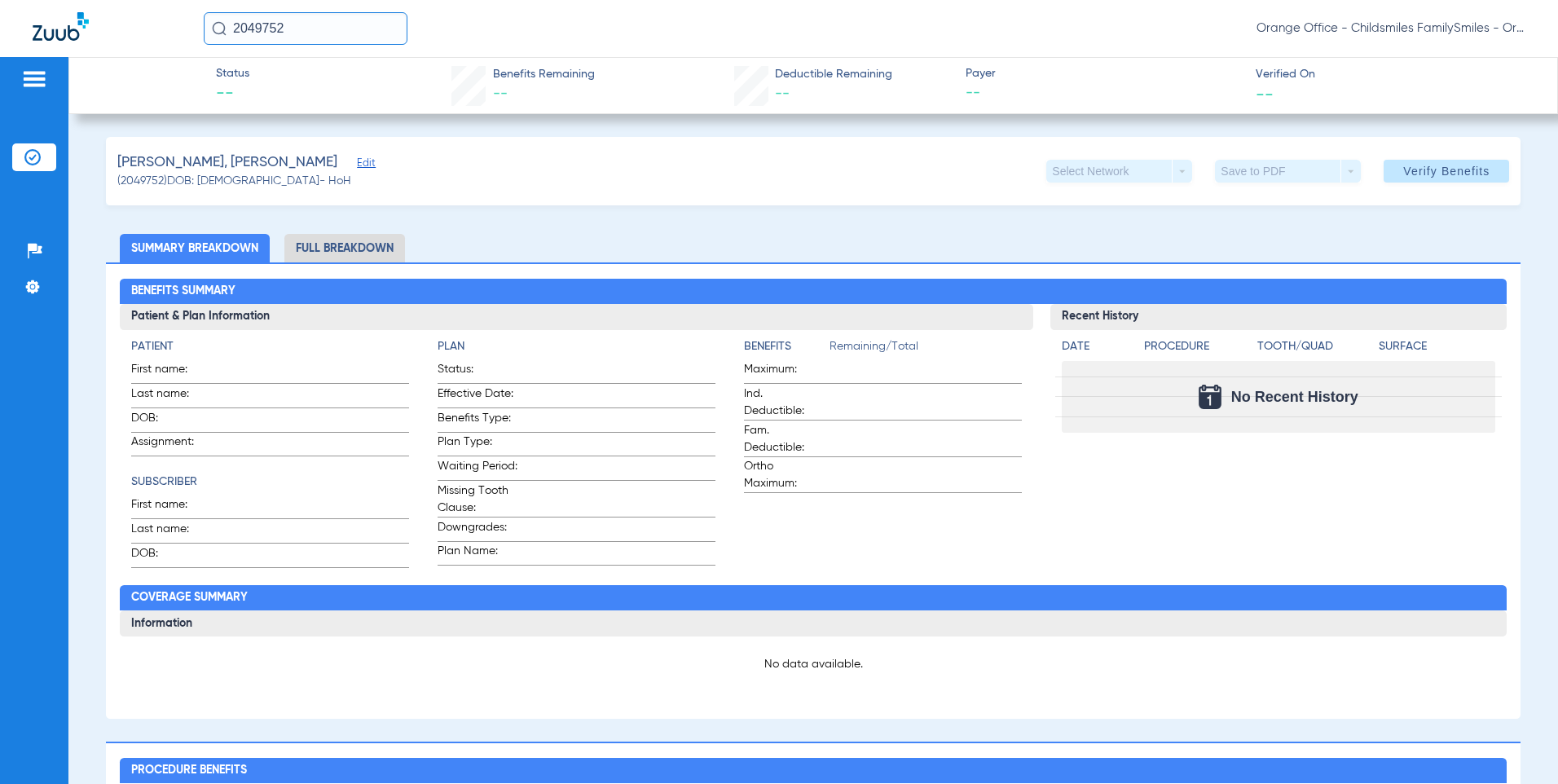
click at [357, 165] on span "Edit" at bounding box center [363, 165] width 15 height 15
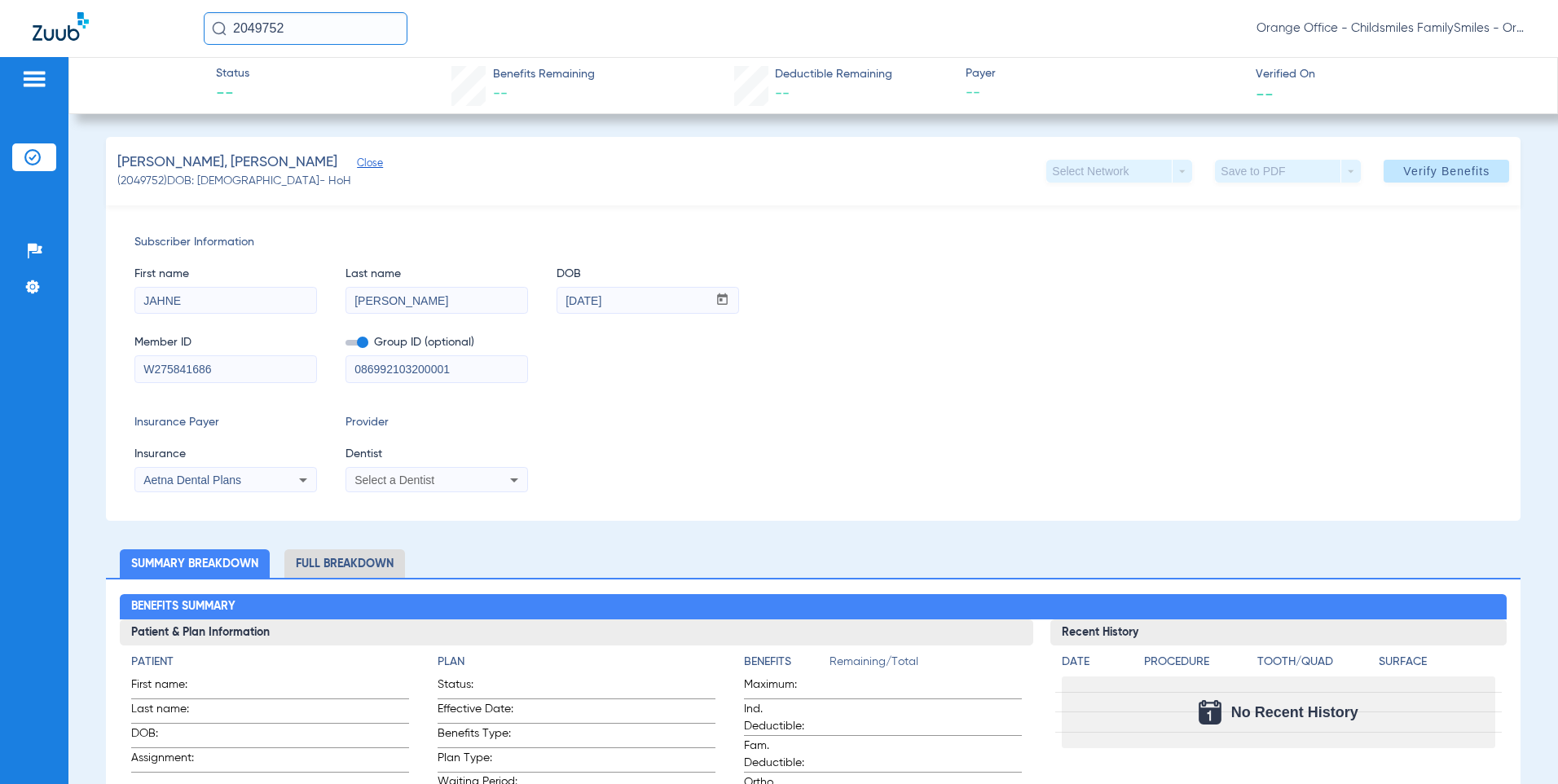
click at [235, 475] on span "Aetna Dental Plans" at bounding box center [192, 480] width 97 height 13
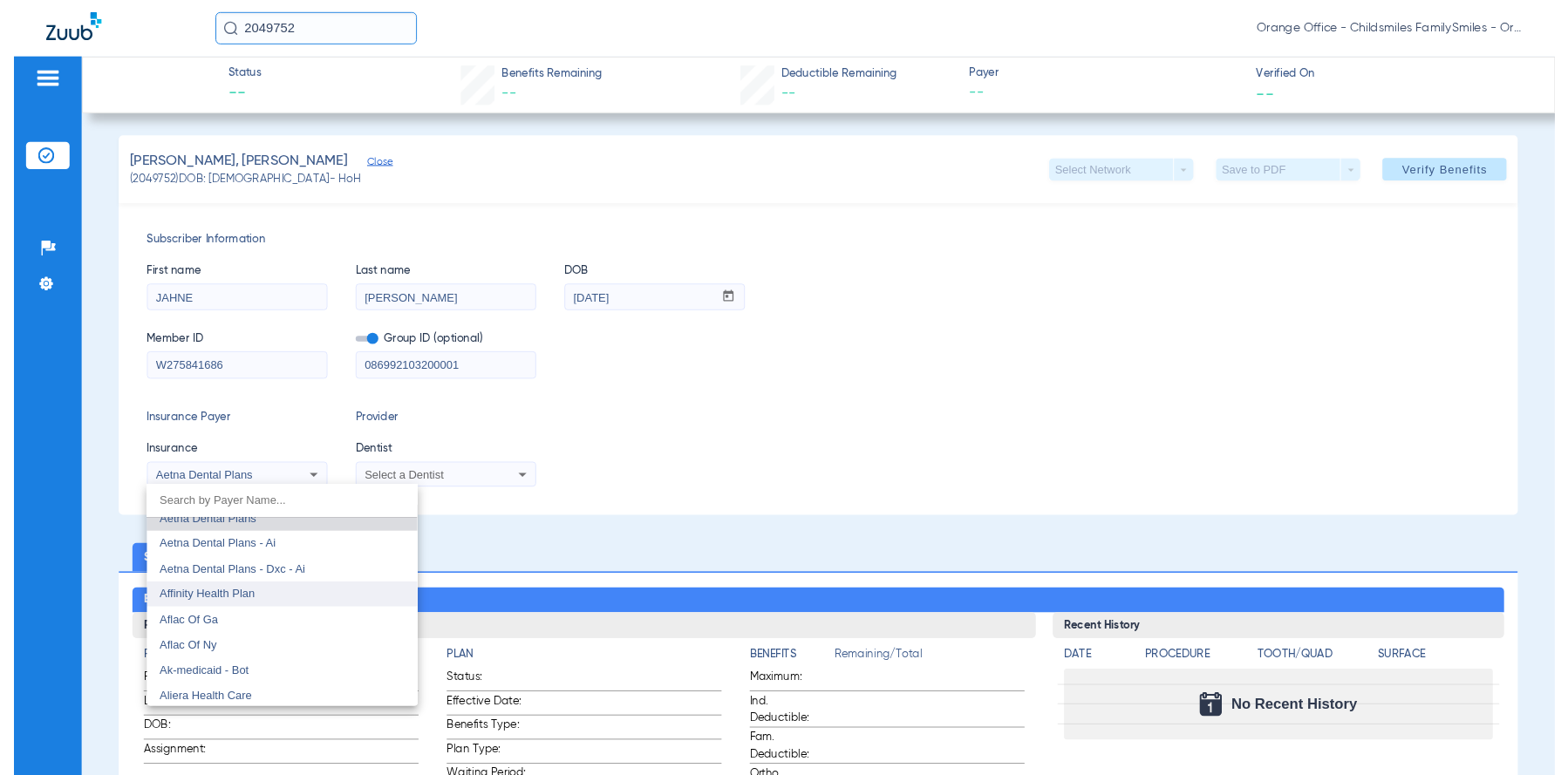
scroll to position [104, 0]
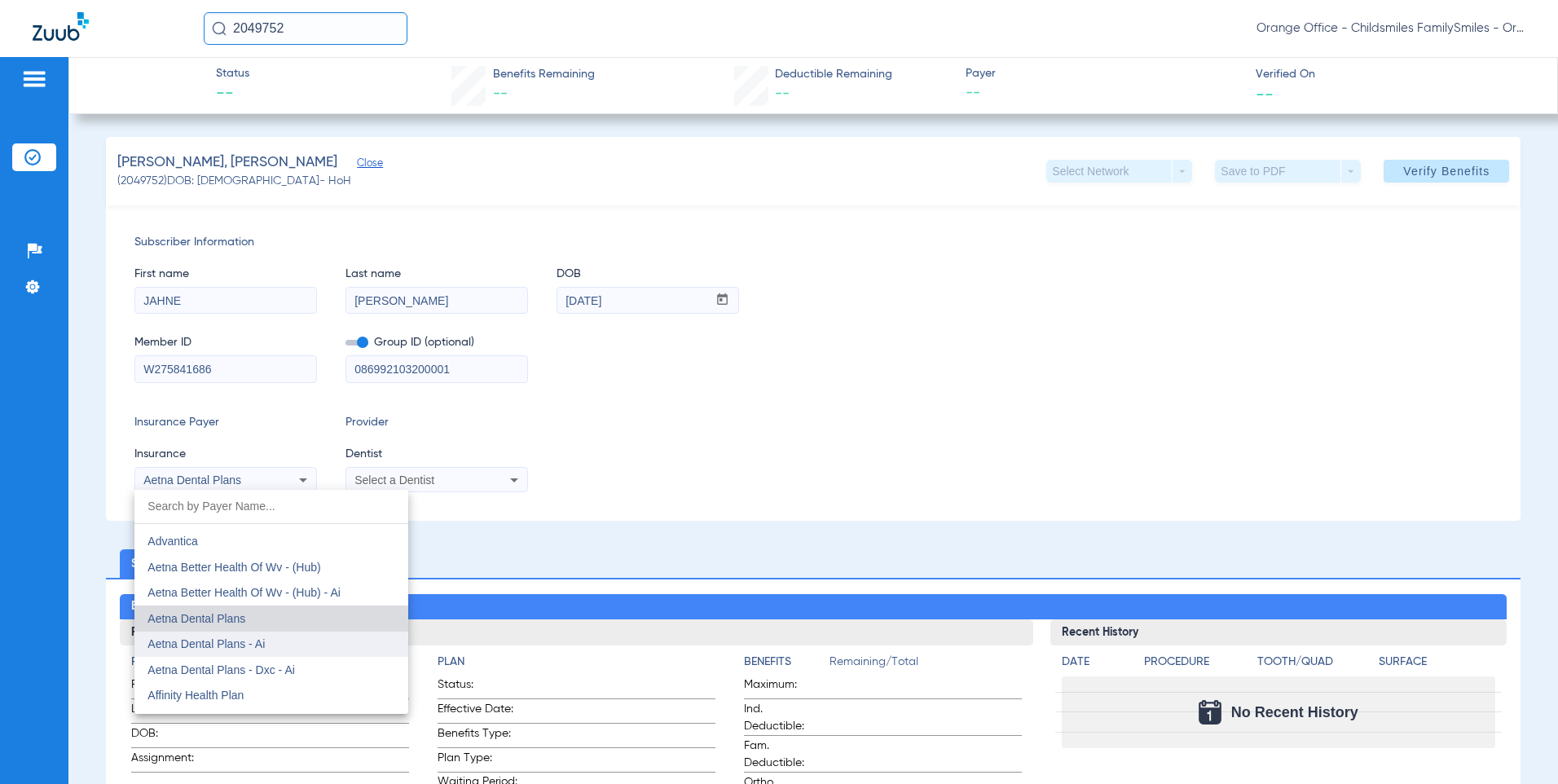
click at [240, 645] on span "Aetna Dental Plans - Ai" at bounding box center [206, 643] width 117 height 13
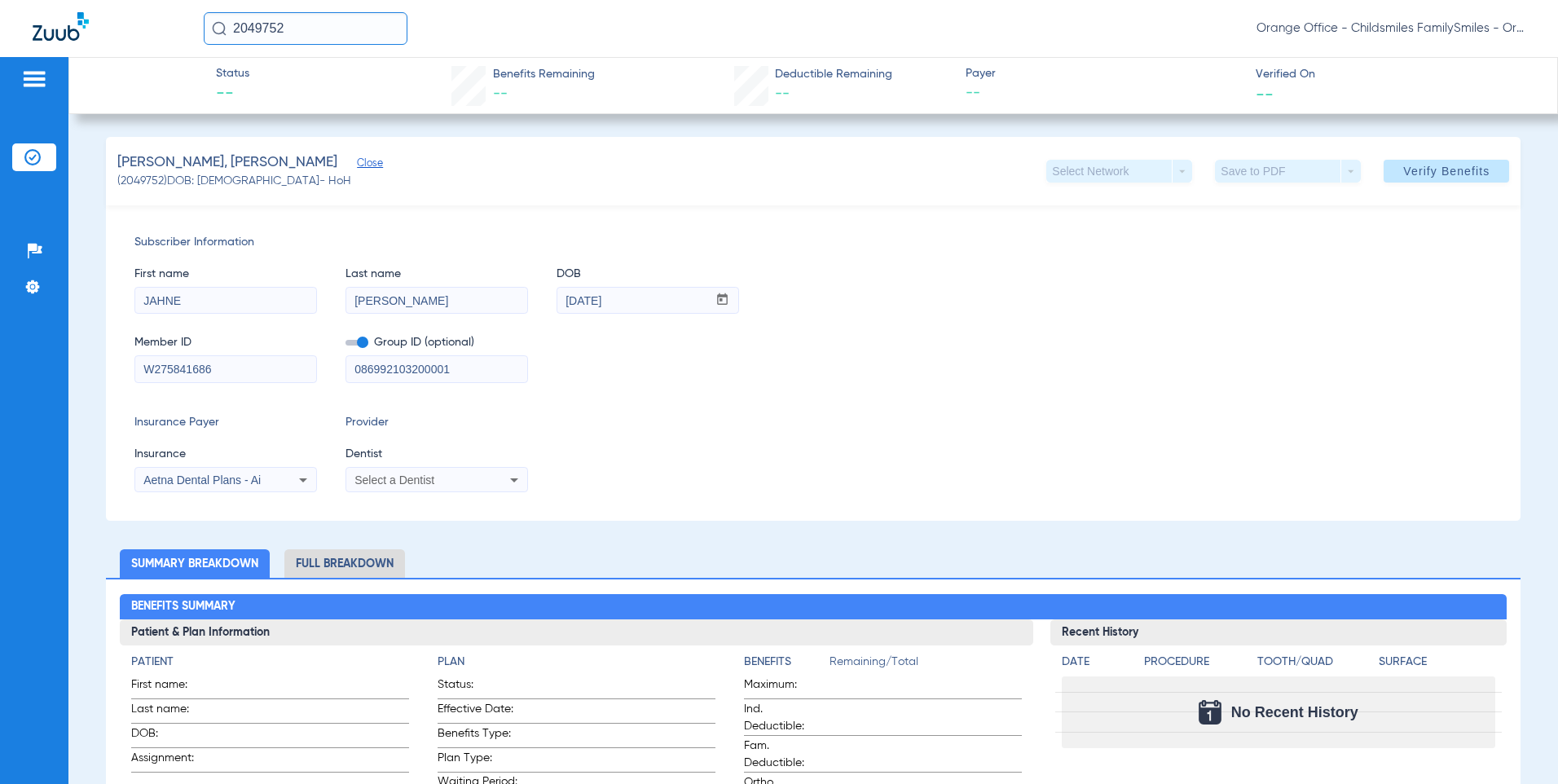
click at [414, 480] on span "Select a Dentist" at bounding box center [394, 480] width 80 height 13
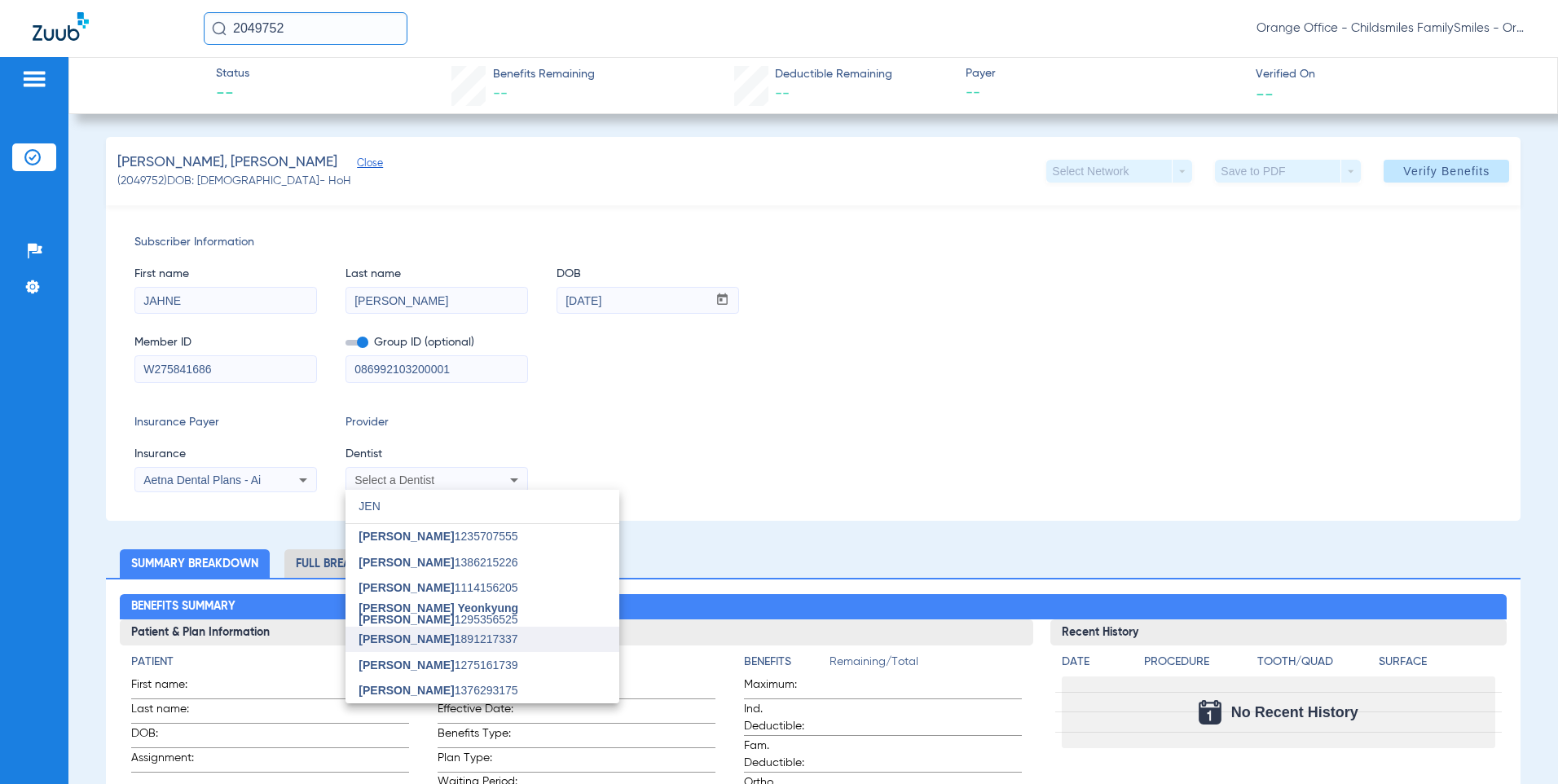
type input "JEN"
click at [443, 643] on span "Jennifer Tran 1891217337" at bounding box center [438, 639] width 159 height 11
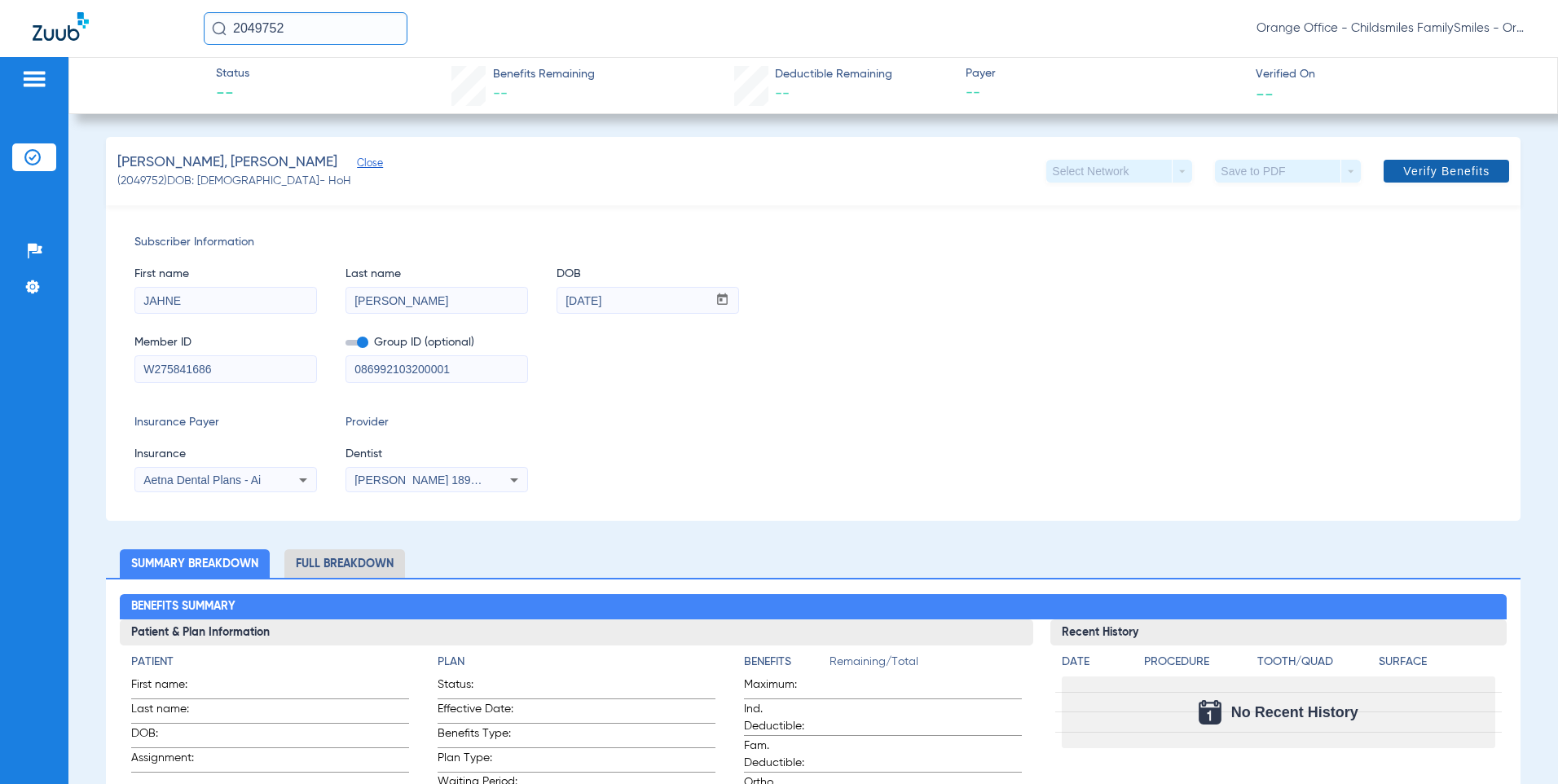
click at [1449, 182] on span at bounding box center [1446, 171] width 126 height 39
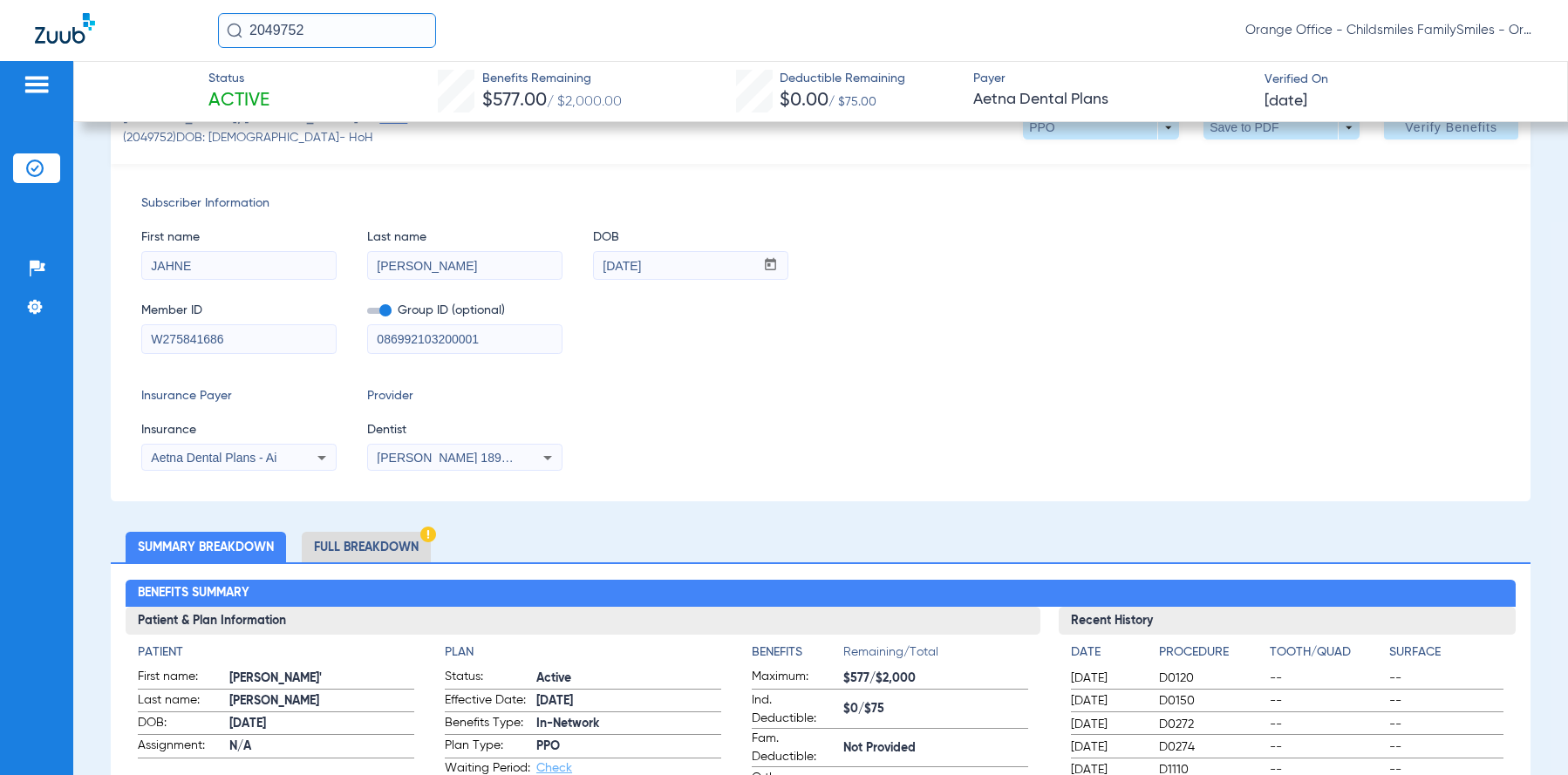
scroll to position [87, 0]
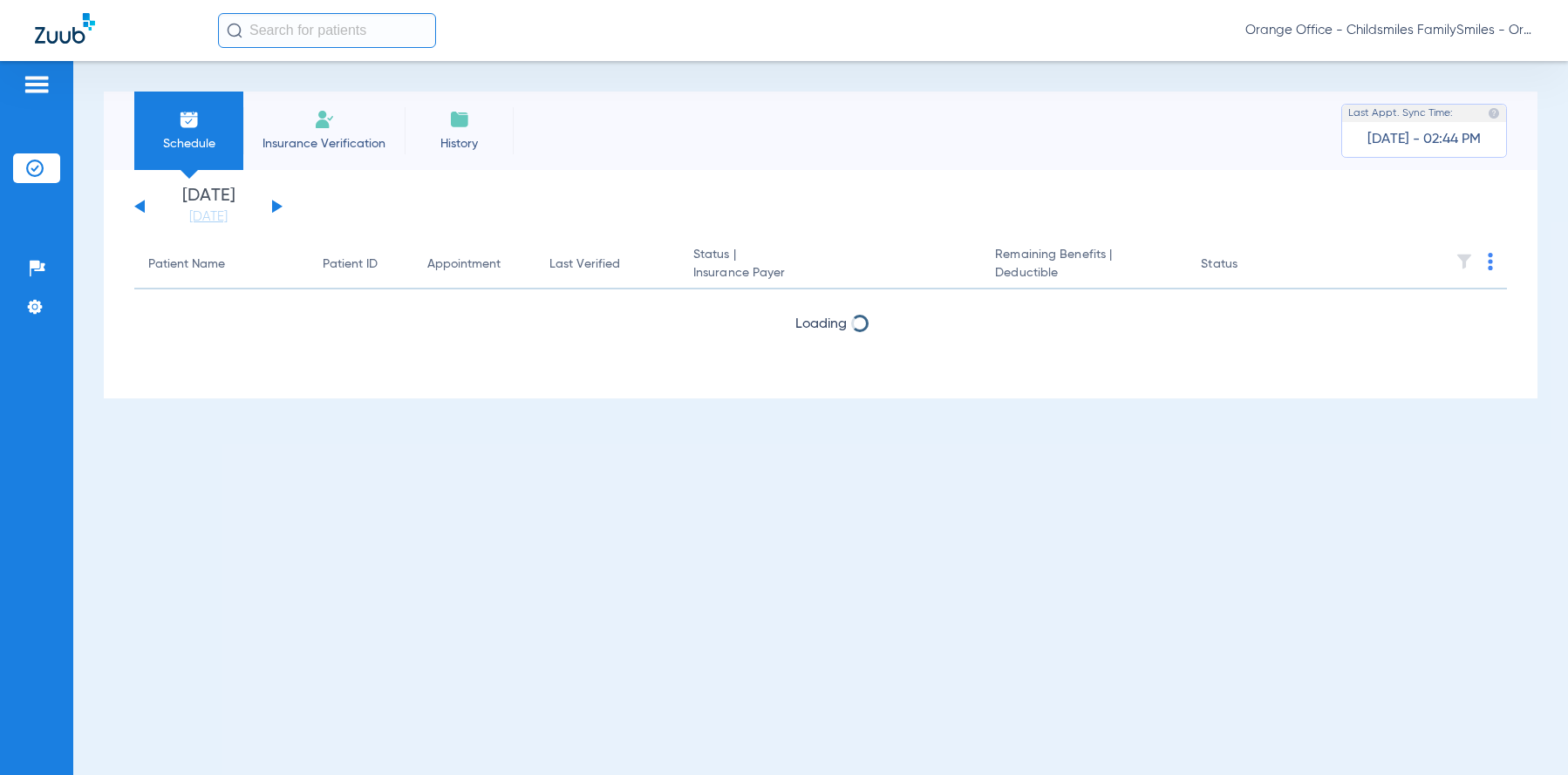
click at [309, 28] on input "text" at bounding box center [327, 30] width 218 height 35
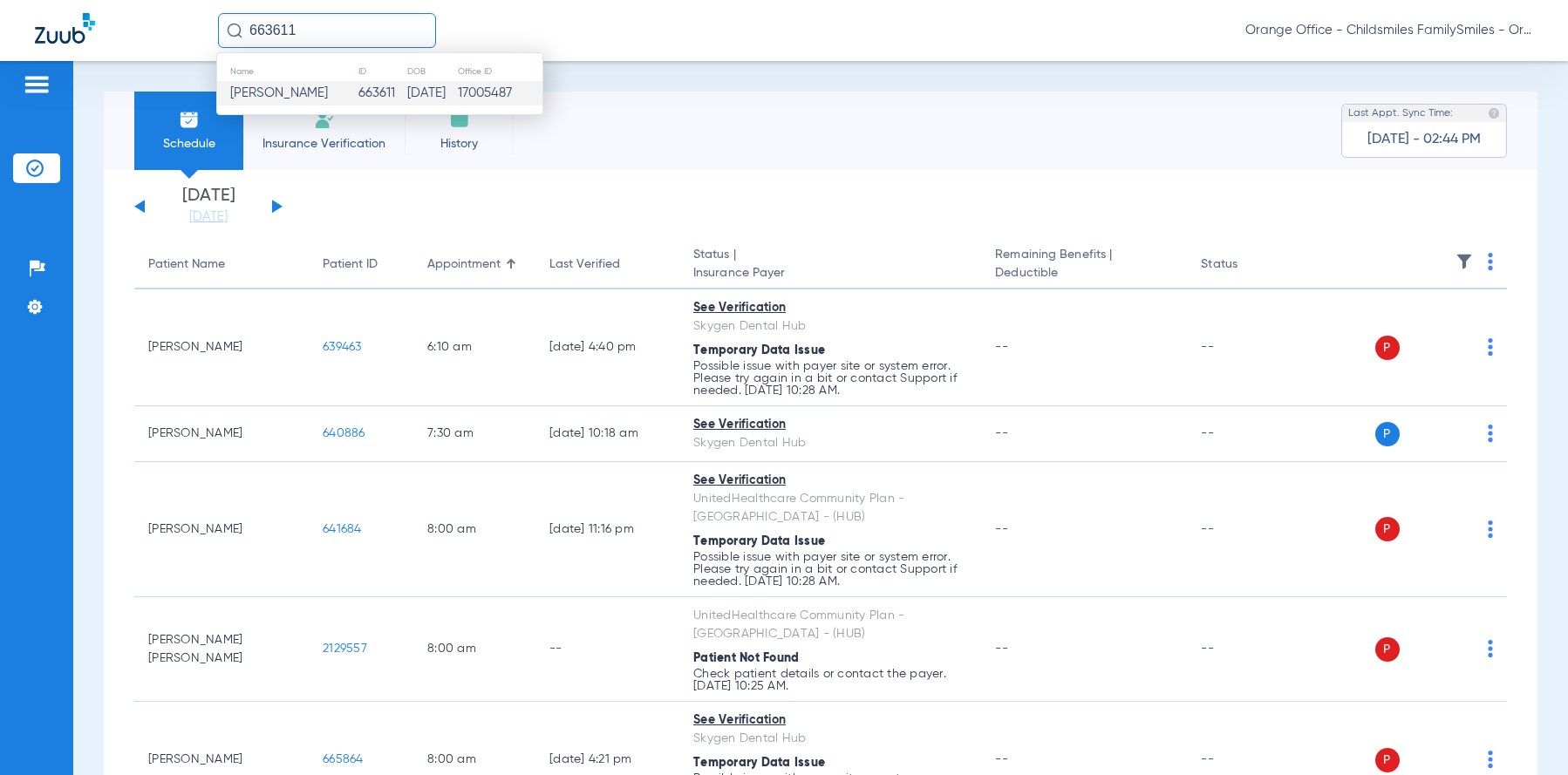
type input "663611"
click at [291, 91] on span "[PERSON_NAME]" at bounding box center [279, 92] width 98 height 13
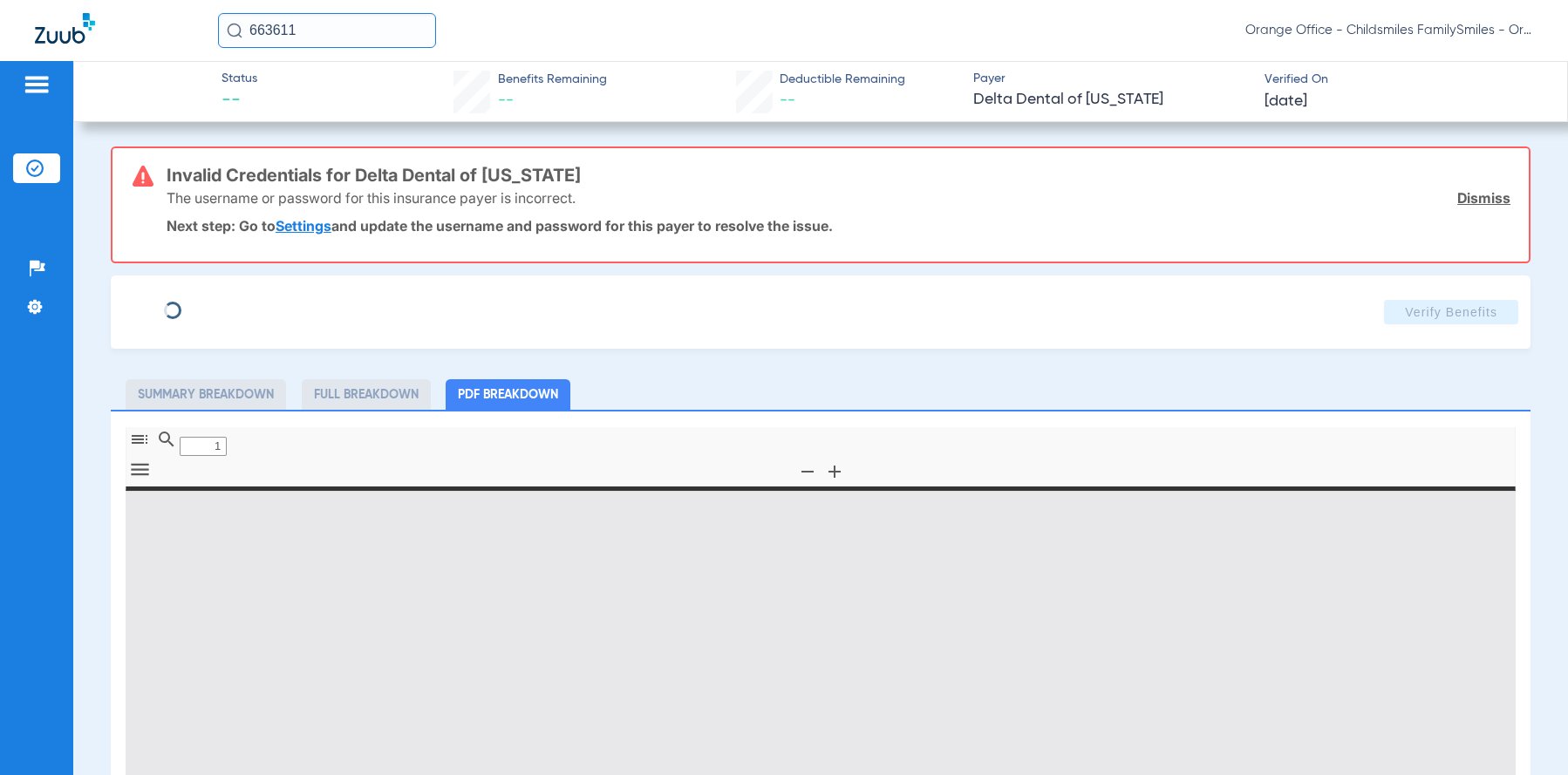
type input "0"
select select "page-width"
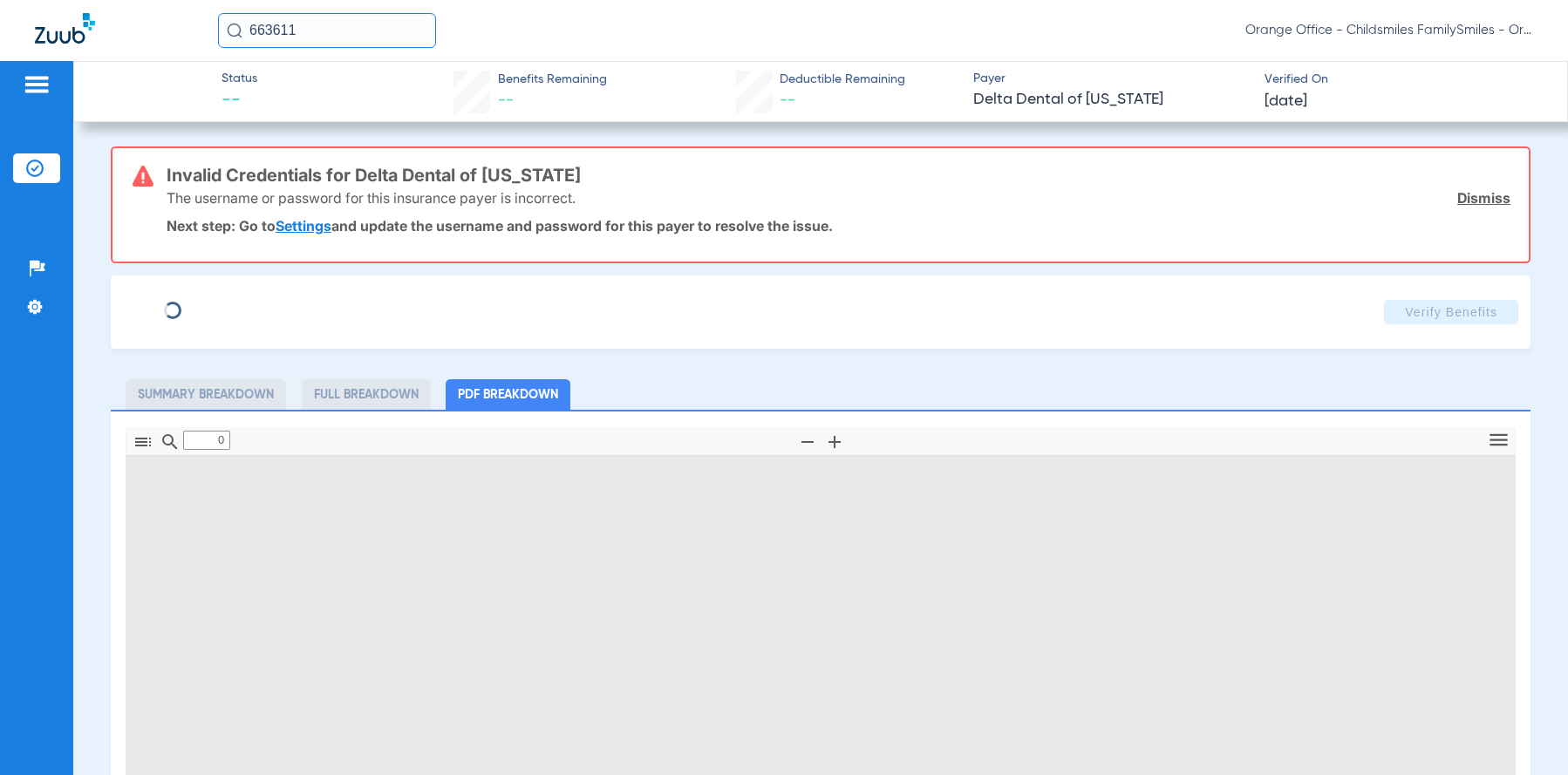
type input "1"
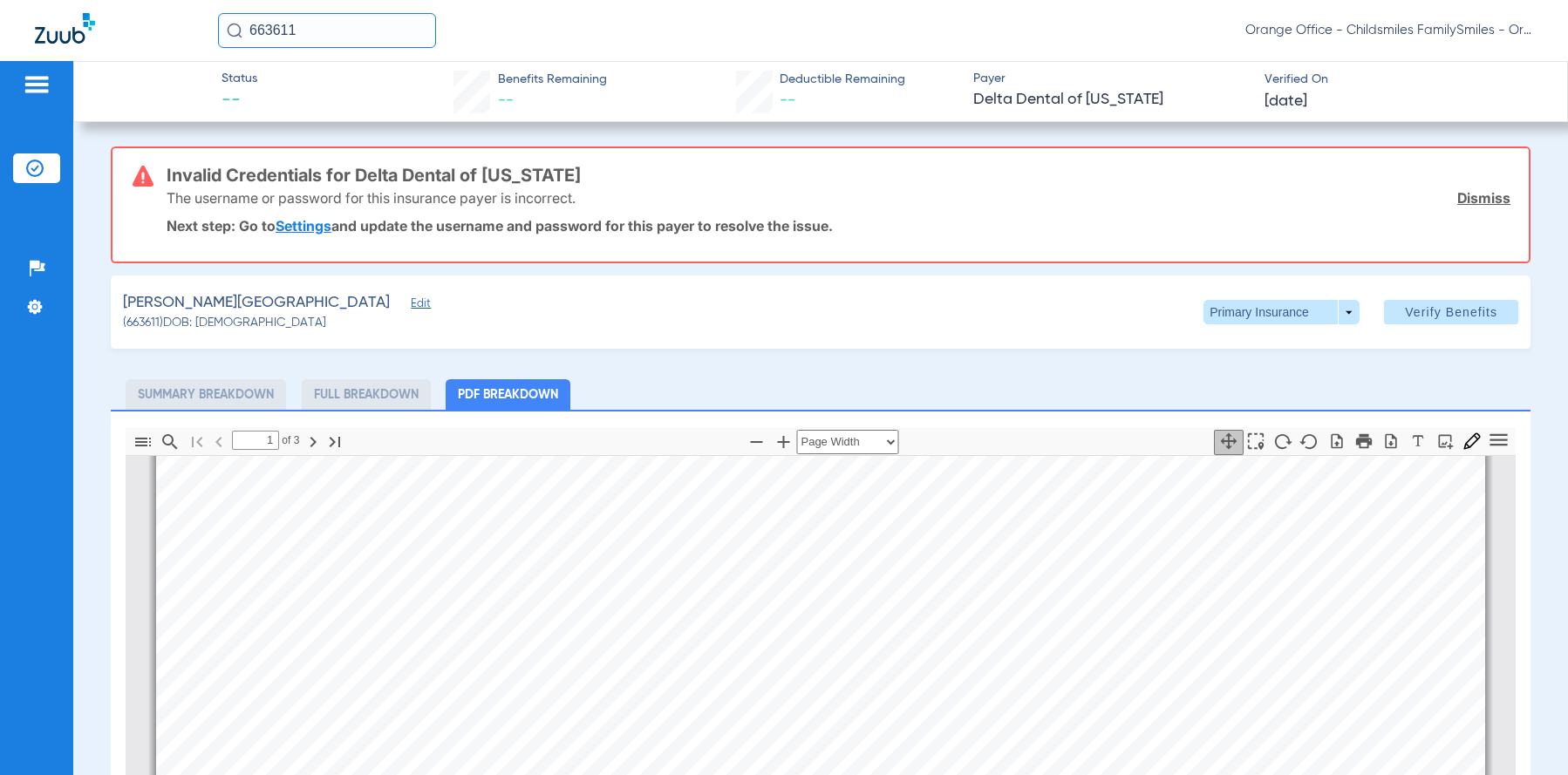
scroll to position [270, 0]
click at [381, 25] on input "663611" at bounding box center [327, 30] width 218 height 35
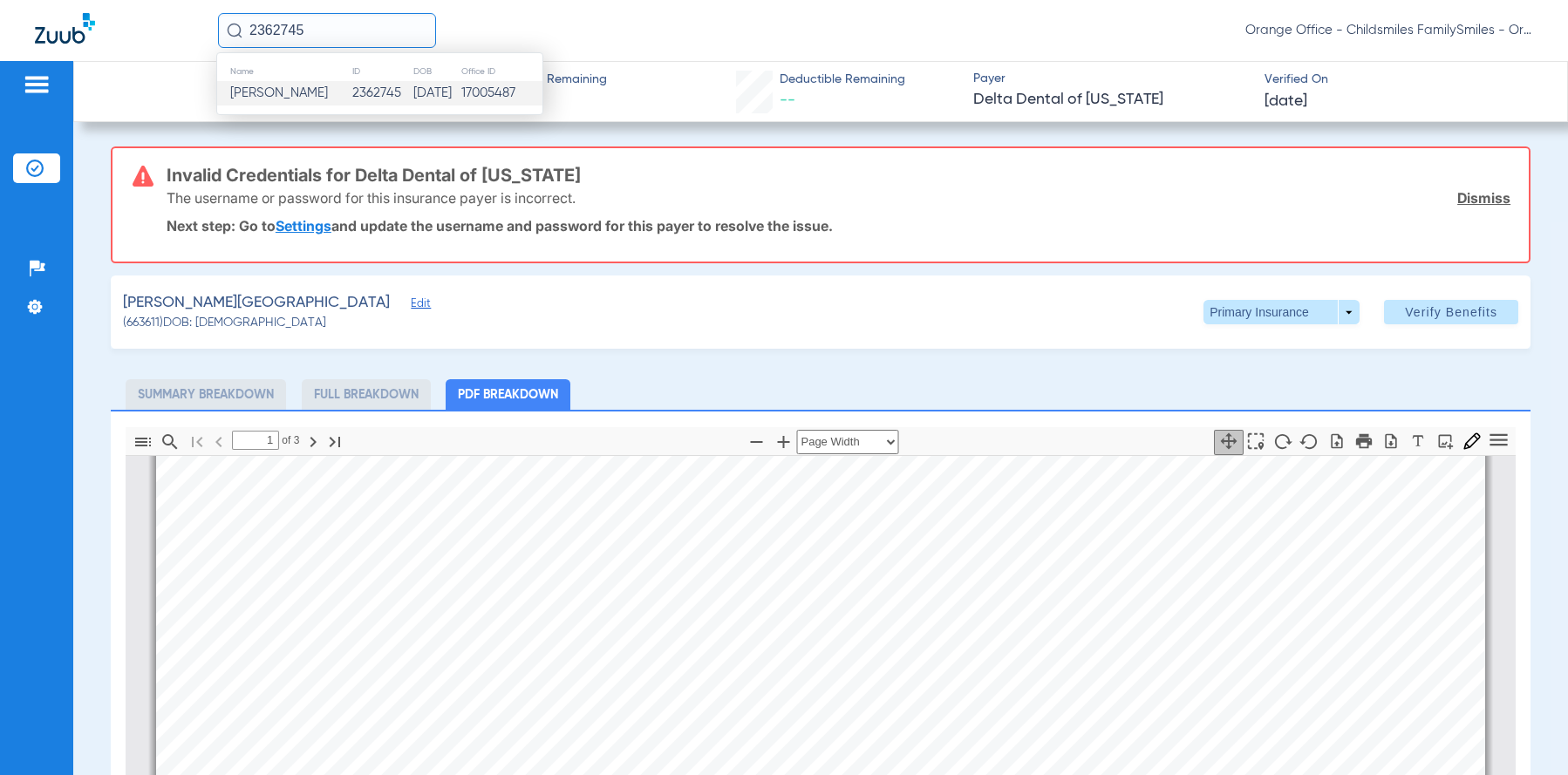
type input "2362745"
click at [268, 102] on td "[PERSON_NAME]" at bounding box center [284, 93] width 134 height 25
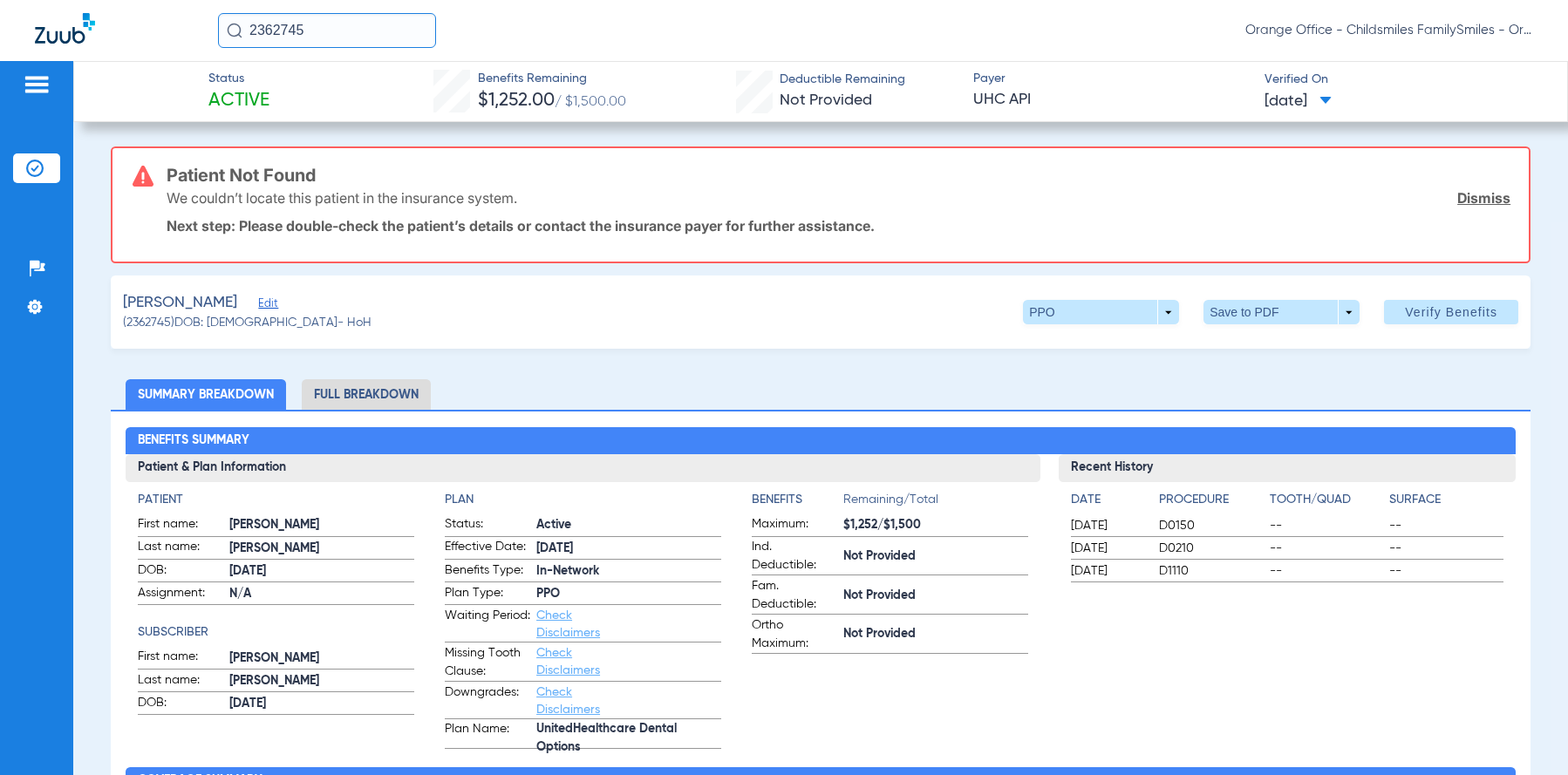
drag, startPoint x: 169, startPoint y: 170, endPoint x: 532, endPoint y: 208, distance: 365.0
click at [532, 208] on div "Patient Not Found We couldn’t locate this patient in the insurance system. Dism…" at bounding box center [838, 205] width 1344 height 113
drag, startPoint x: 532, startPoint y: 208, endPoint x: 477, endPoint y: 188, distance: 58.5
copy div "Patient Not Found We couldn’t locate this patient in the insurance system."
